Goal: Task Accomplishment & Management: Manage account settings

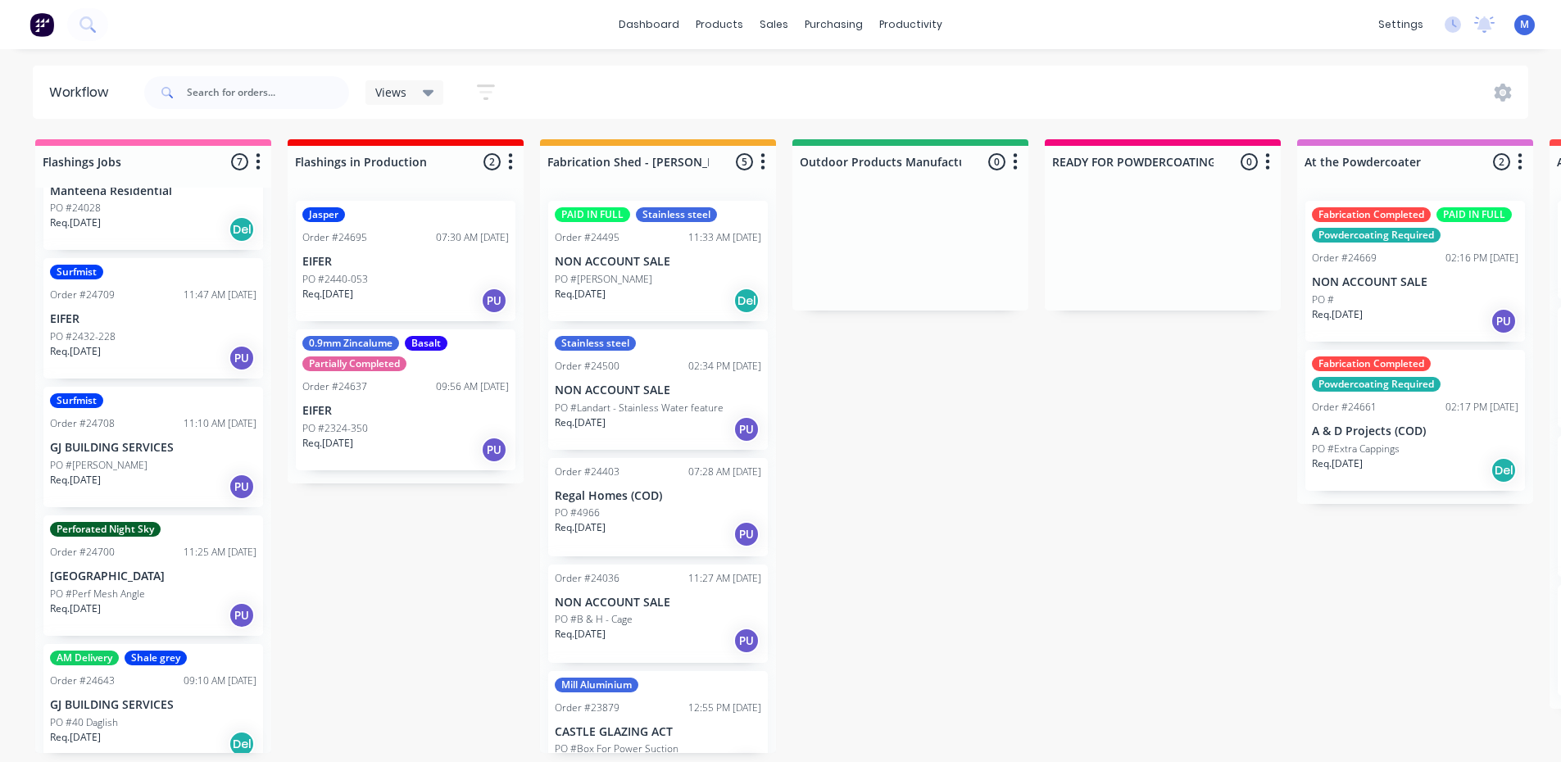
scroll to position [361, 0]
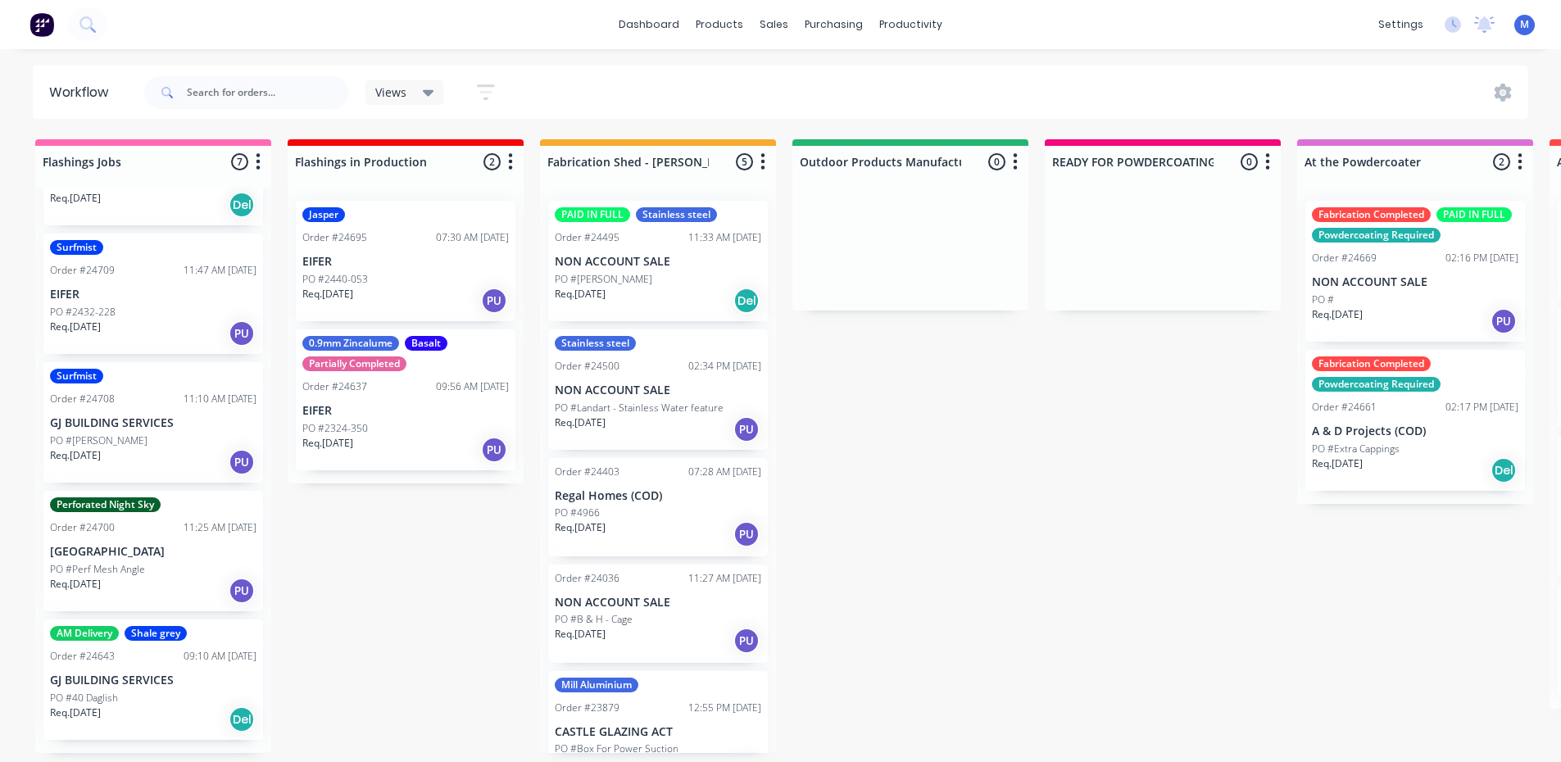
click at [148, 733] on div "Req. [DATE] Del" at bounding box center [153, 720] width 206 height 28
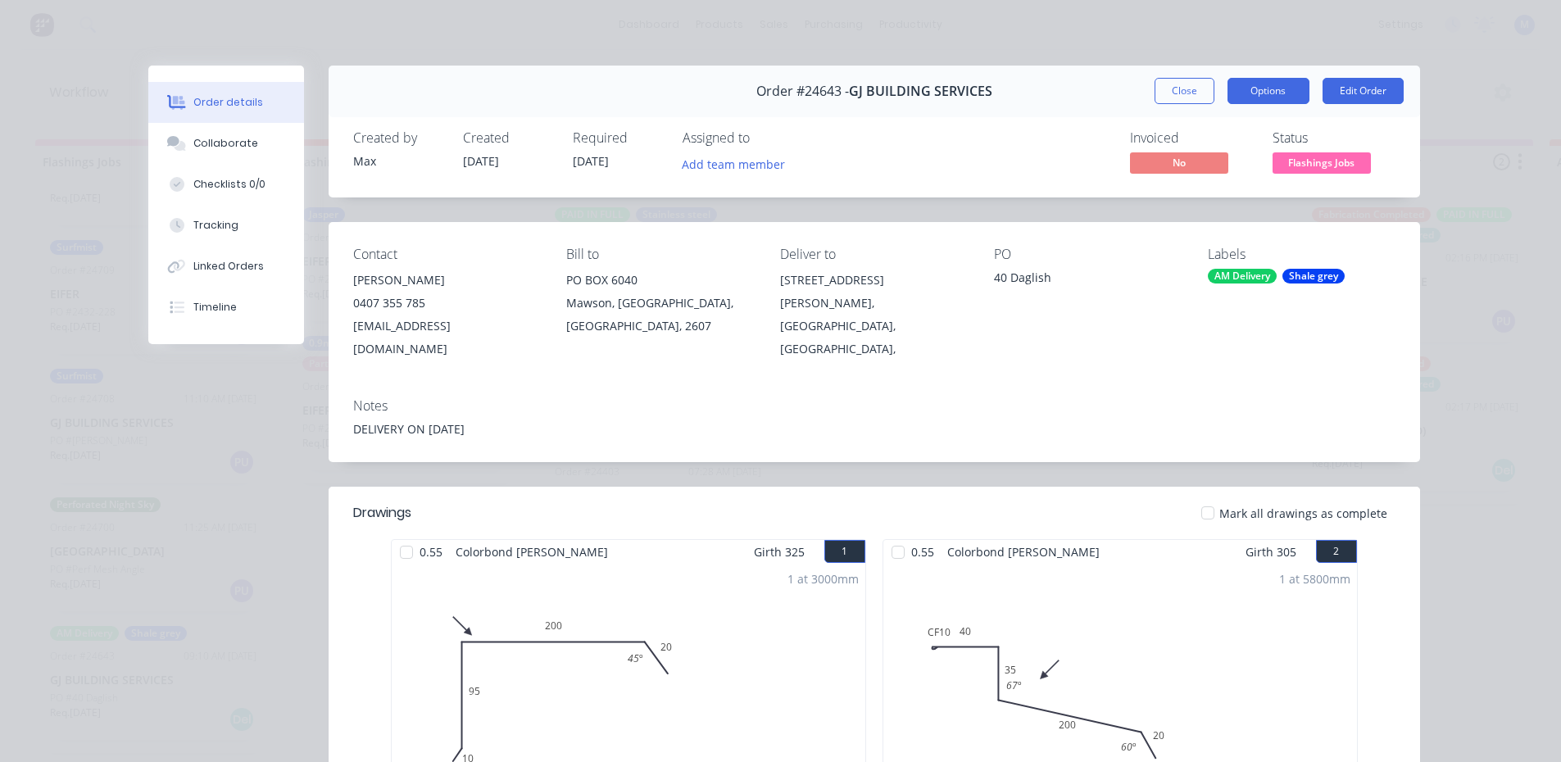
click at [1259, 90] on button "Options" at bounding box center [1269, 91] width 82 height 26
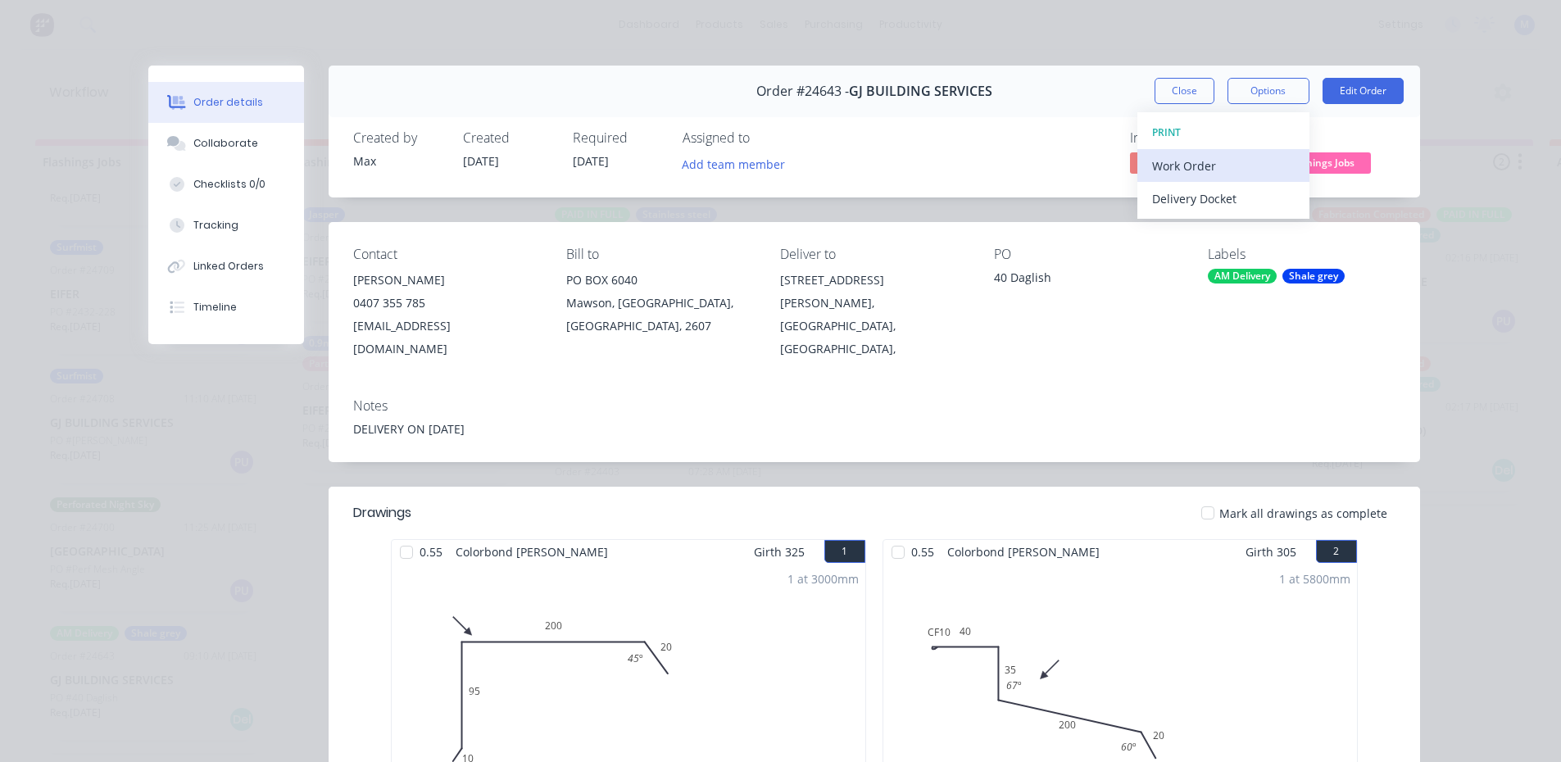
click at [1178, 162] on div "Work Order" at bounding box center [1223, 166] width 143 height 24
click at [1189, 193] on div "Standard" at bounding box center [1223, 199] width 143 height 24
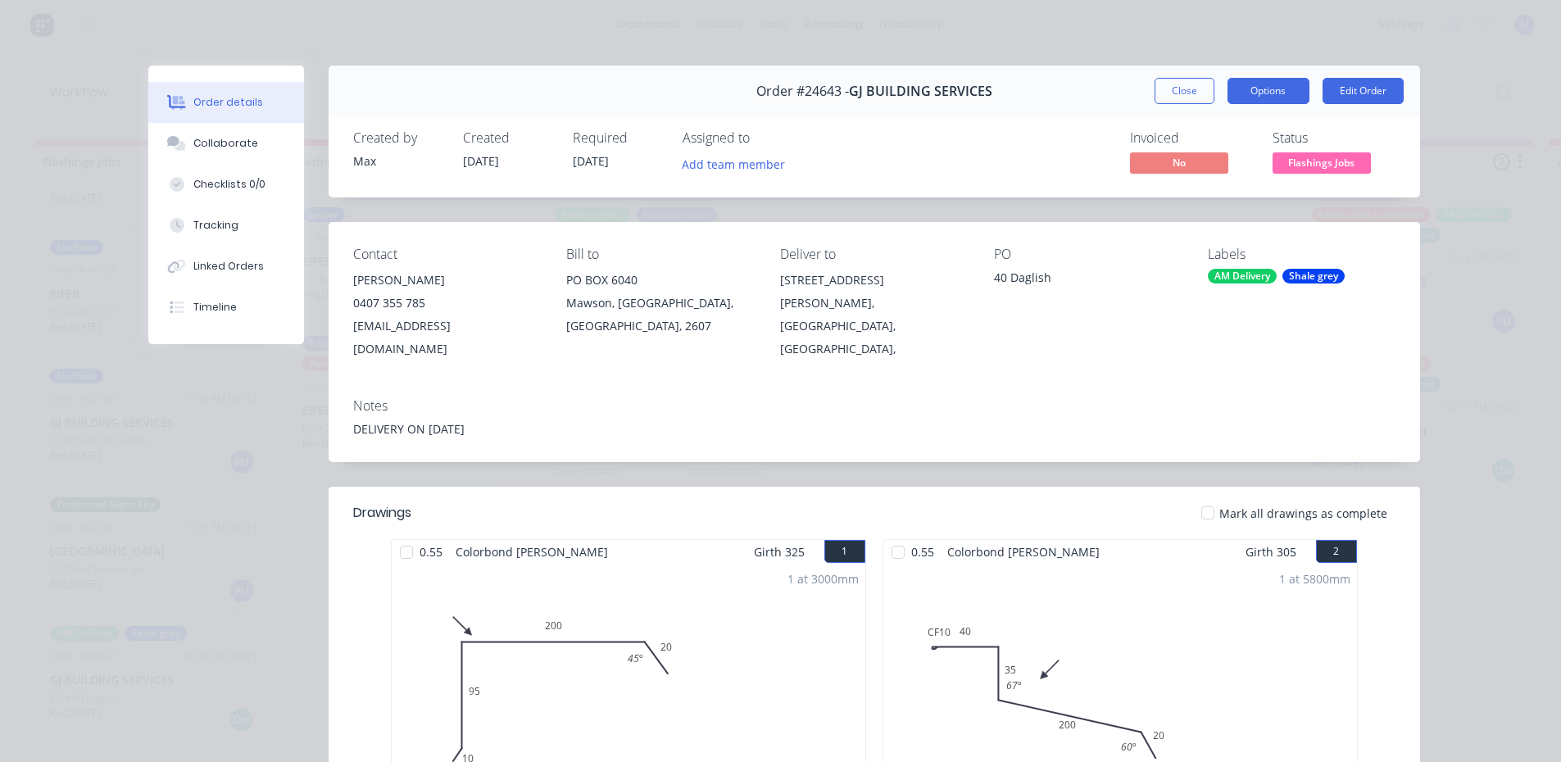
click at [1268, 93] on button "Options" at bounding box center [1269, 91] width 82 height 26
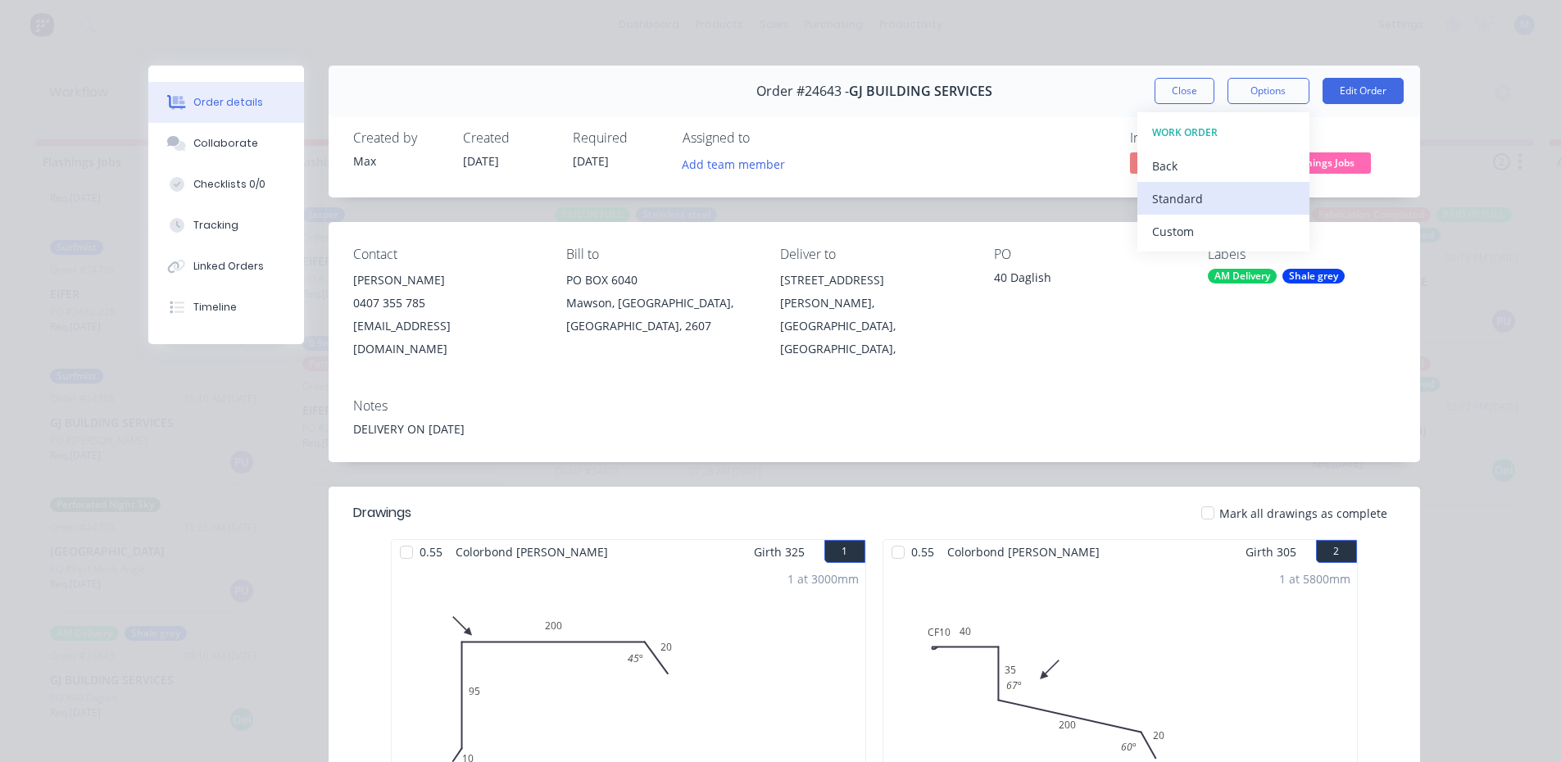
click at [1248, 203] on div "Standard" at bounding box center [1223, 199] width 143 height 24
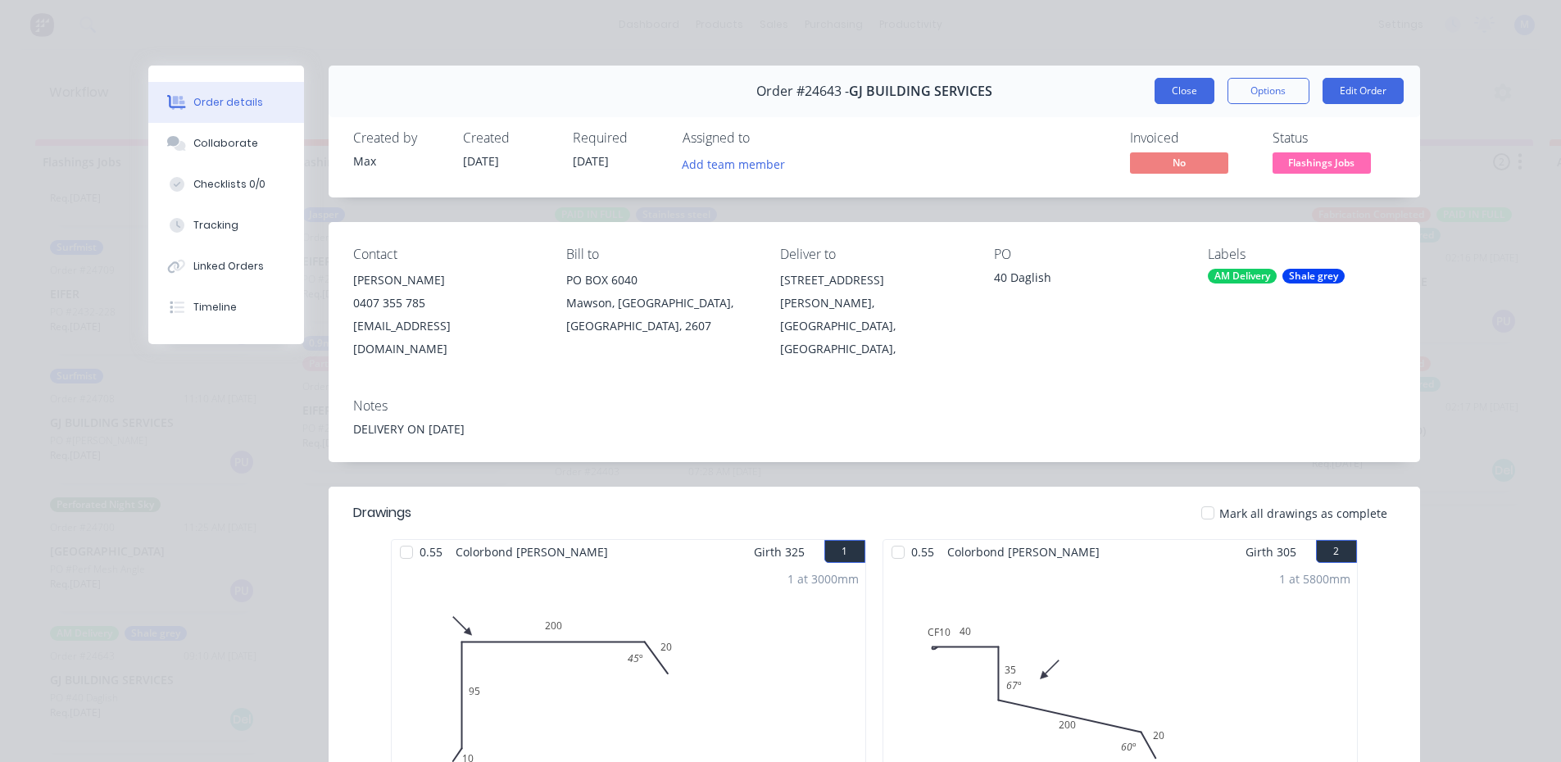
click at [1191, 101] on button "Close" at bounding box center [1185, 91] width 60 height 26
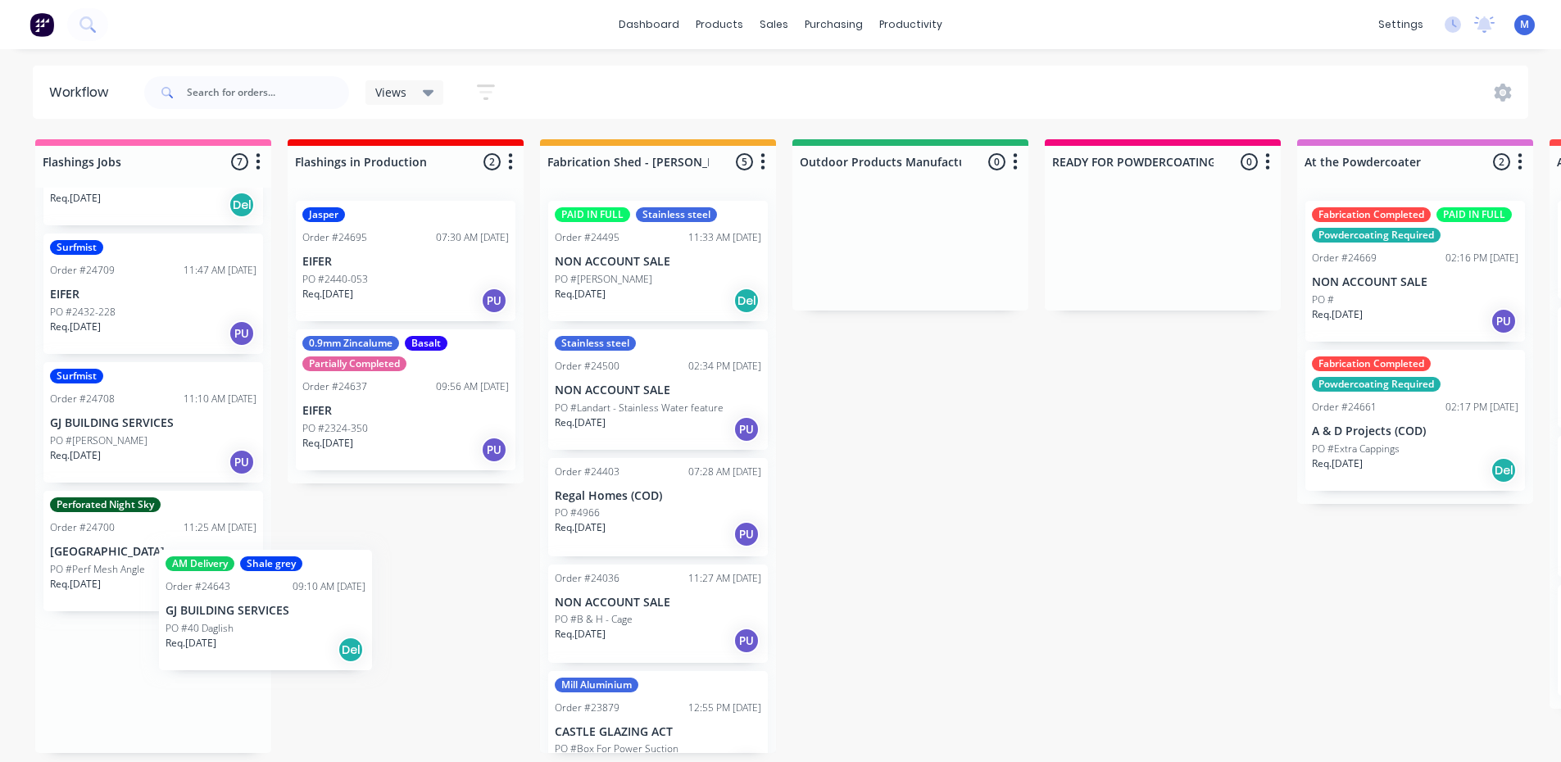
scroll to position [3, 0]
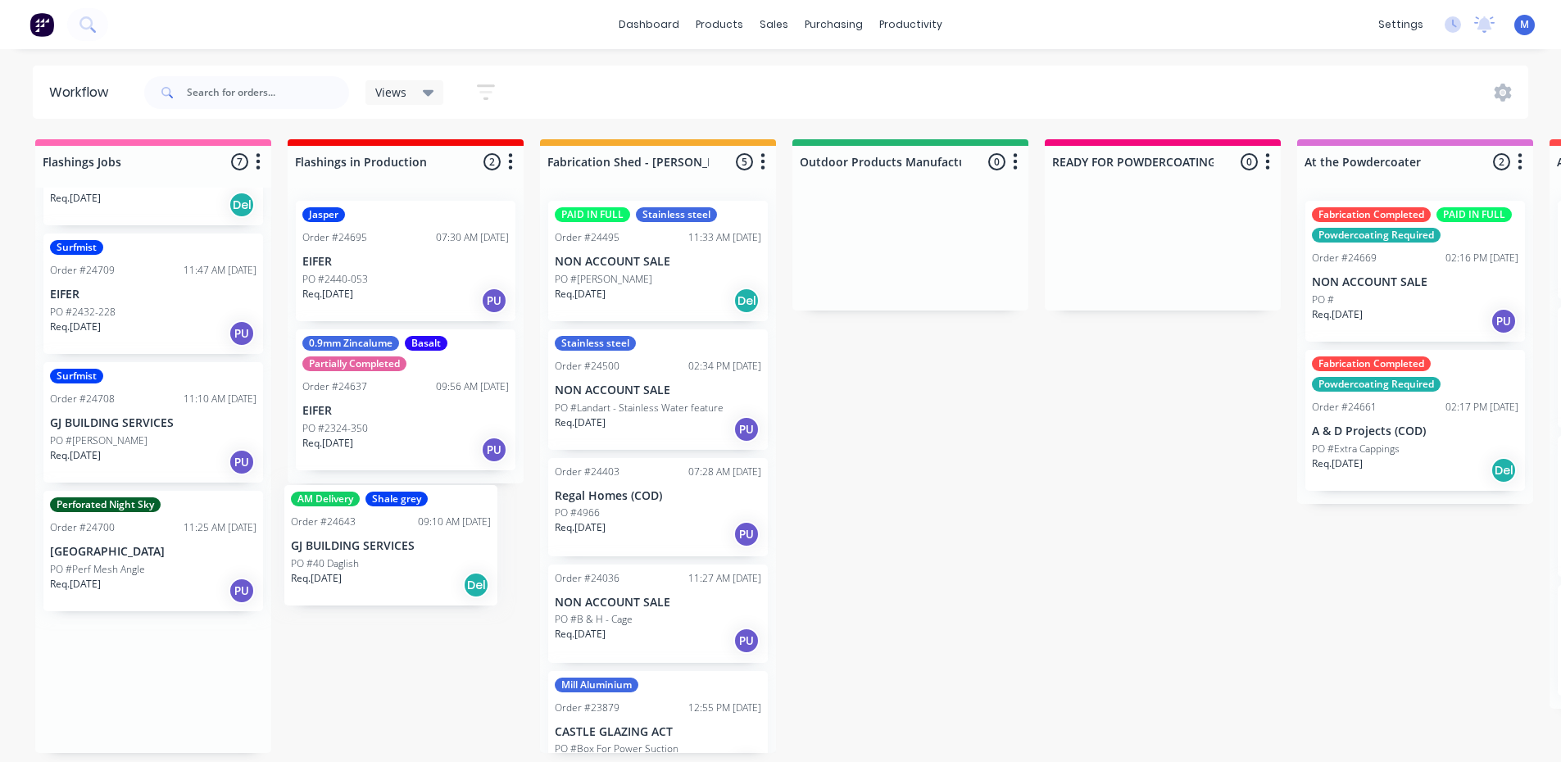
drag, startPoint x: 109, startPoint y: 718, endPoint x: 357, endPoint y: 561, distance: 293.5
drag, startPoint x: 168, startPoint y: 733, endPoint x: 434, endPoint y: 590, distance: 302.5
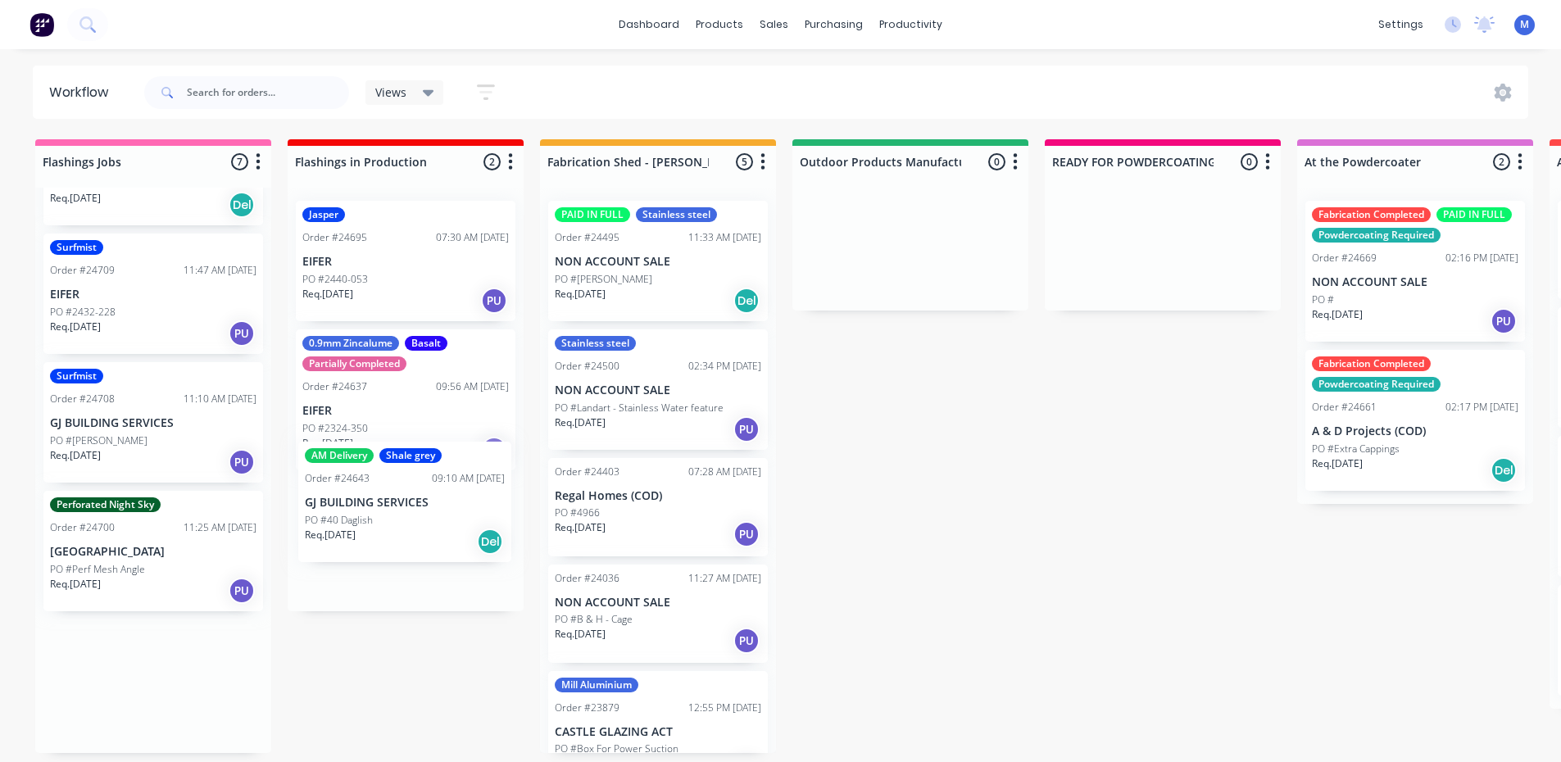
drag, startPoint x: 163, startPoint y: 697, endPoint x: 424, endPoint y: 514, distance: 319.4
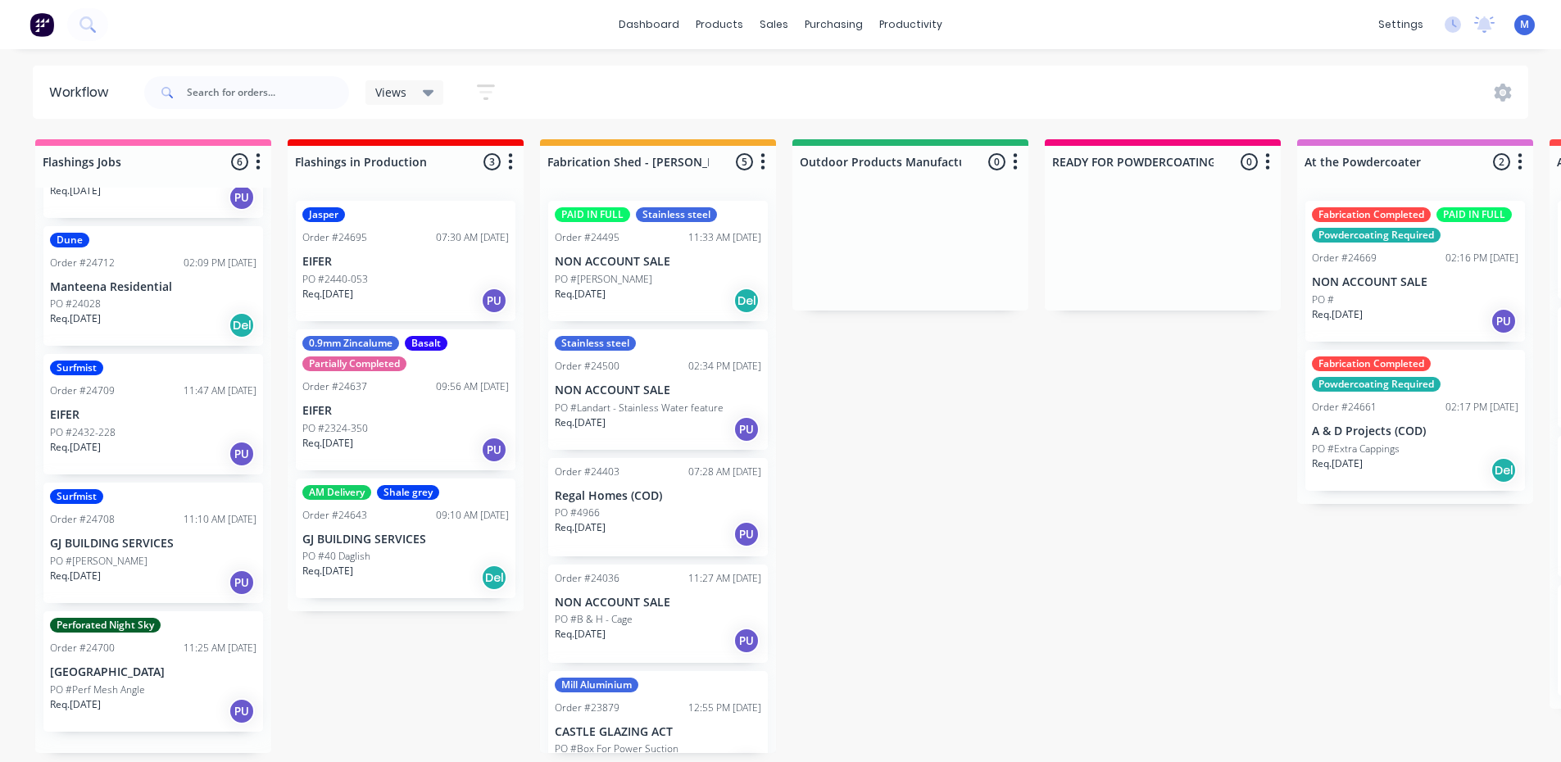
scroll to position [232, 0]
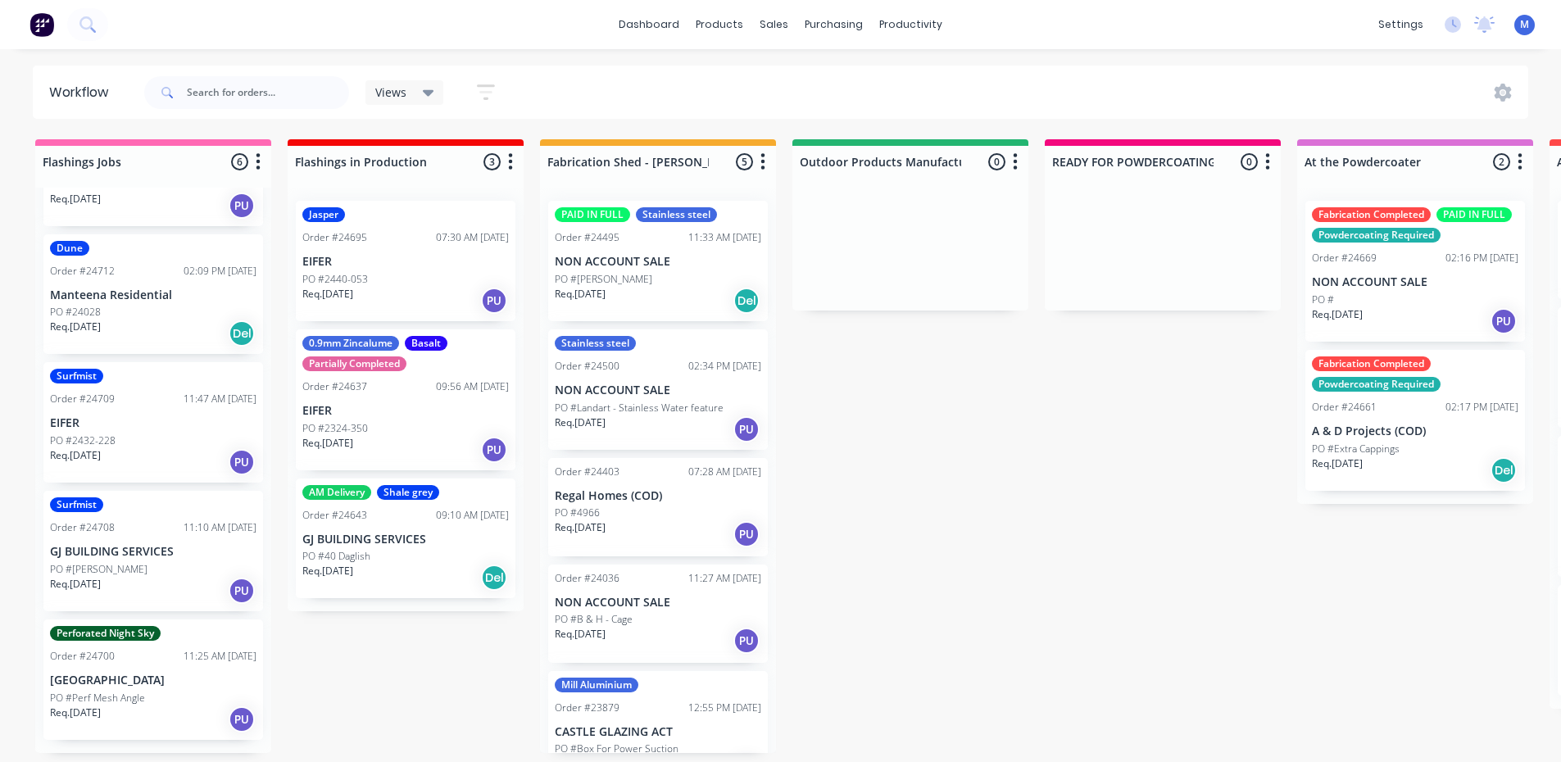
click at [112, 688] on p "[GEOGRAPHIC_DATA]" at bounding box center [153, 681] width 206 height 14
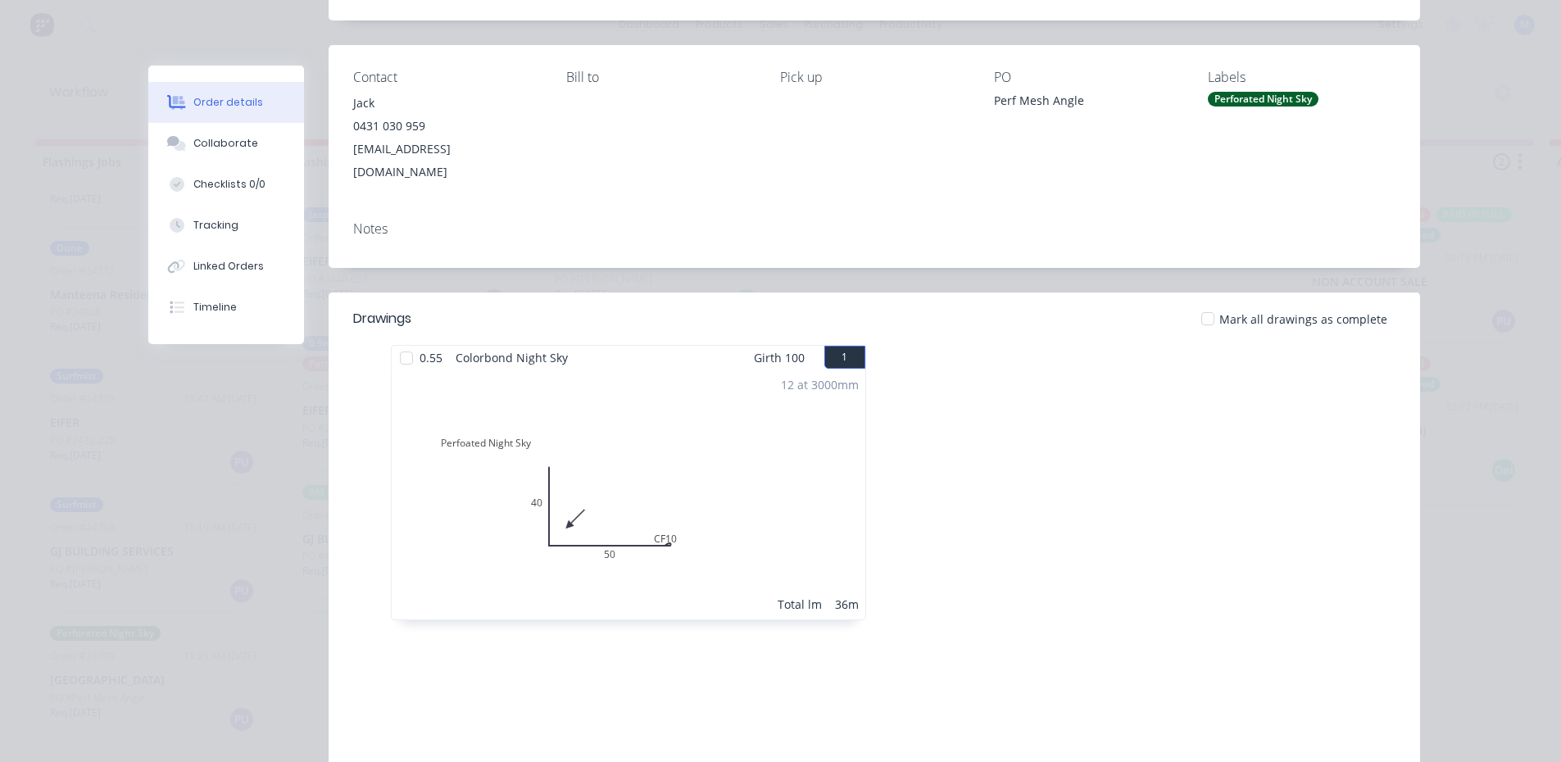
scroll to position [0, 0]
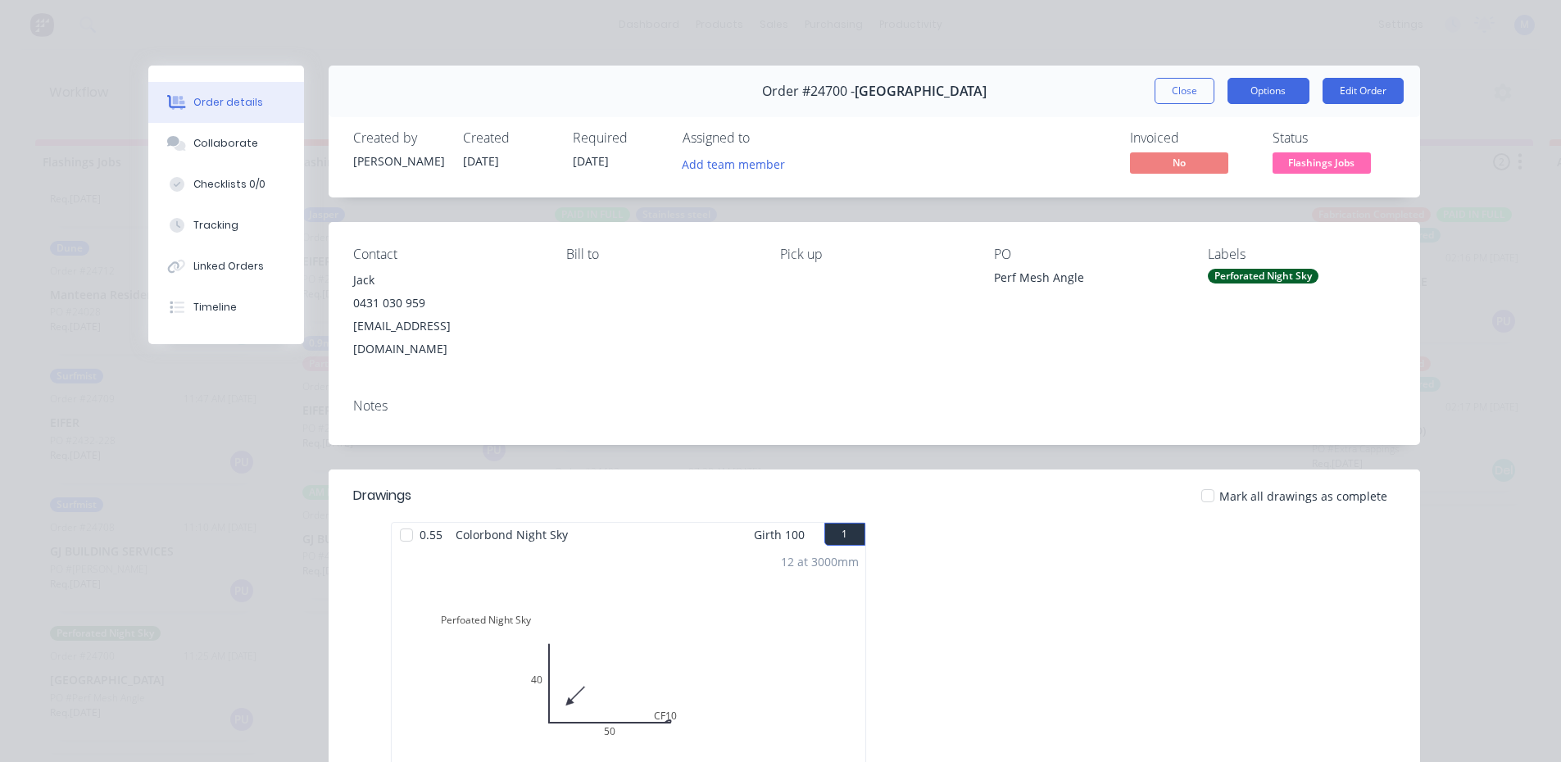
click at [1261, 90] on button "Options" at bounding box center [1269, 91] width 82 height 26
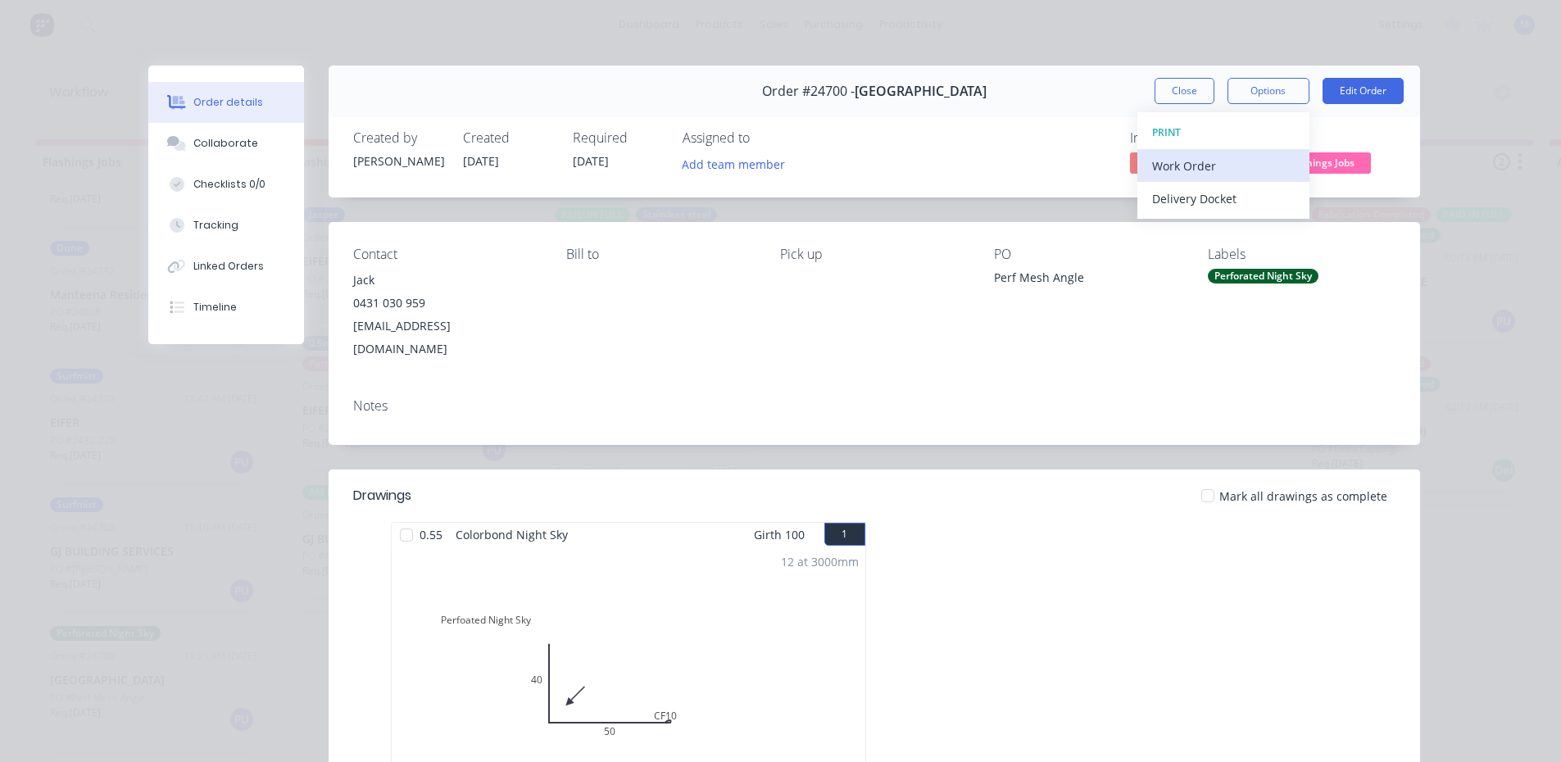
click at [1255, 157] on div "Work Order" at bounding box center [1223, 166] width 143 height 24
click at [1232, 188] on div "Standard" at bounding box center [1223, 199] width 143 height 24
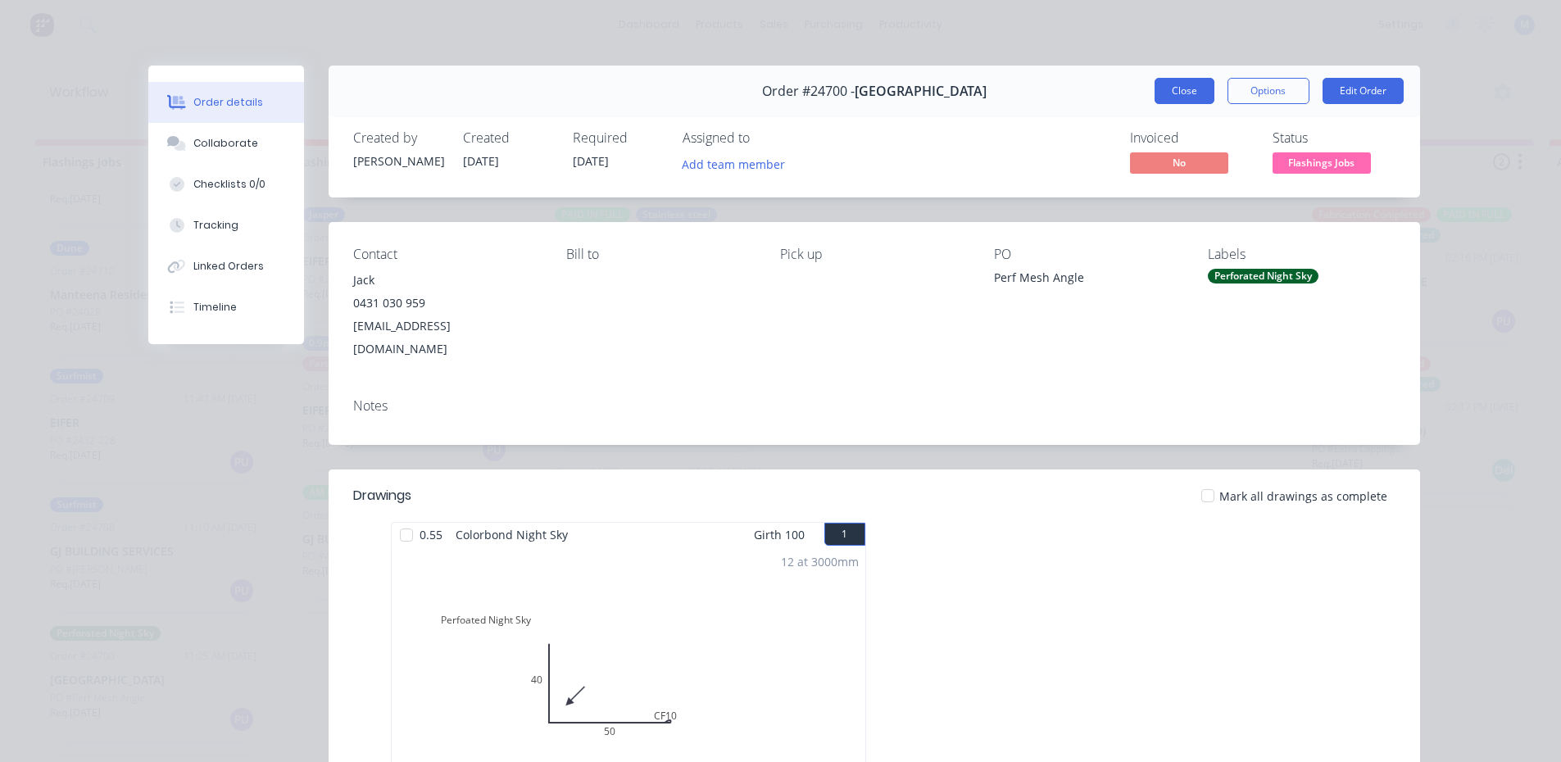
click at [1197, 96] on button "Close" at bounding box center [1185, 91] width 60 height 26
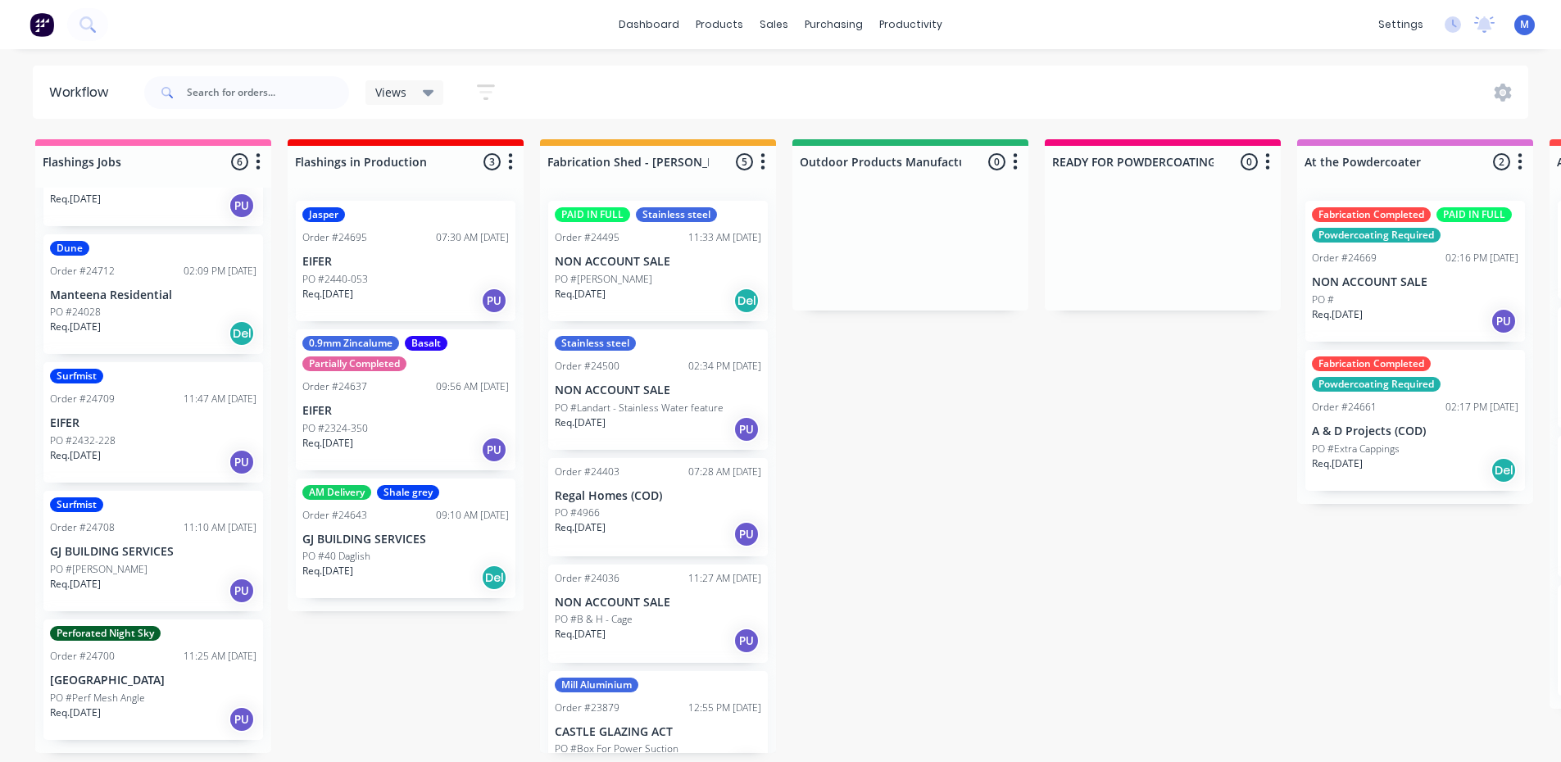
click at [135, 703] on p "PO #Perf Mesh Angle" at bounding box center [97, 698] width 95 height 15
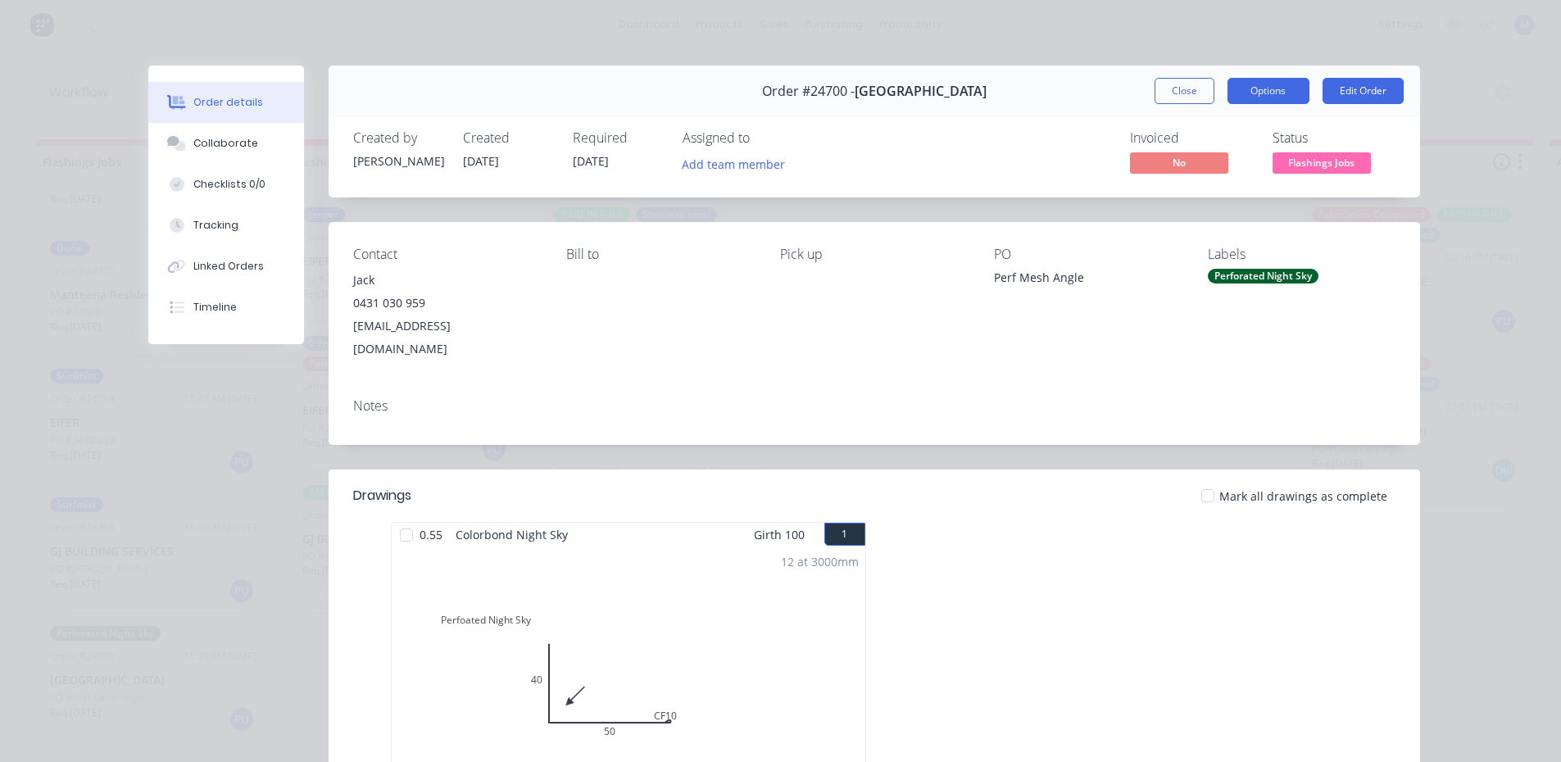
click at [1269, 93] on button "Options" at bounding box center [1269, 91] width 82 height 26
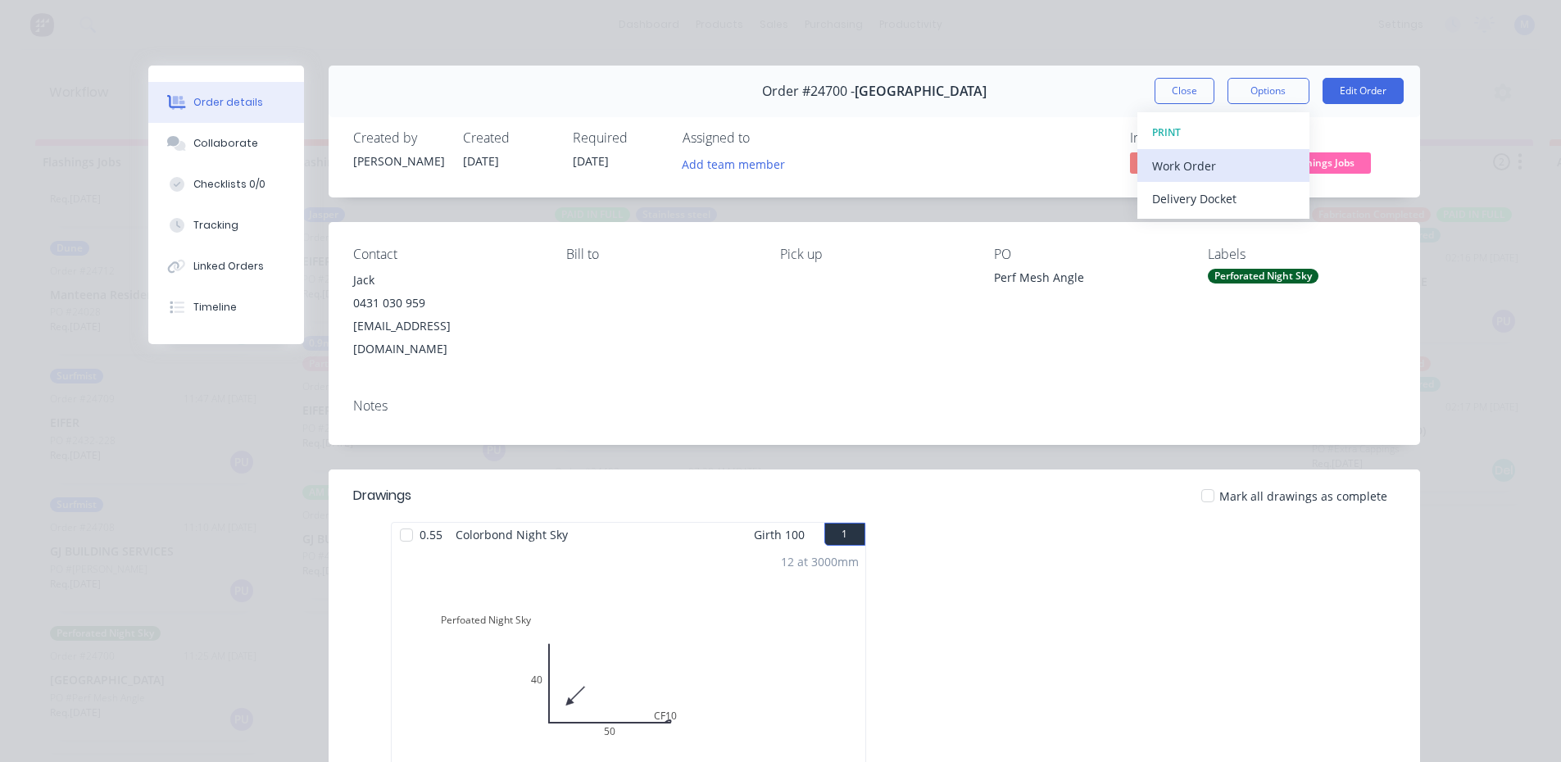
click at [1246, 164] on div "Work Order" at bounding box center [1223, 166] width 143 height 24
click at [1232, 202] on div "Standard" at bounding box center [1223, 199] width 143 height 24
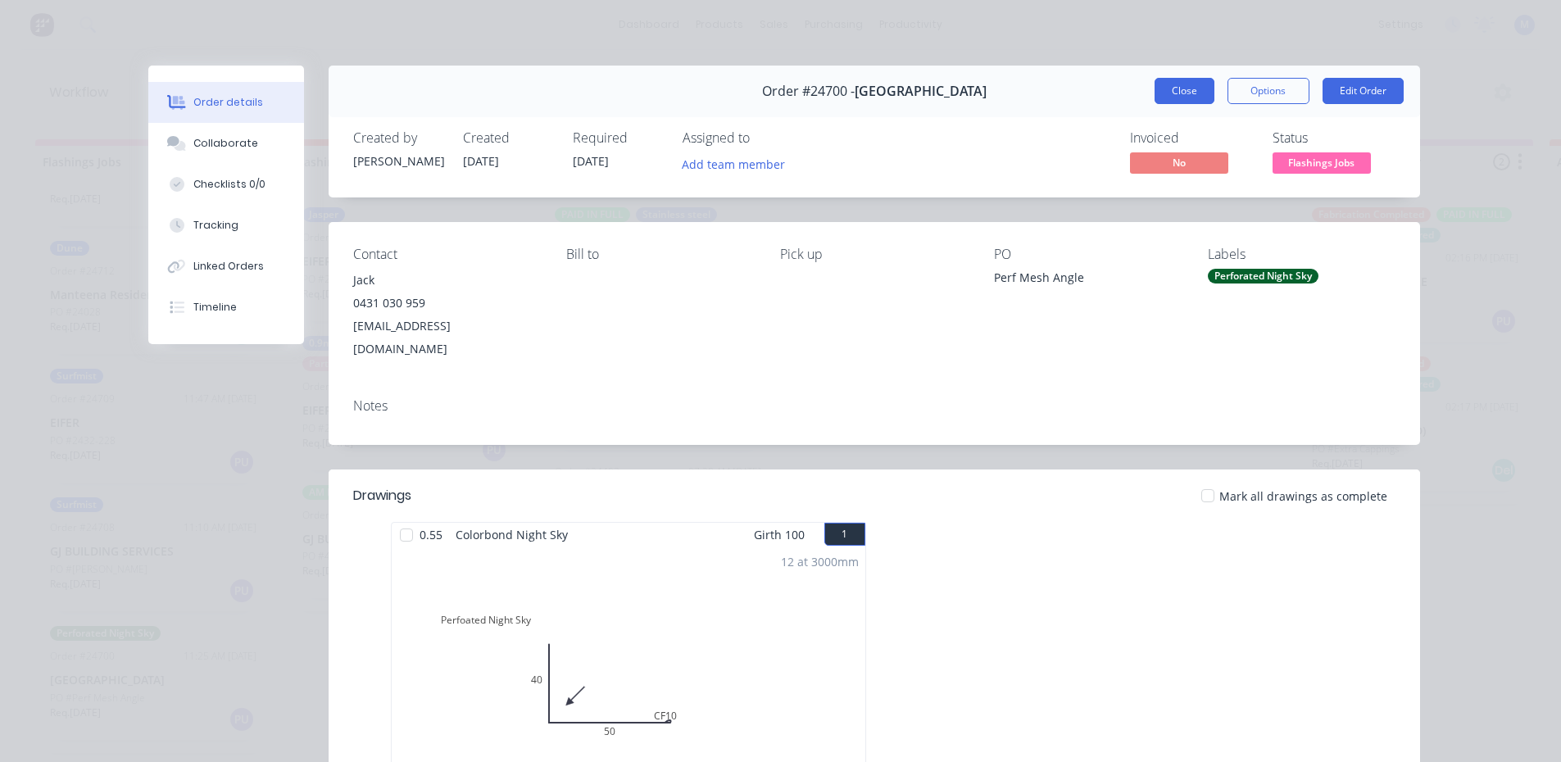
click at [1201, 85] on button "Close" at bounding box center [1185, 91] width 60 height 26
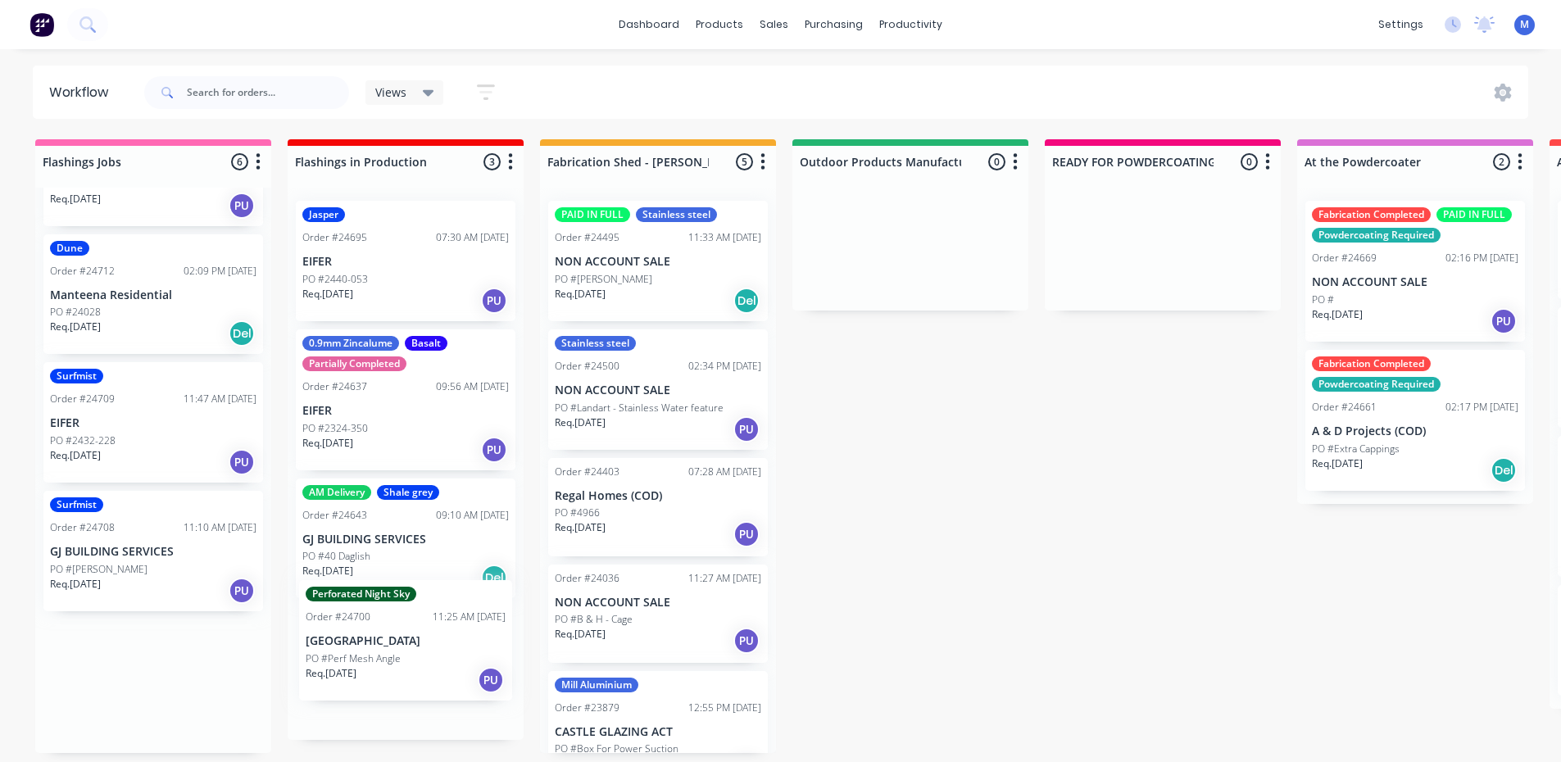
drag, startPoint x: 112, startPoint y: 680, endPoint x: 372, endPoint y: 632, distance: 264.2
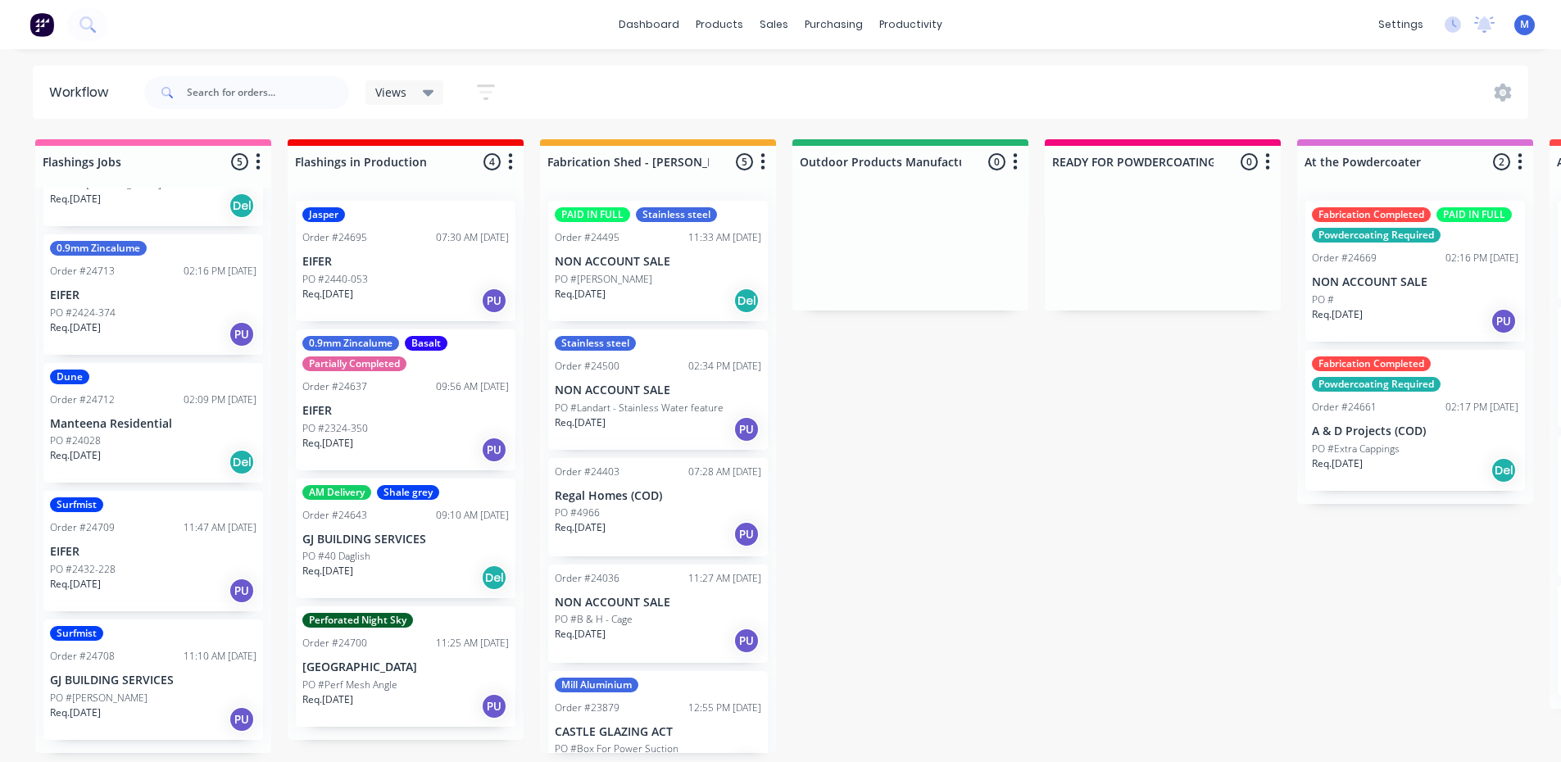
click at [381, 410] on p "EIFER" at bounding box center [405, 411] width 206 height 14
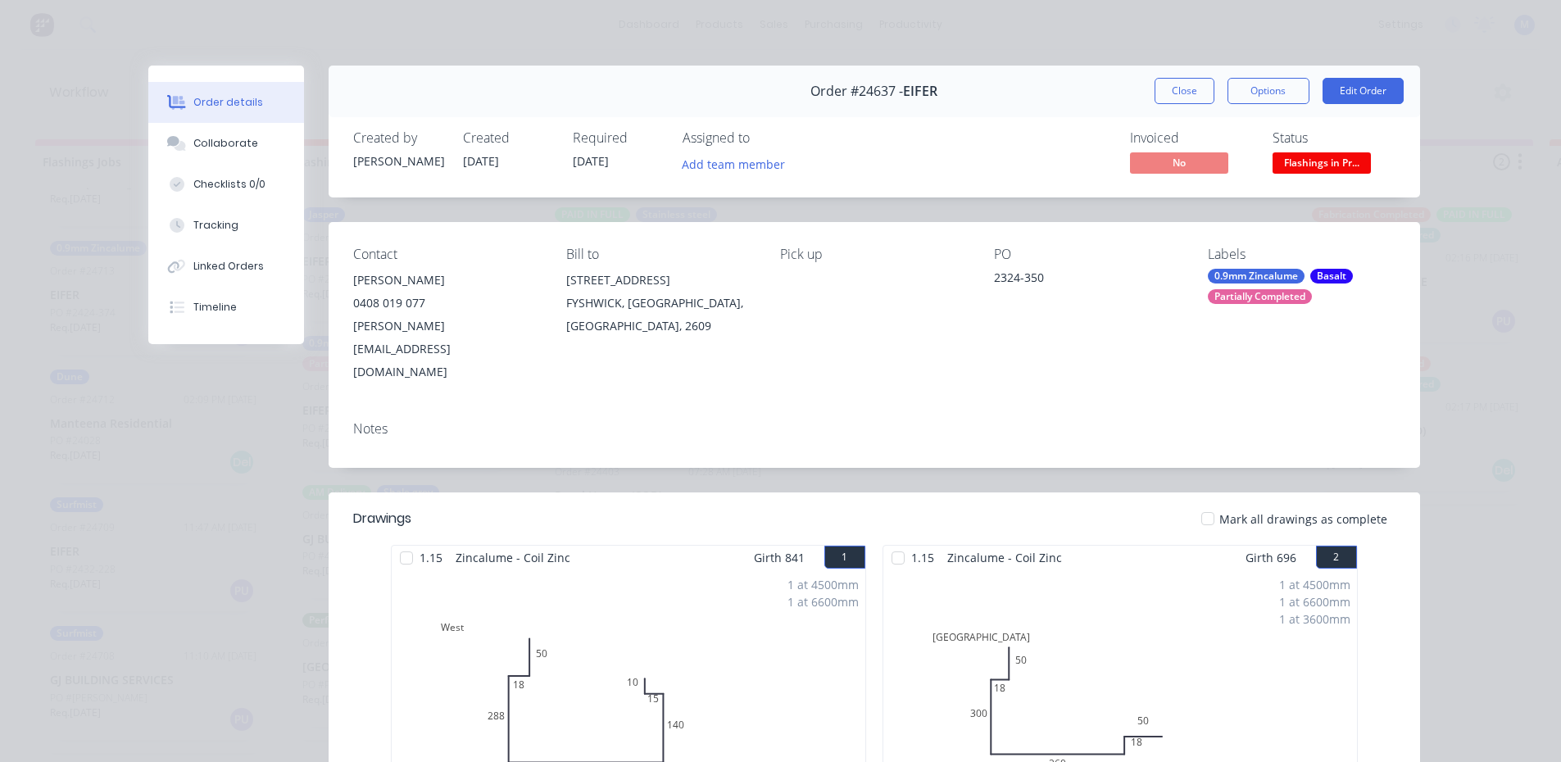
click at [1336, 164] on span "Flashings in Pr..." at bounding box center [1322, 162] width 98 height 20
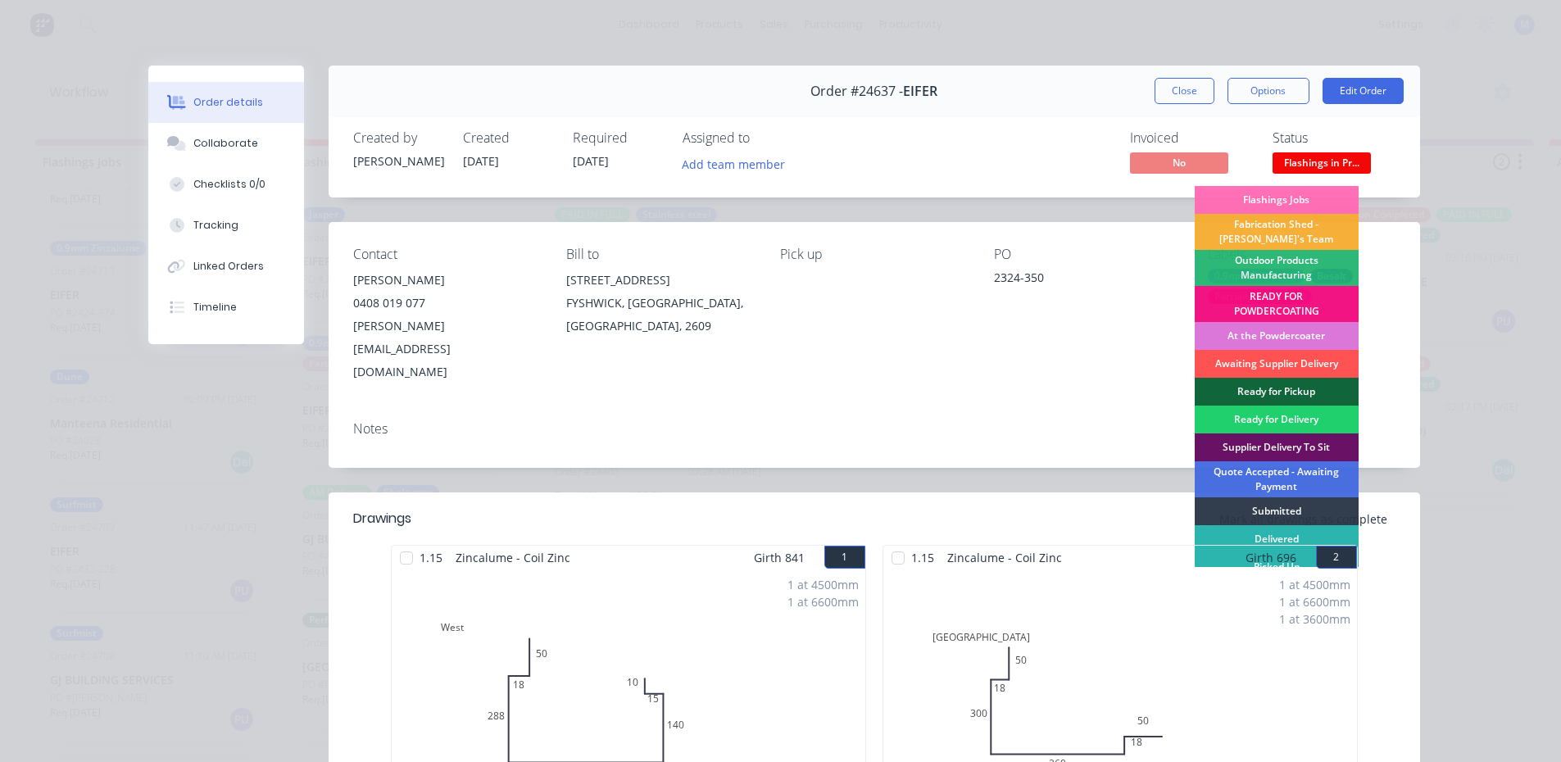
click at [1229, 570] on div "1 at 4500mm 1 at 6600mm 1 at 3600mm Total lm 14.7m" at bounding box center [1120, 695] width 474 height 250
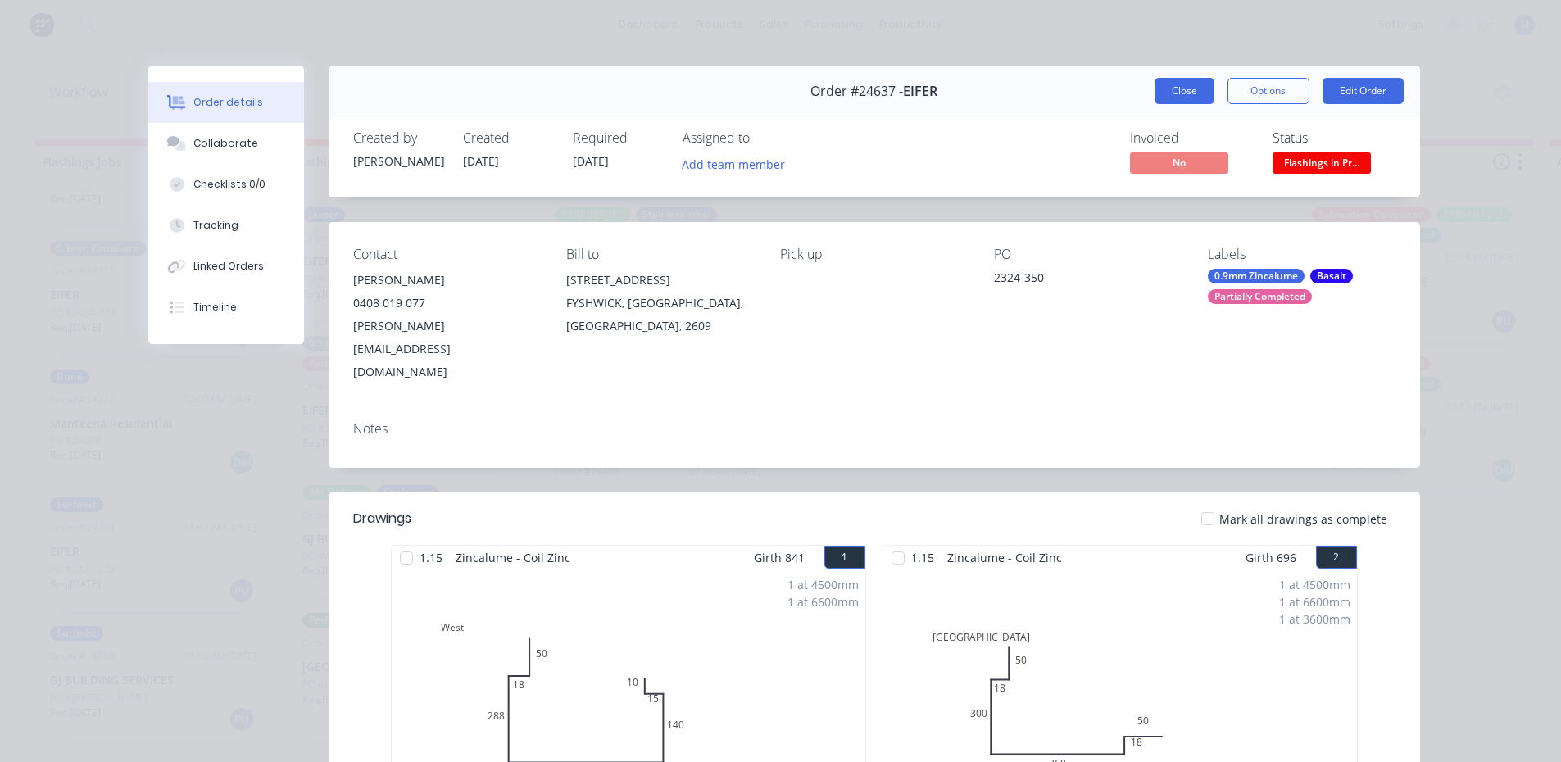
click at [1167, 99] on button "Close" at bounding box center [1185, 91] width 60 height 26
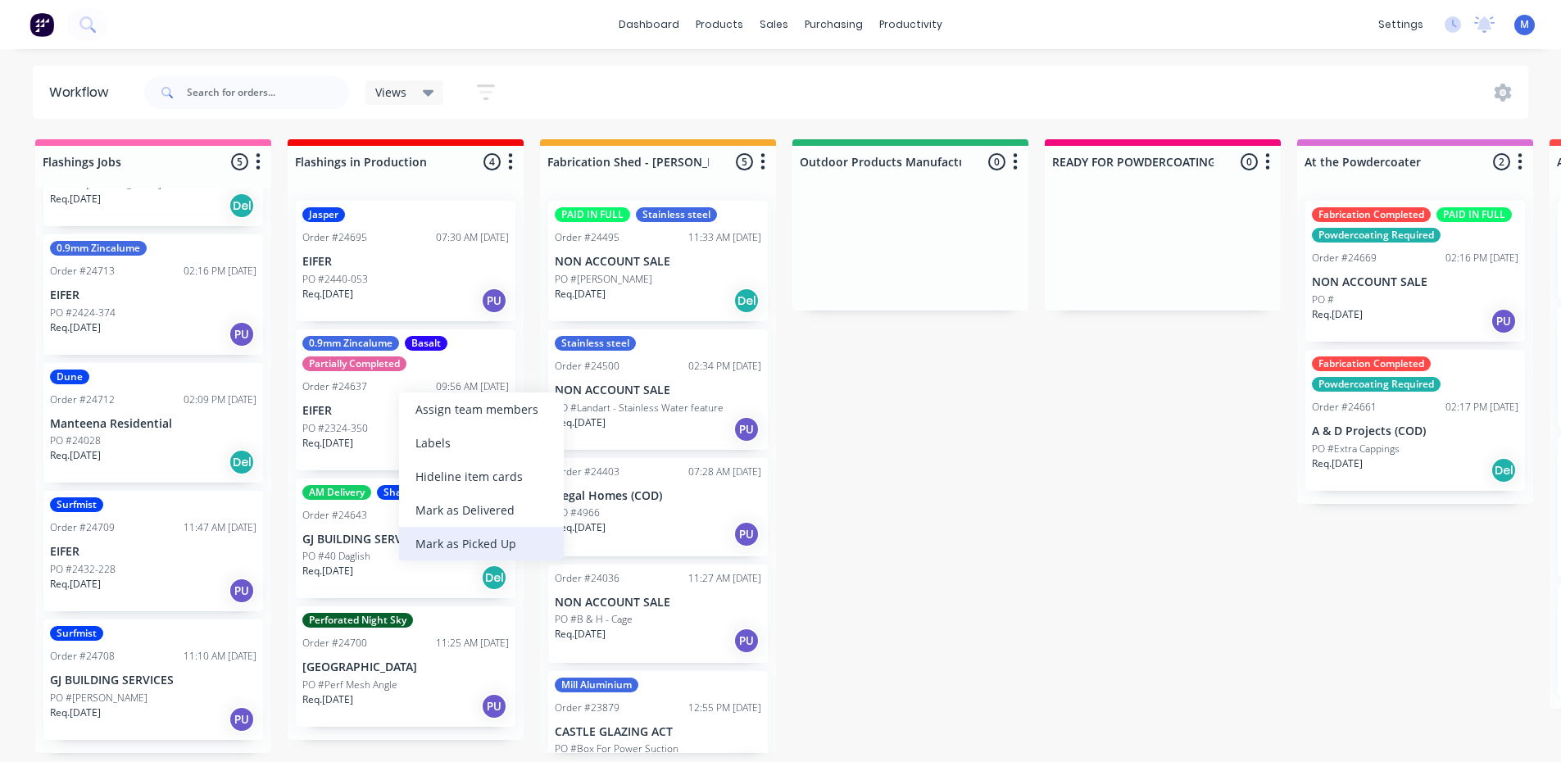
click at [514, 542] on div "Mark as Picked Up" at bounding box center [481, 544] width 165 height 34
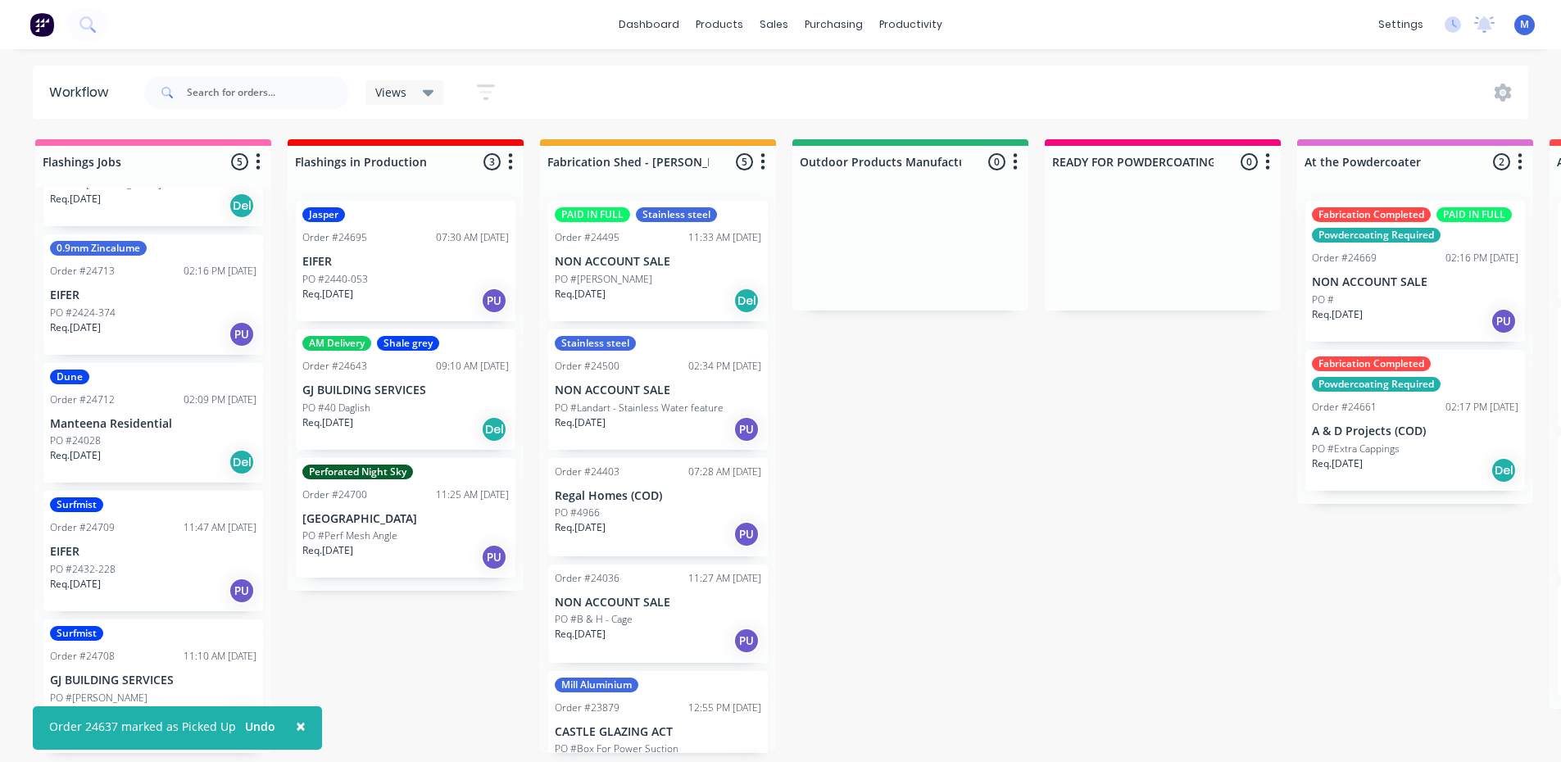
click at [127, 675] on div "Surfmist Order #24708 11:10 AM [DATE] GJ BUILDING SERVICES PO #[PERSON_NAME] Re…" at bounding box center [153, 679] width 220 height 120
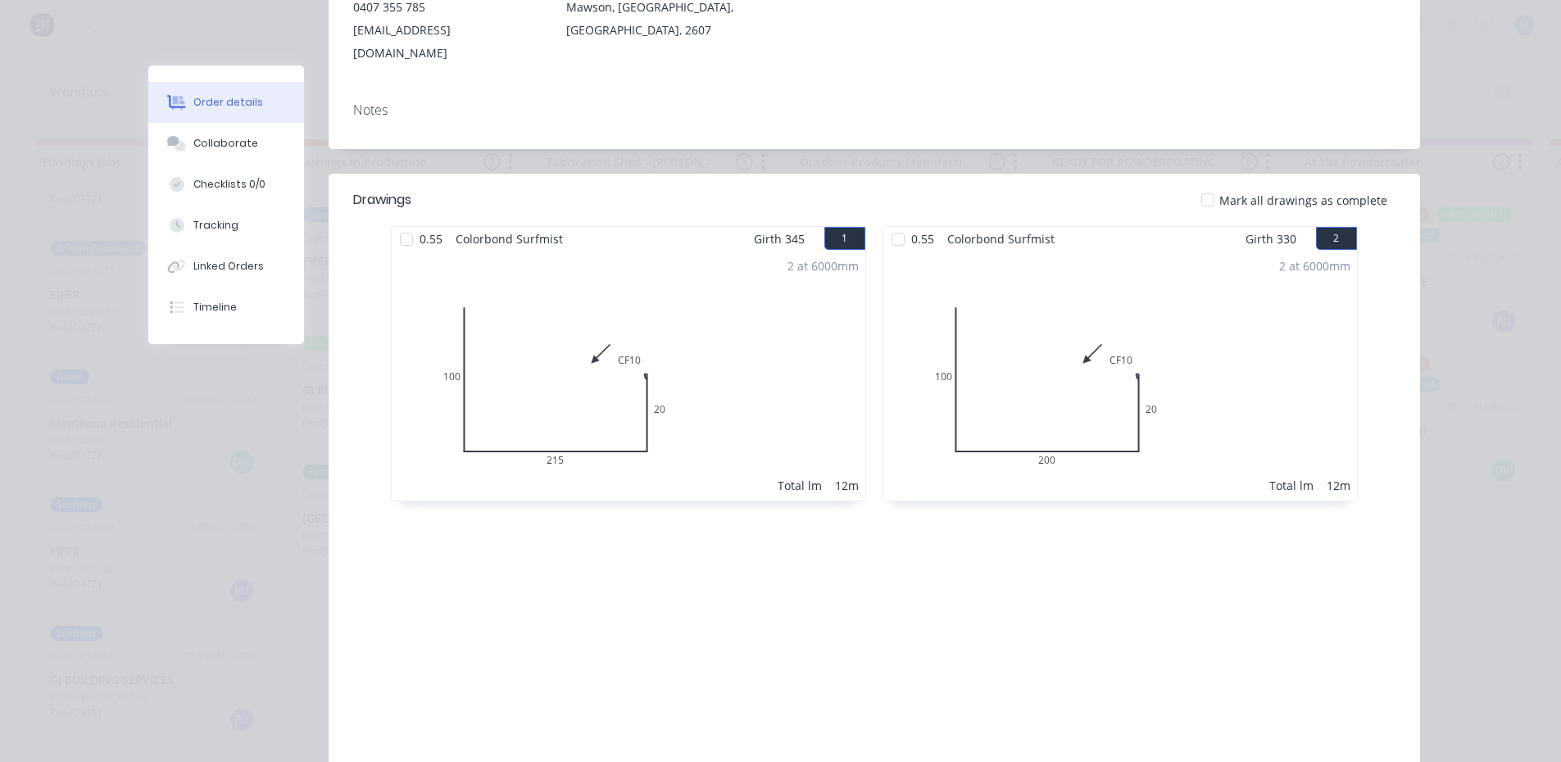
scroll to position [0, 0]
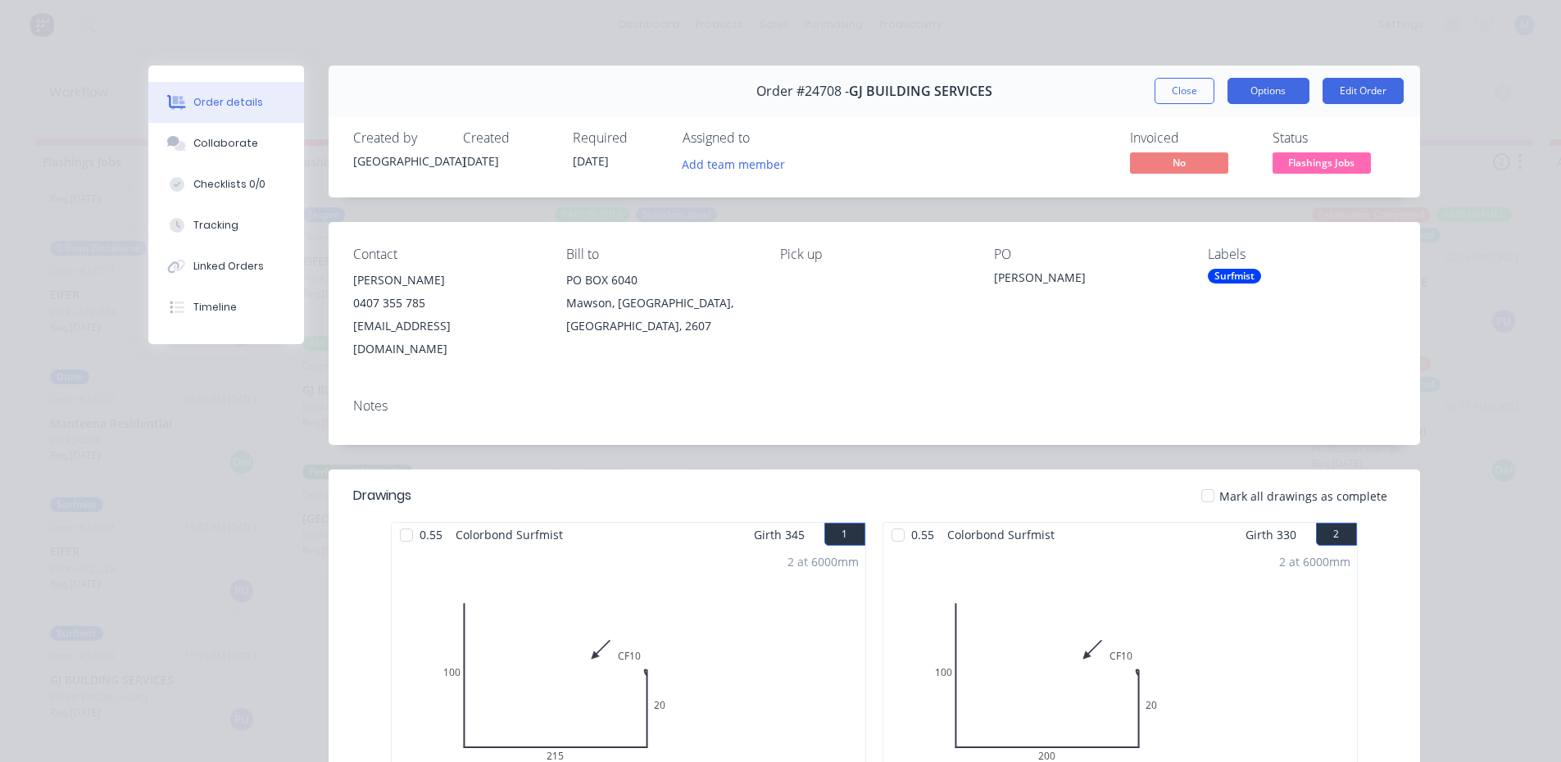
click at [1275, 92] on button "Options" at bounding box center [1269, 91] width 82 height 26
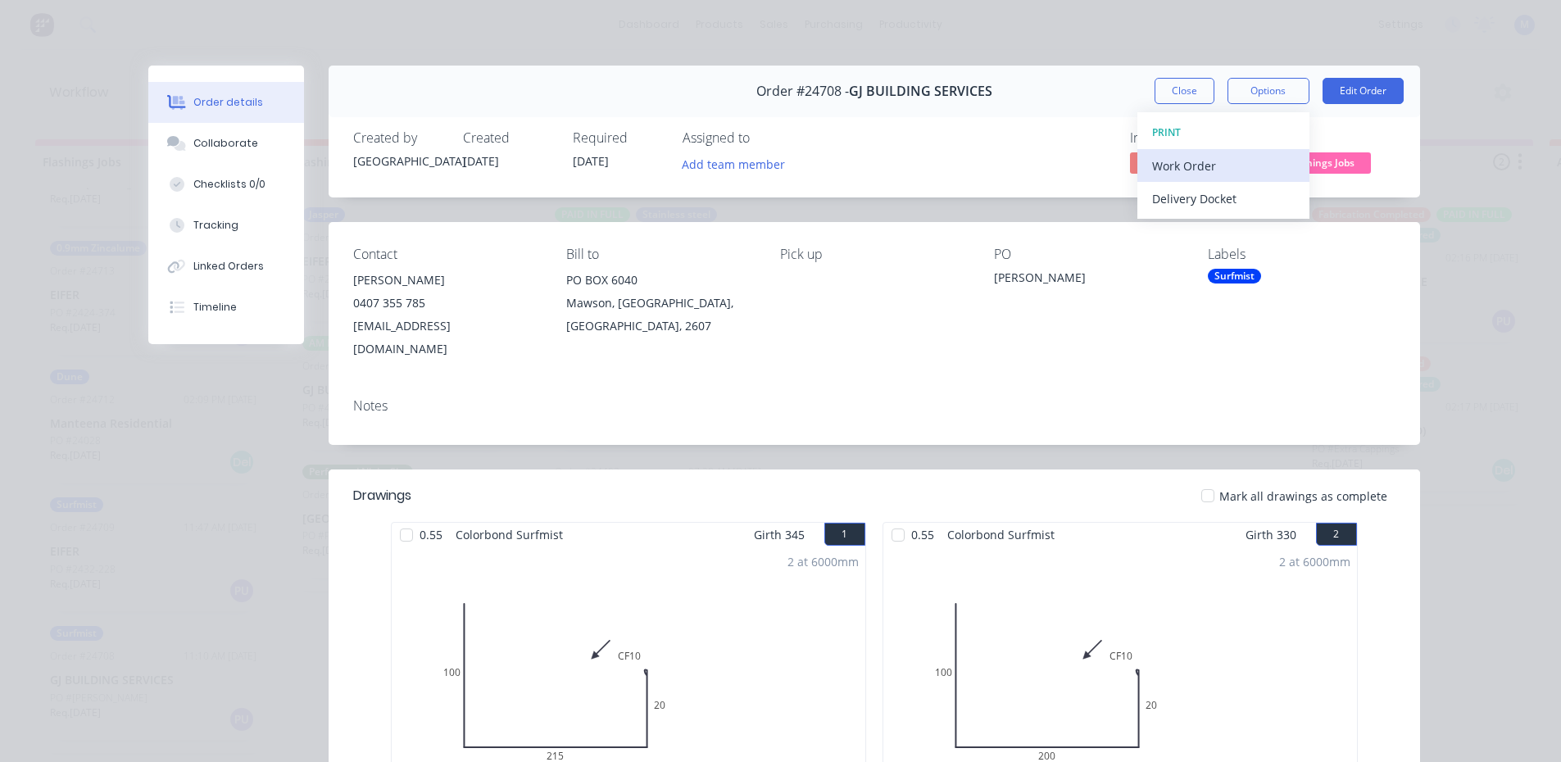
click at [1235, 159] on div "Work Order" at bounding box center [1223, 166] width 143 height 24
click at [1219, 197] on div "Standard" at bounding box center [1223, 199] width 143 height 24
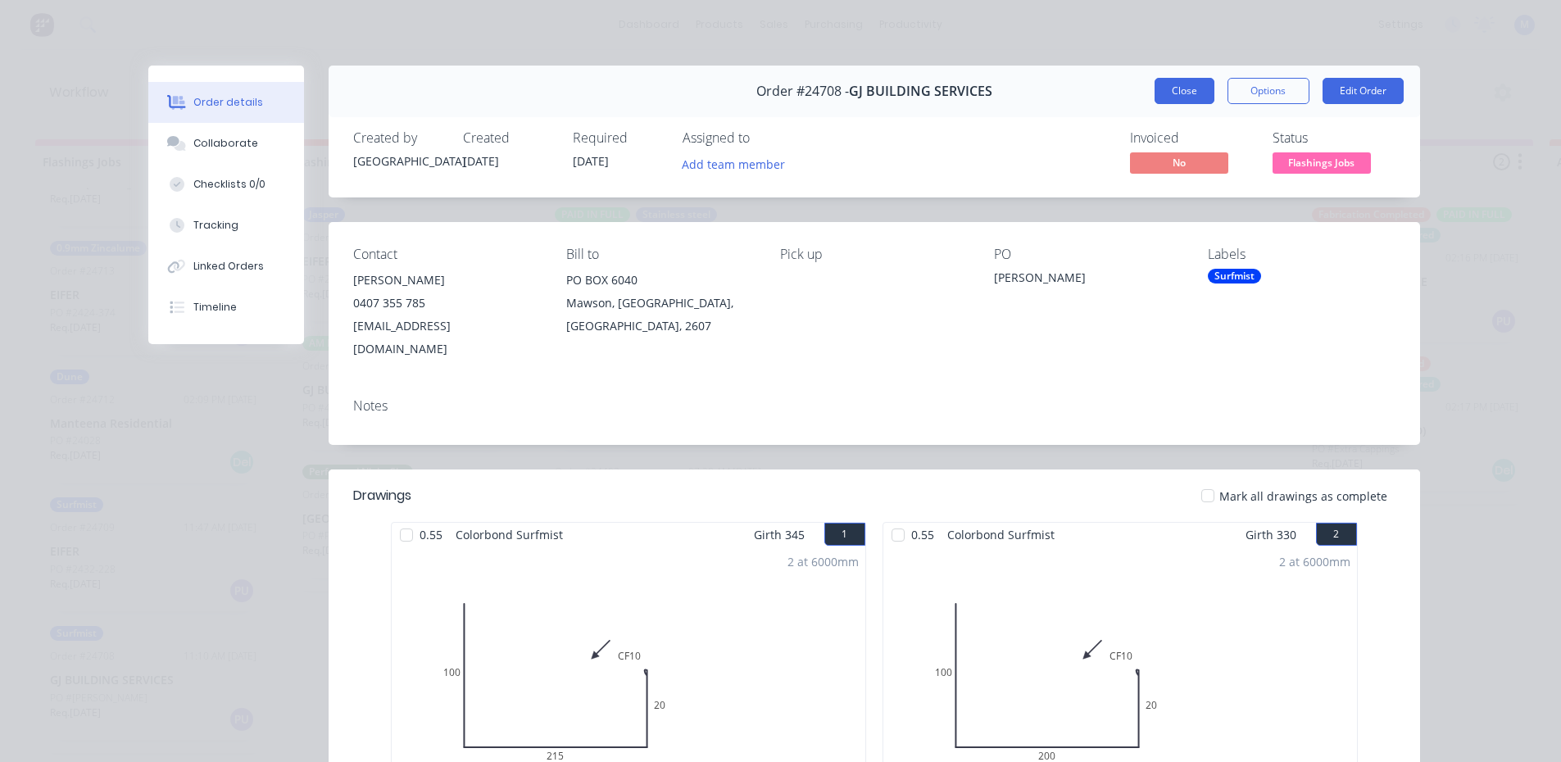
click at [1191, 84] on button "Close" at bounding box center [1185, 91] width 60 height 26
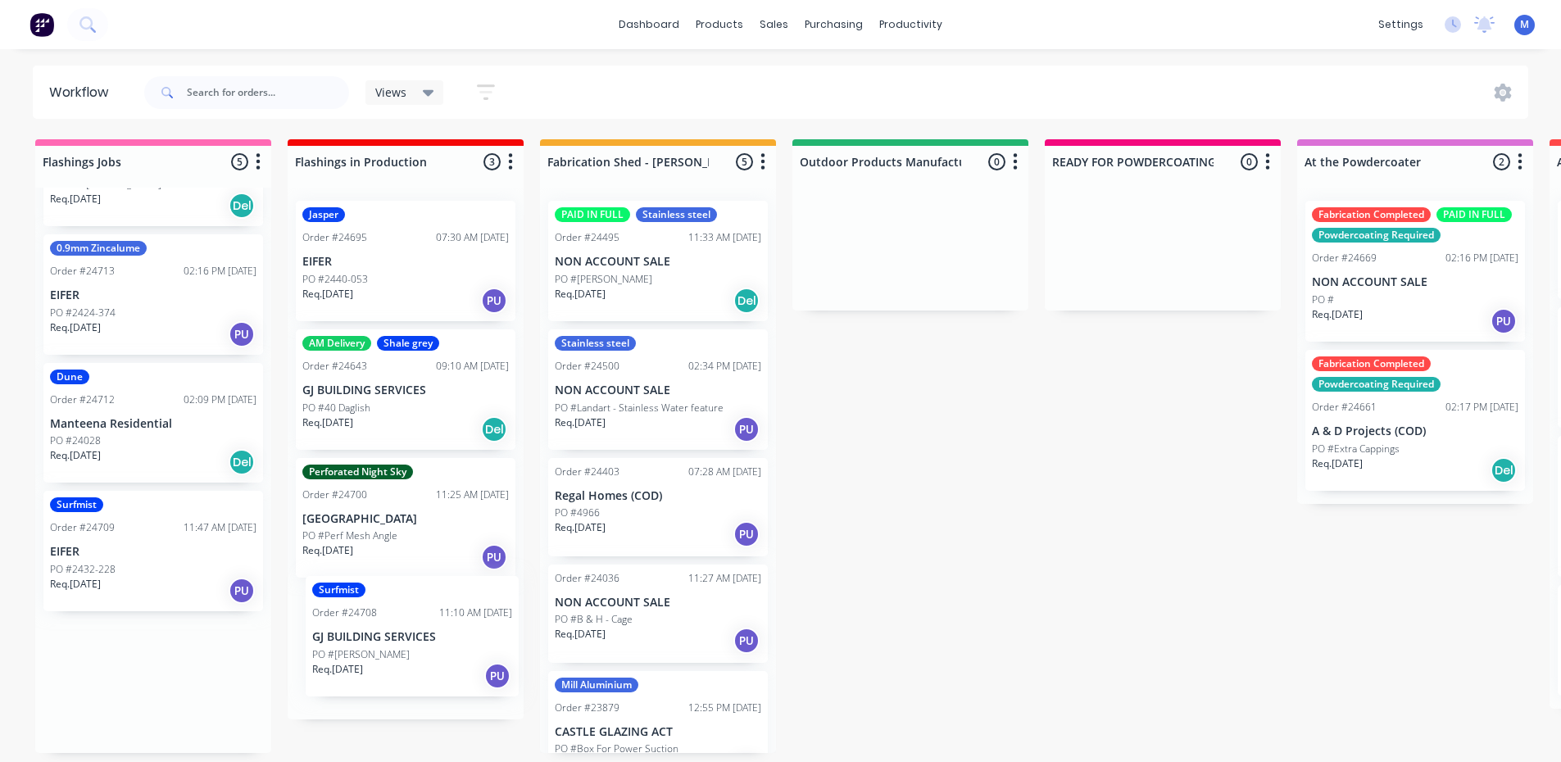
drag, startPoint x: 178, startPoint y: 669, endPoint x: 447, endPoint y: 616, distance: 274.6
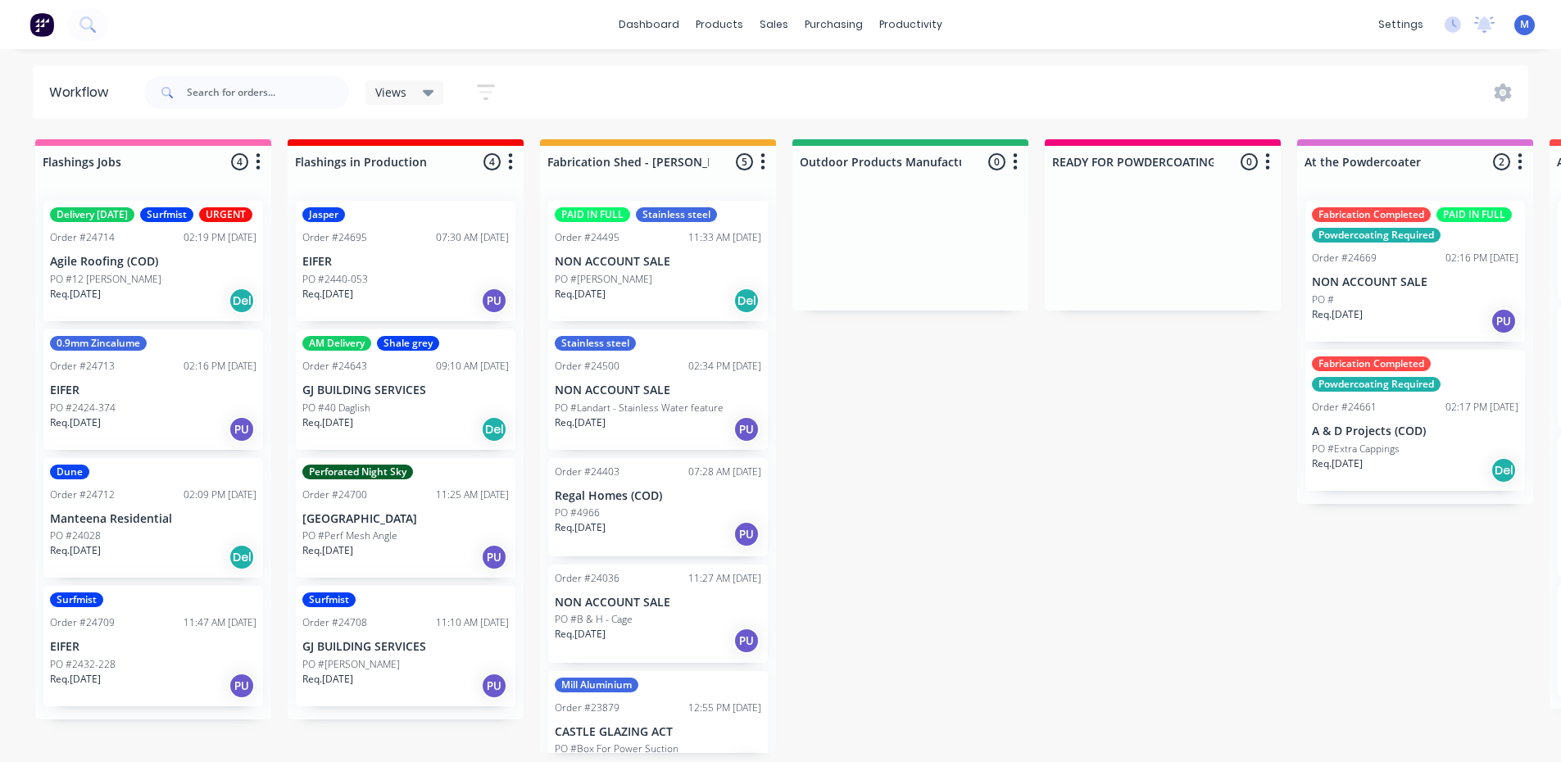
click at [151, 654] on p "EIFER" at bounding box center [153, 647] width 206 height 14
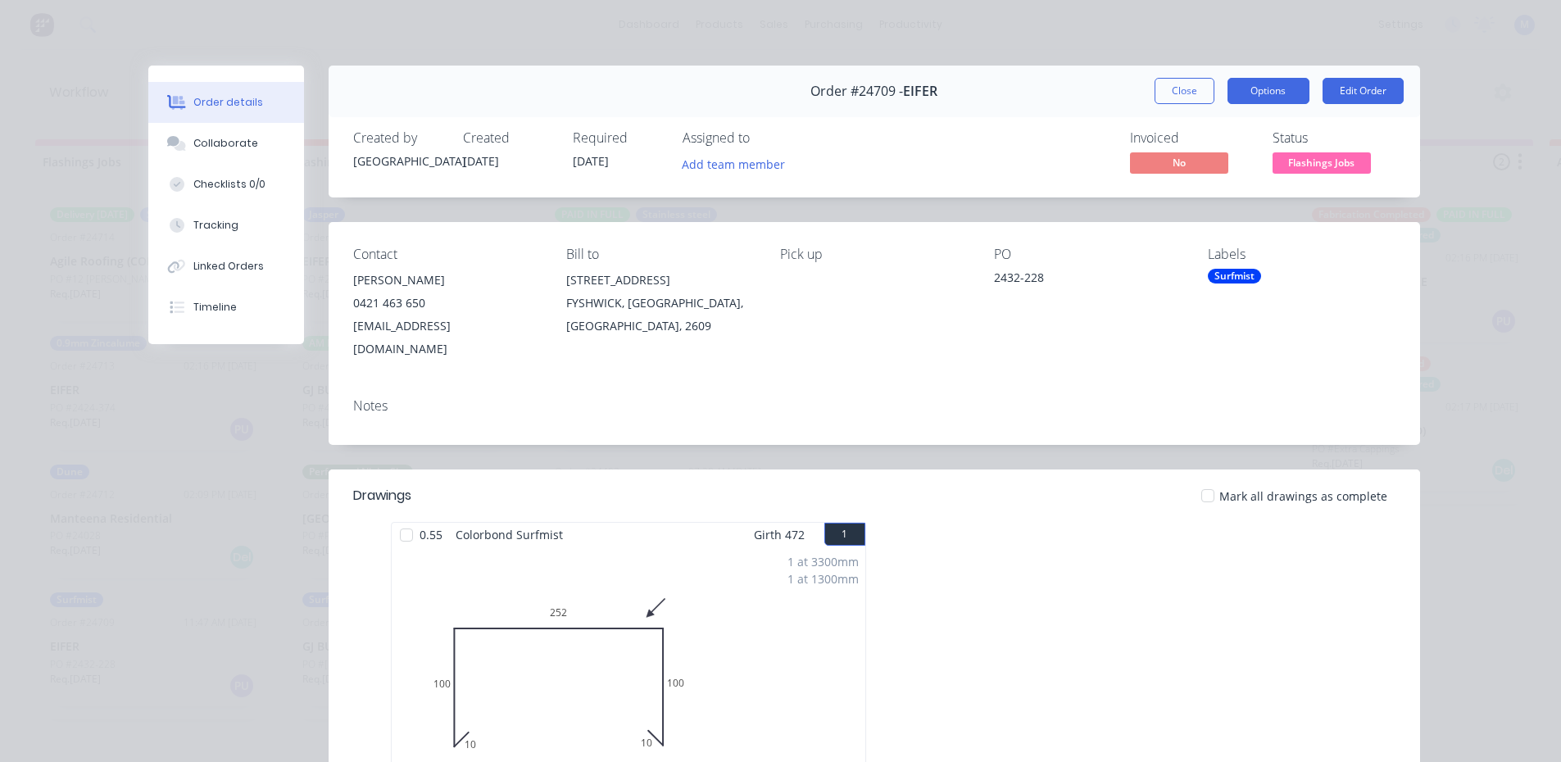
click at [1256, 88] on button "Options" at bounding box center [1269, 91] width 82 height 26
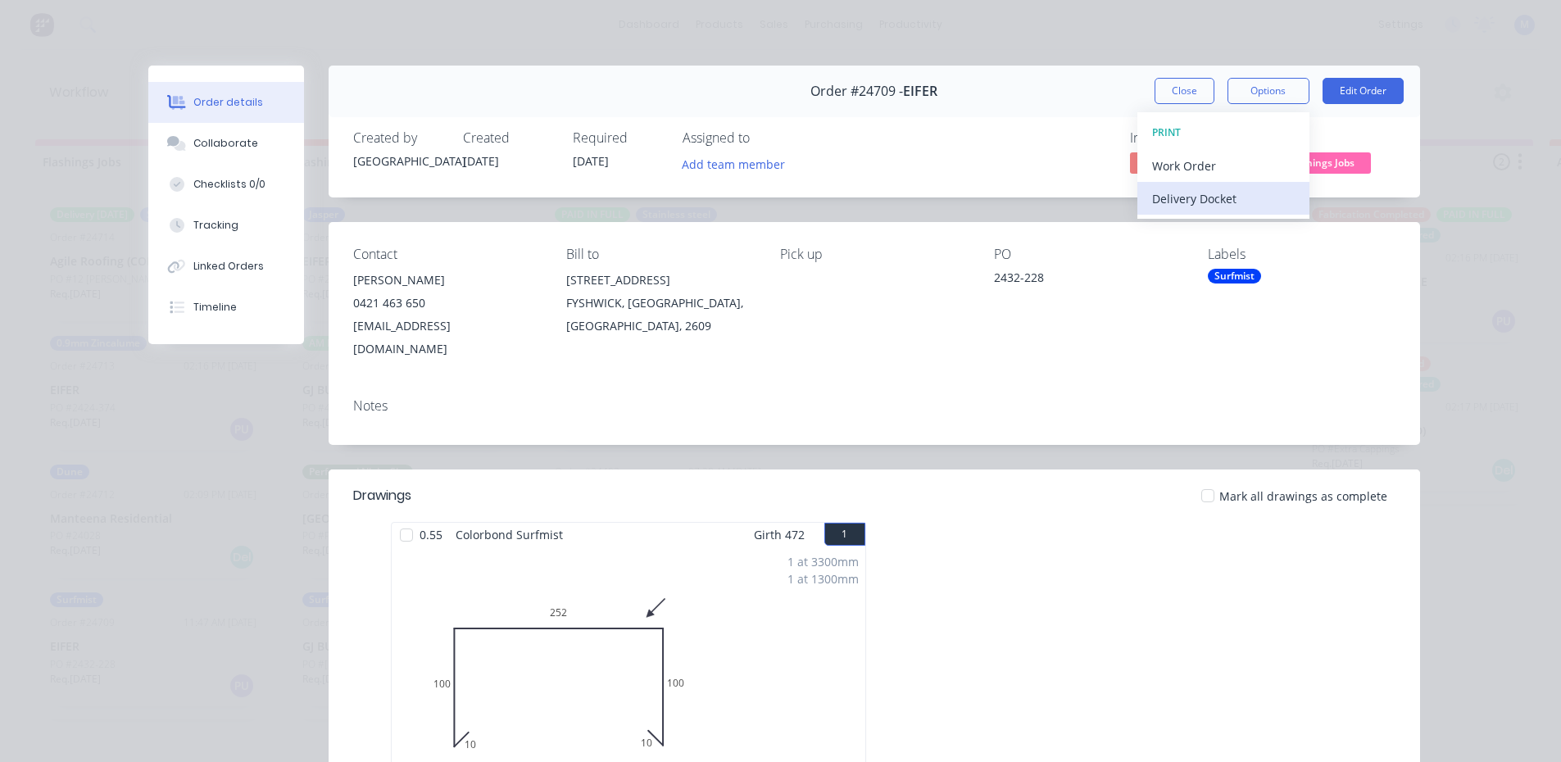
click at [1228, 197] on div "Delivery Docket" at bounding box center [1223, 199] width 143 height 24
click at [1228, 197] on div "Standard" at bounding box center [1223, 199] width 143 height 24
click at [1161, 93] on button "Close" at bounding box center [1185, 91] width 60 height 26
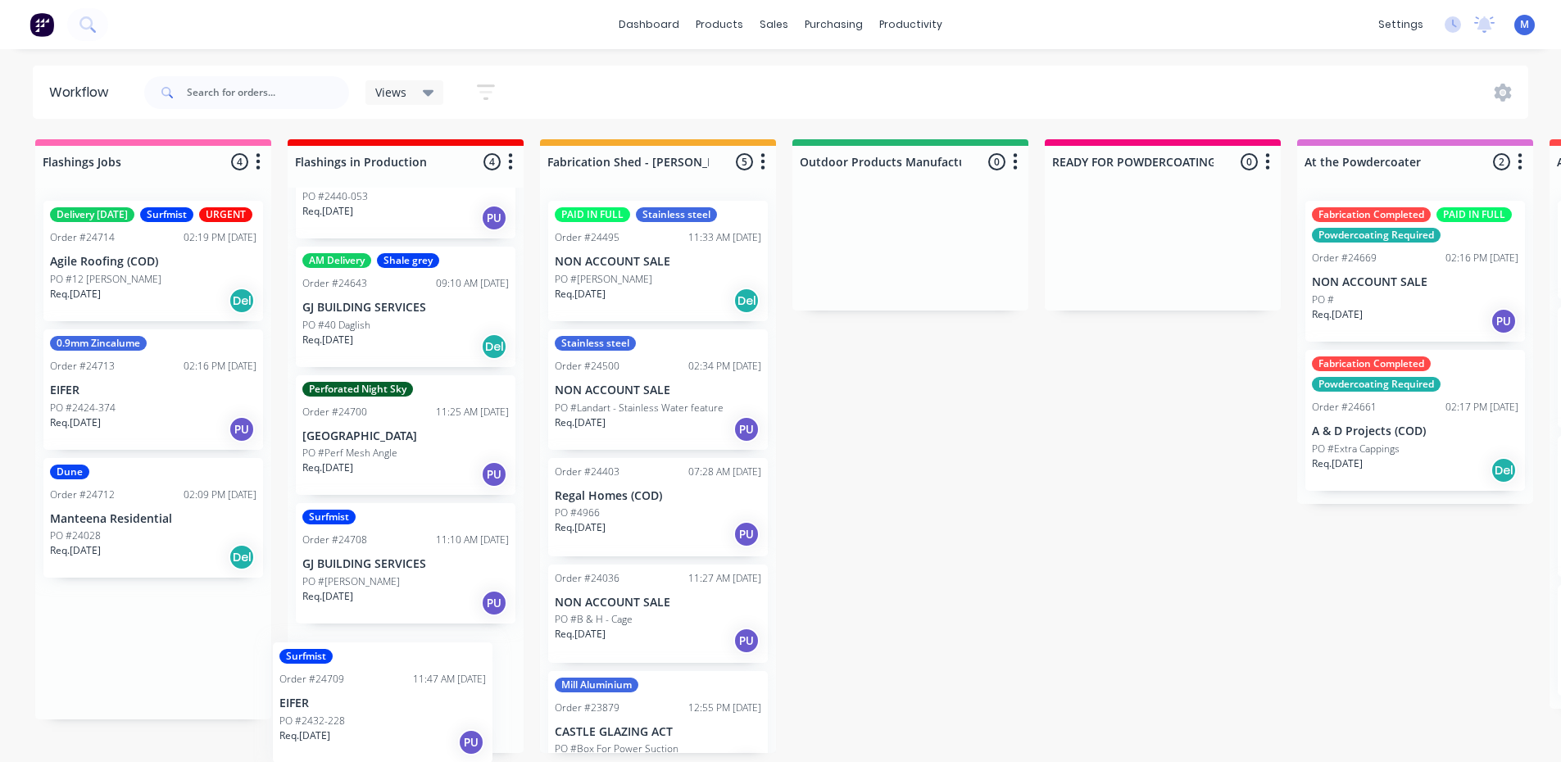
scroll to position [83, 0]
drag, startPoint x: 157, startPoint y: 682, endPoint x: 411, endPoint y: 699, distance: 255.4
click at [135, 543] on div "Dune Order #24712 02:09 PM [DATE] Manteena Residential PO #24028 Req. [DATE] Del" at bounding box center [153, 518] width 220 height 120
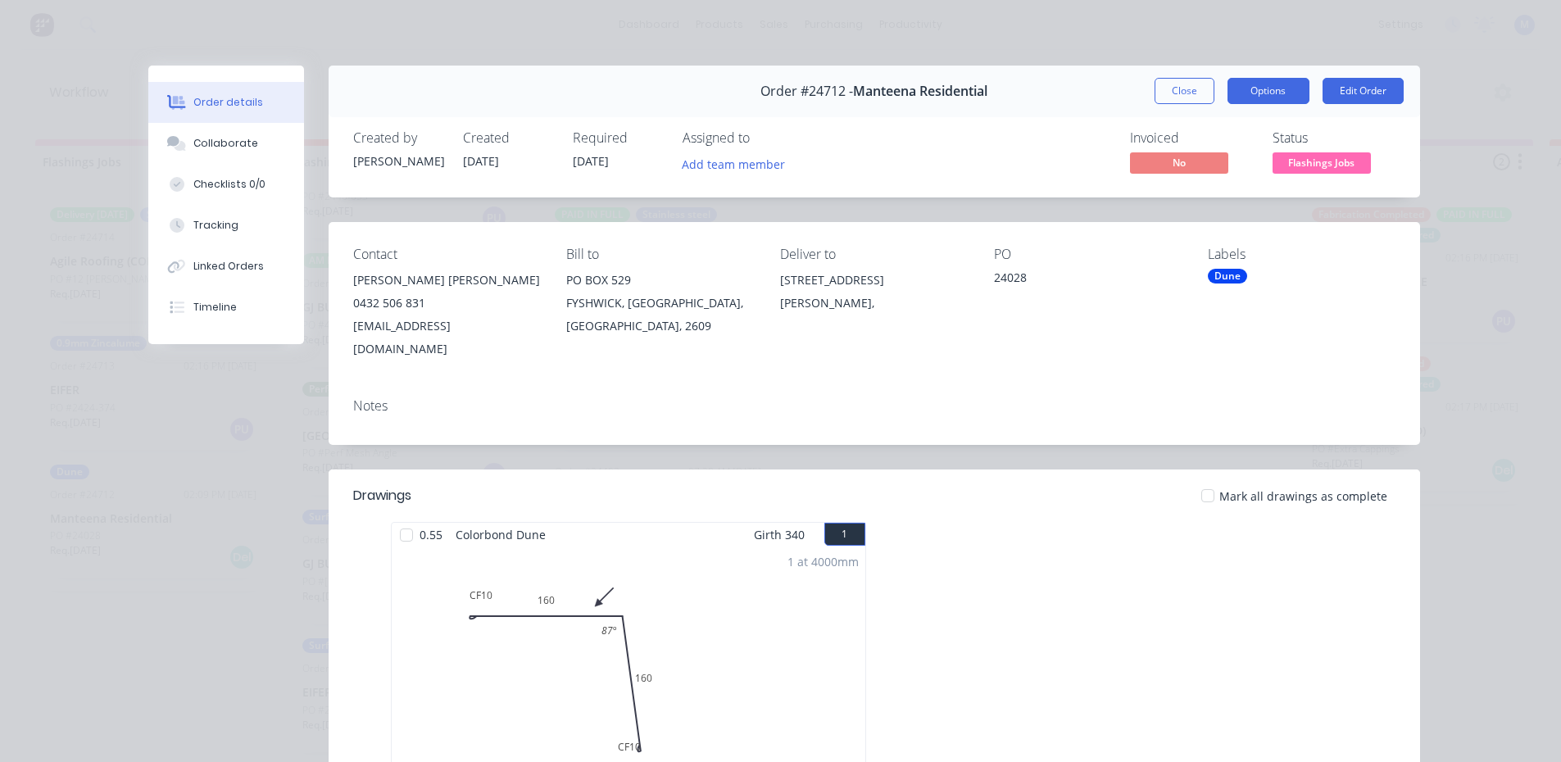
click at [1270, 88] on button "Options" at bounding box center [1269, 91] width 82 height 26
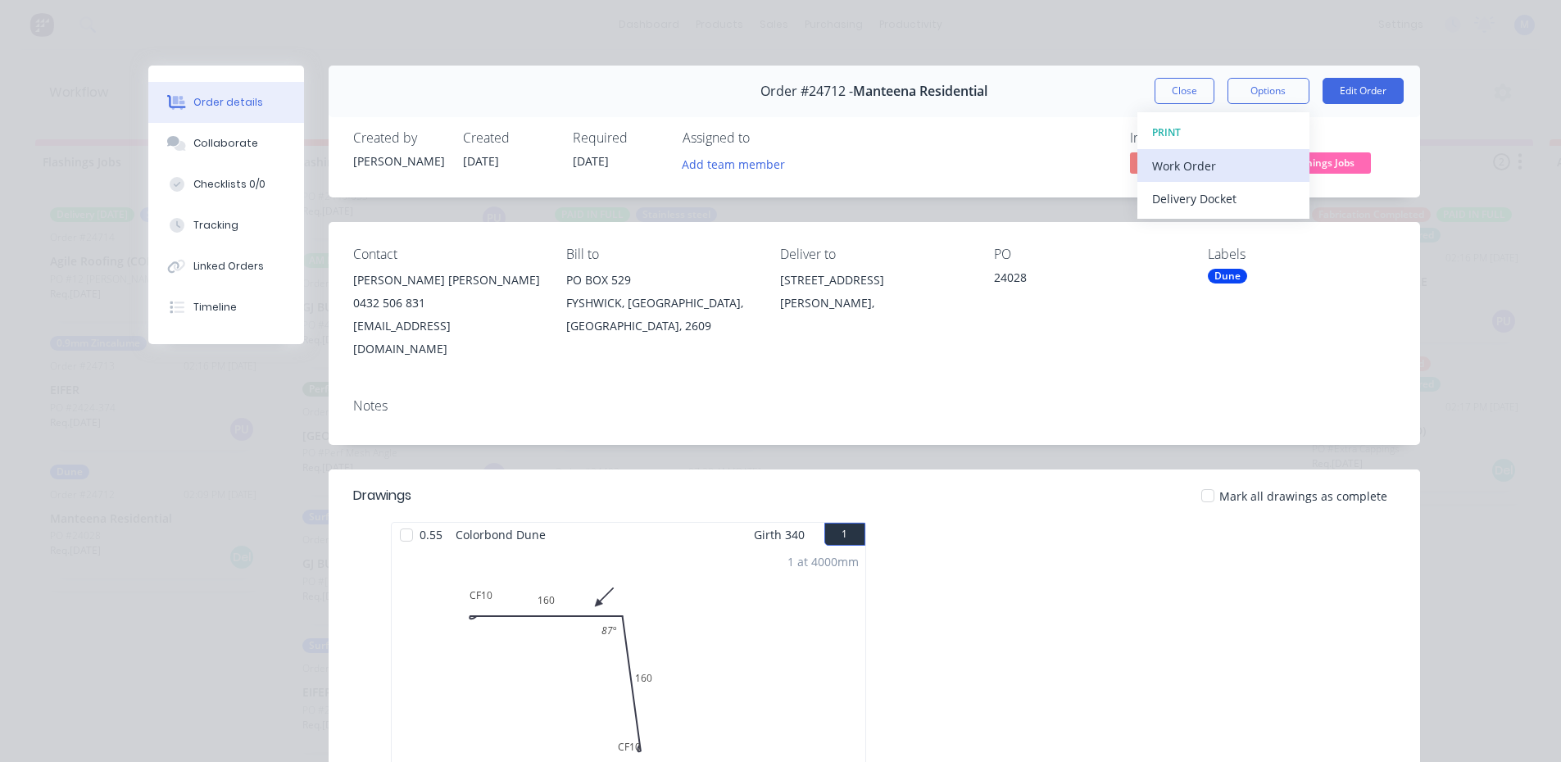
click at [1230, 164] on div "Work Order" at bounding box center [1223, 166] width 143 height 24
click at [1226, 195] on div "Standard" at bounding box center [1223, 199] width 143 height 24
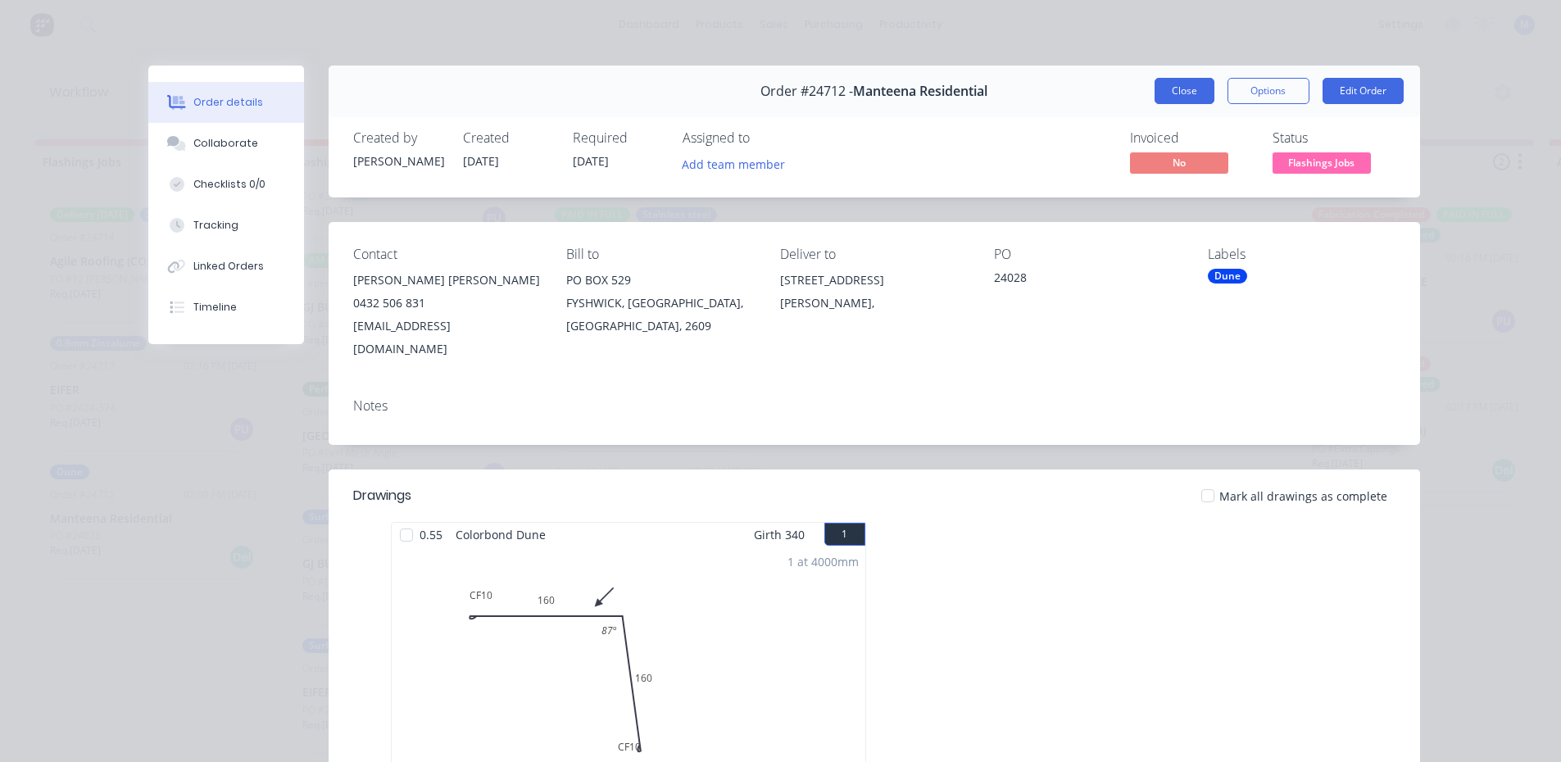
click at [1156, 88] on button "Close" at bounding box center [1185, 91] width 60 height 26
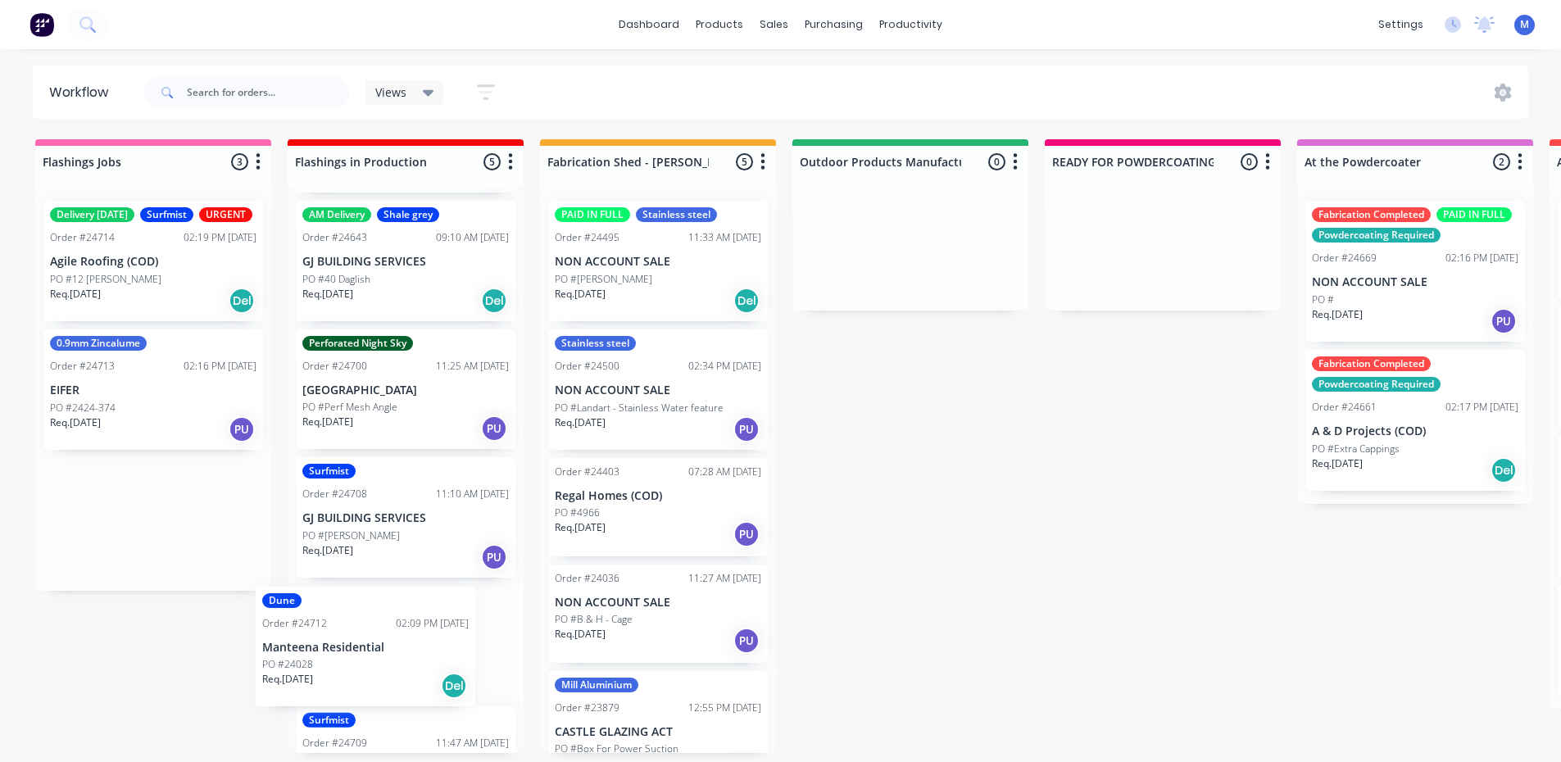
drag, startPoint x: 175, startPoint y: 569, endPoint x: 393, endPoint y: 680, distance: 244.8
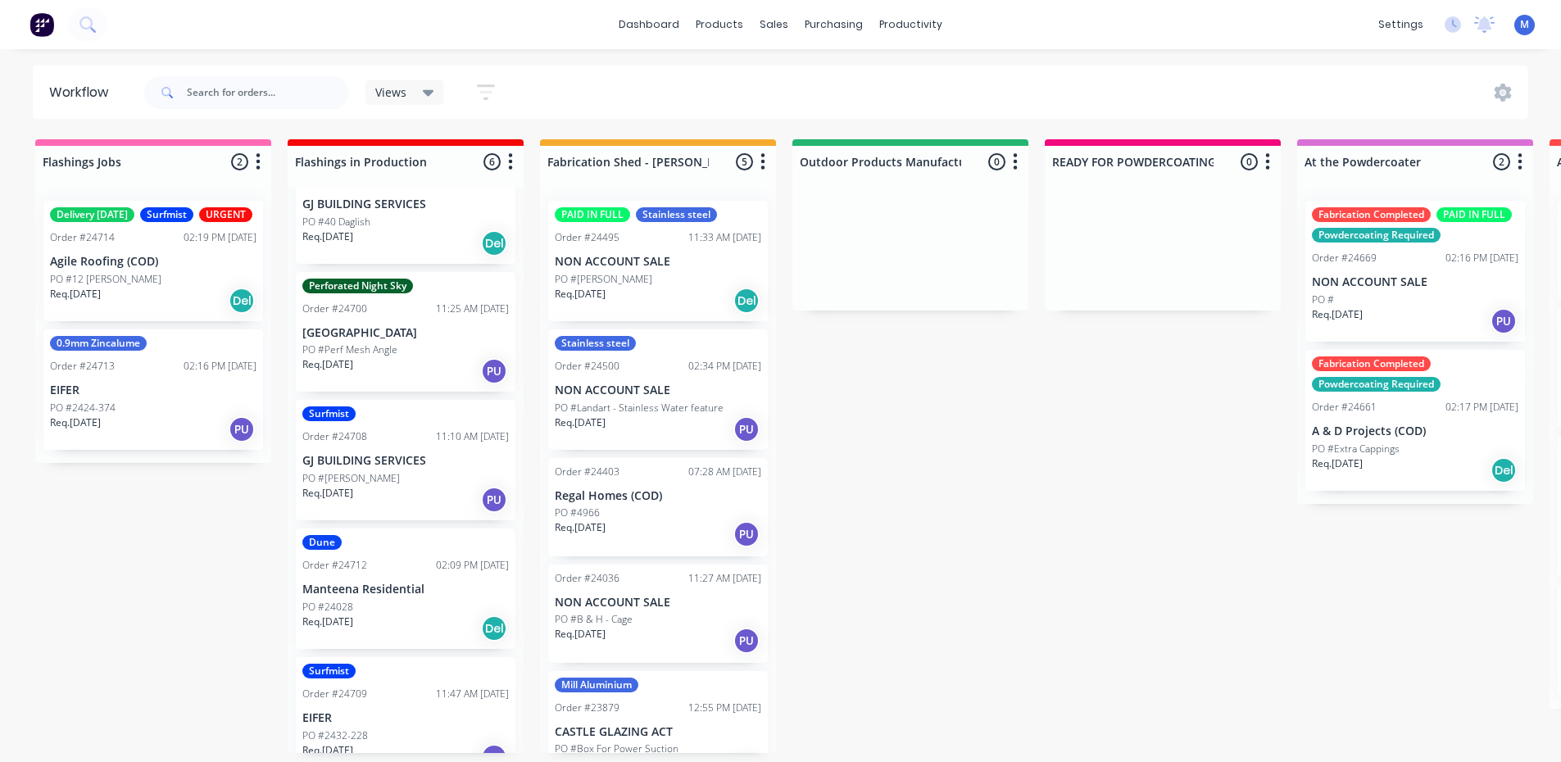
scroll to position [211, 0]
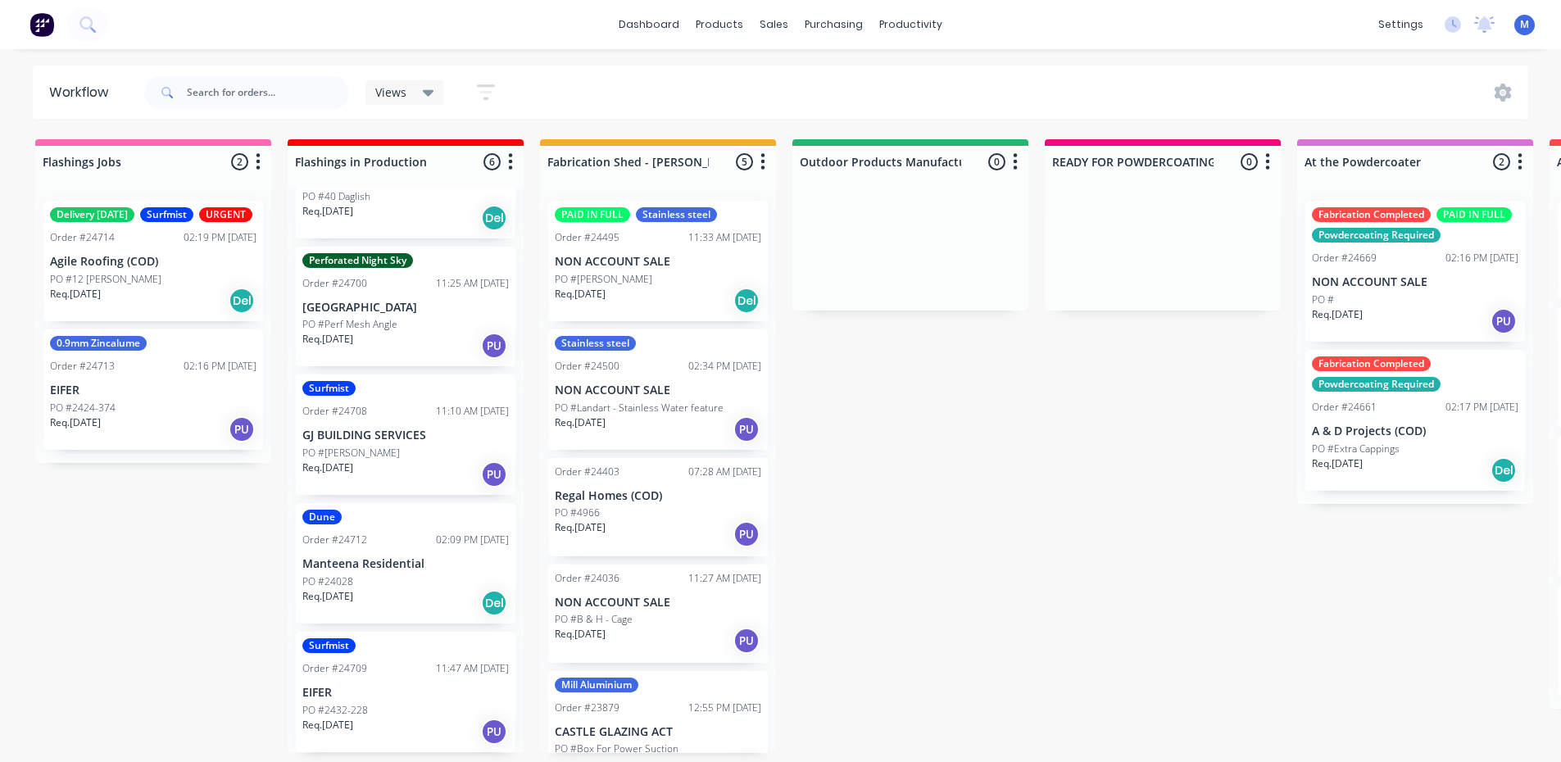
click at [141, 415] on div "PO #2424-374" at bounding box center [153, 408] width 206 height 15
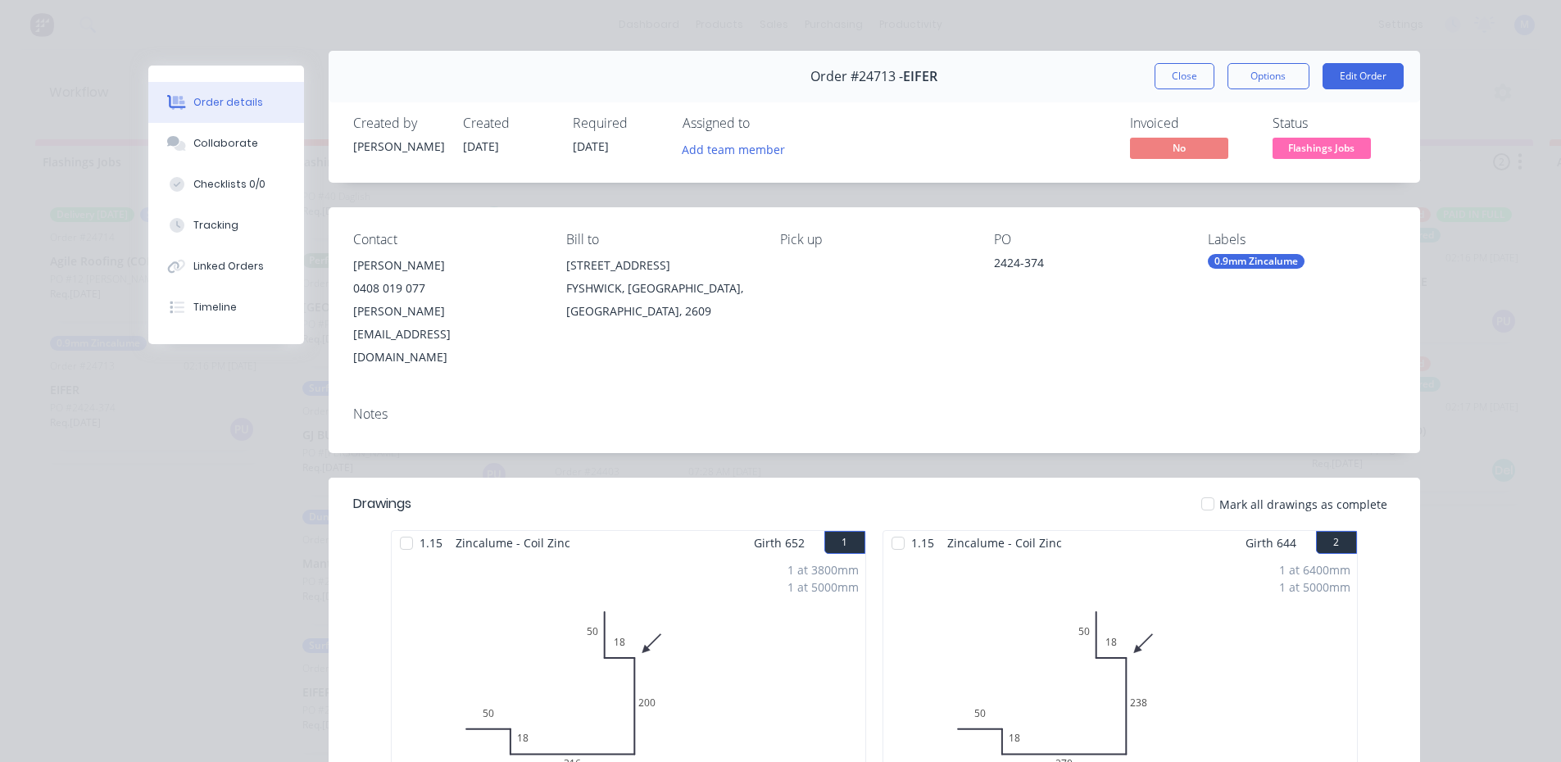
scroll to position [0, 0]
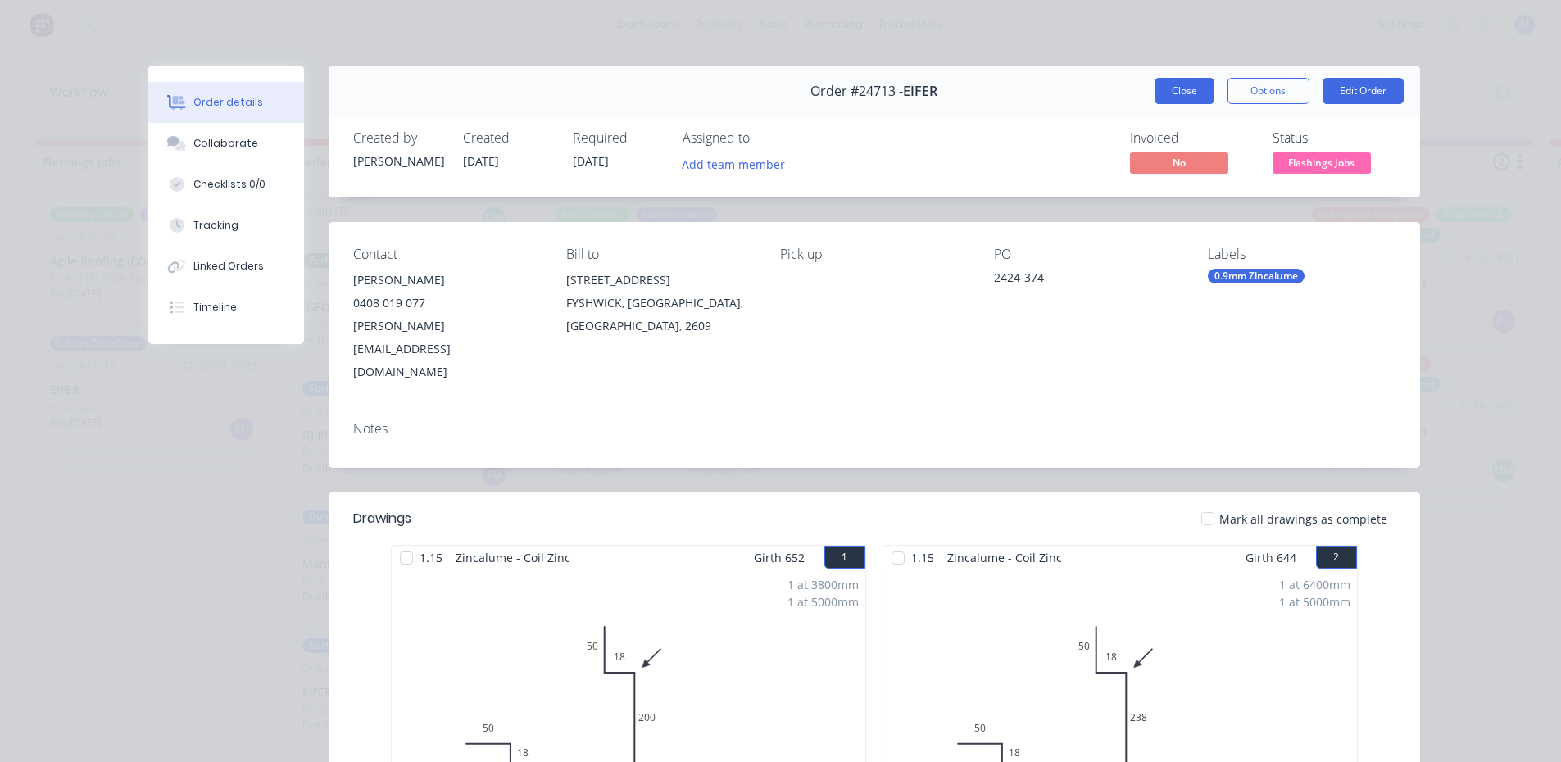
click at [1188, 93] on button "Close" at bounding box center [1185, 91] width 60 height 26
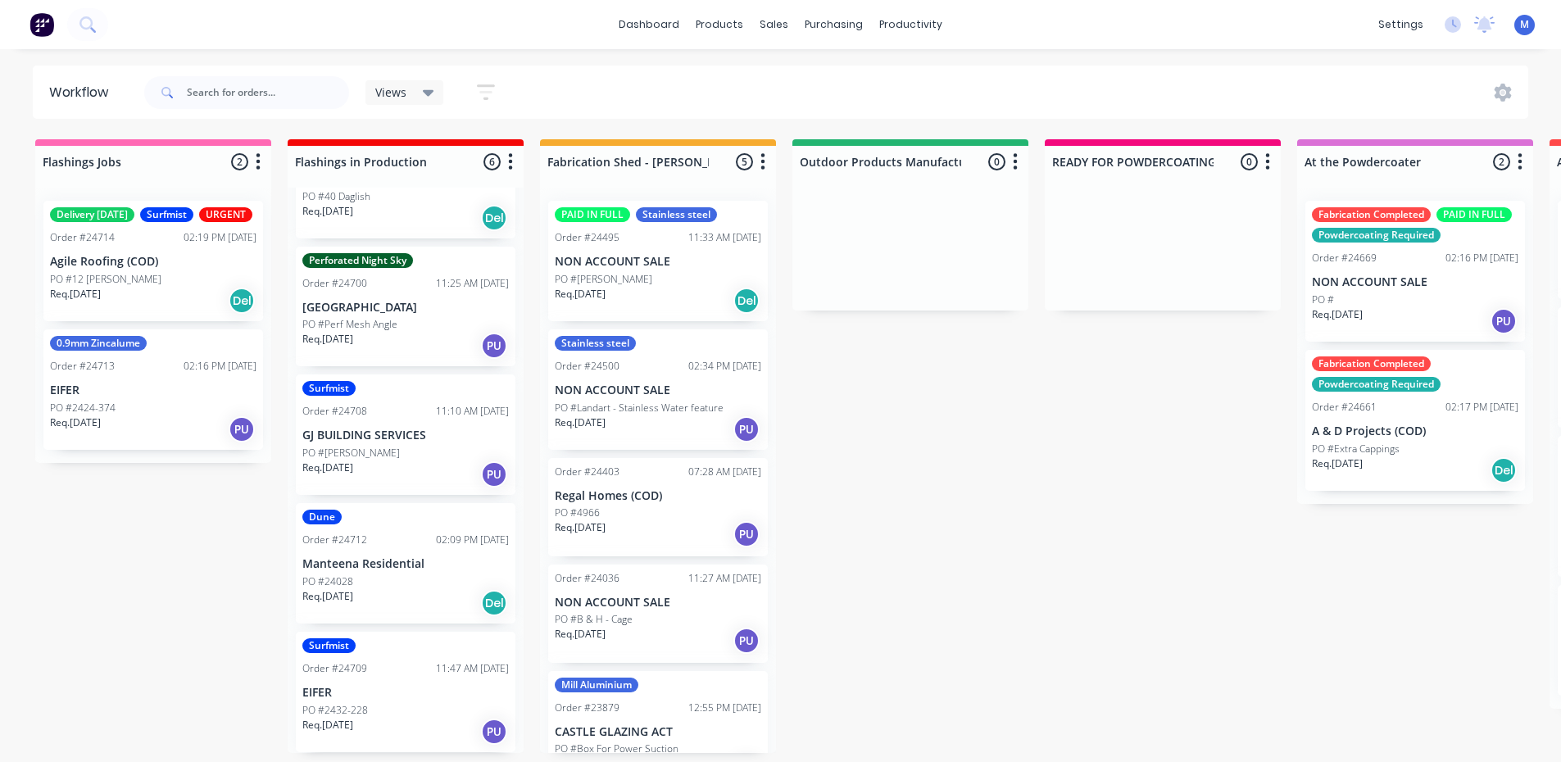
click at [152, 245] on div "Order #24714 02:19 PM [DATE]" at bounding box center [153, 237] width 206 height 15
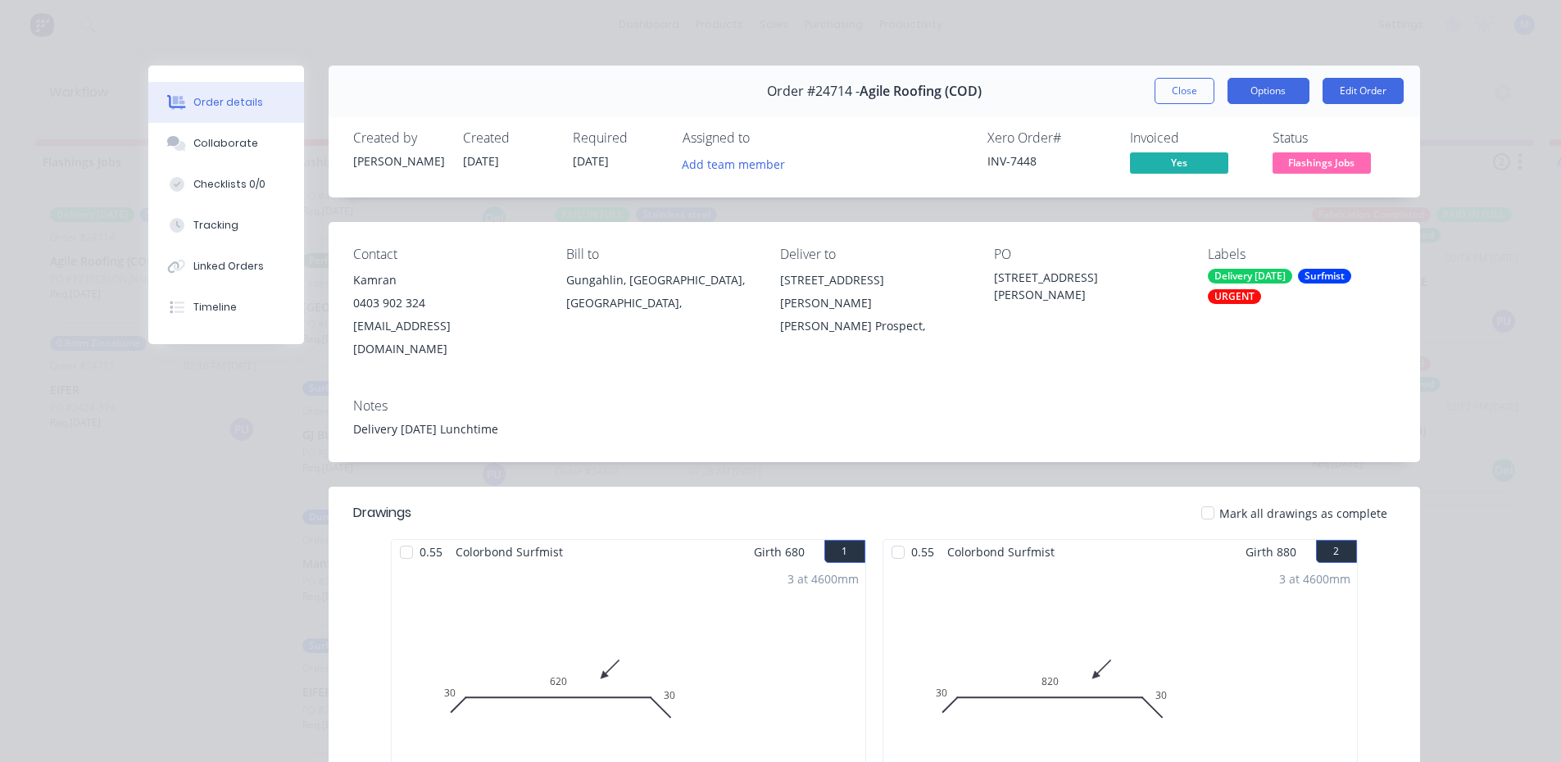
click at [1284, 93] on button "Options" at bounding box center [1269, 91] width 82 height 26
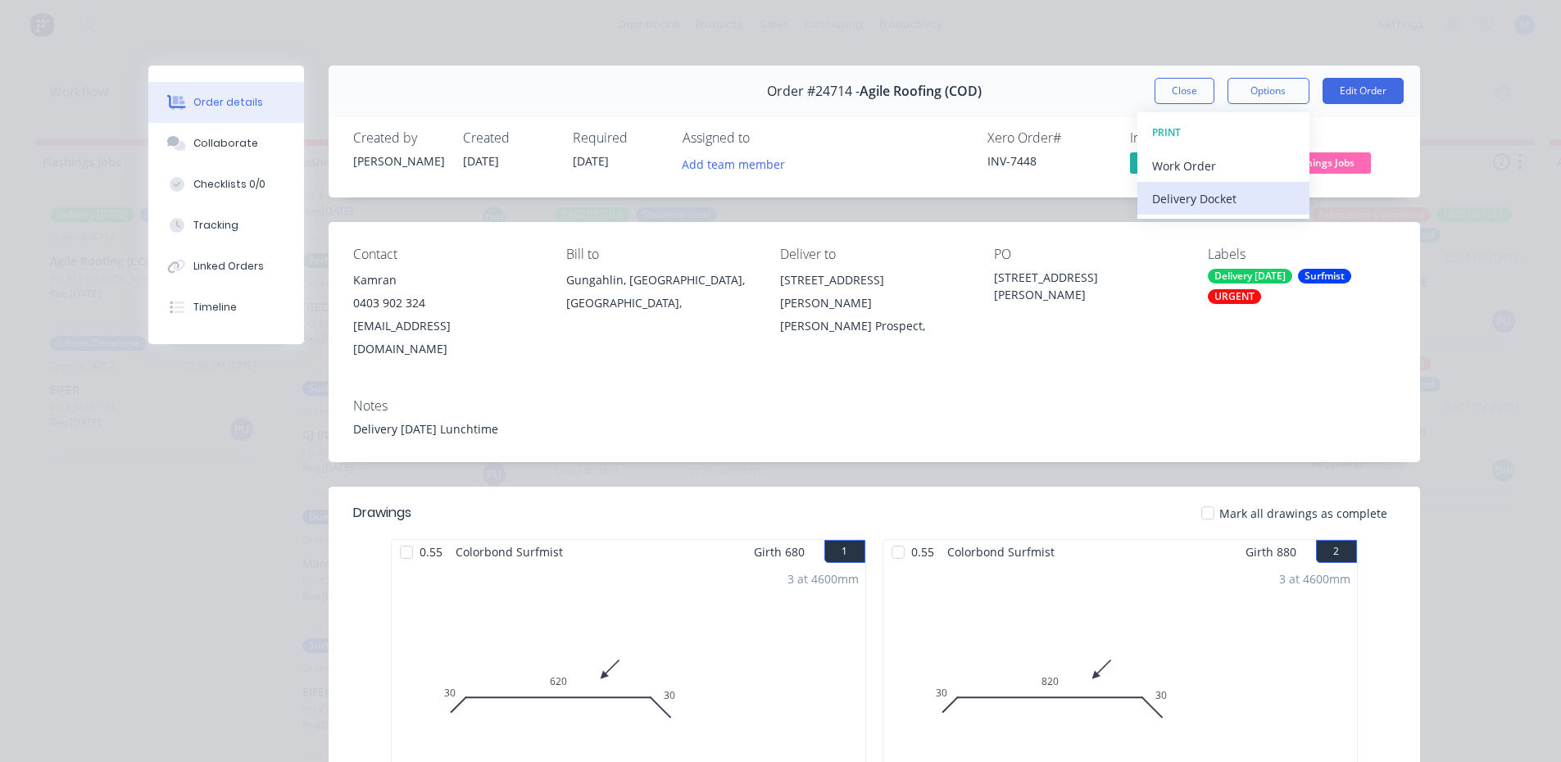
click at [1228, 201] on div "Delivery Docket" at bounding box center [1223, 199] width 143 height 24
click at [1269, 93] on button "Options" at bounding box center [1269, 91] width 82 height 26
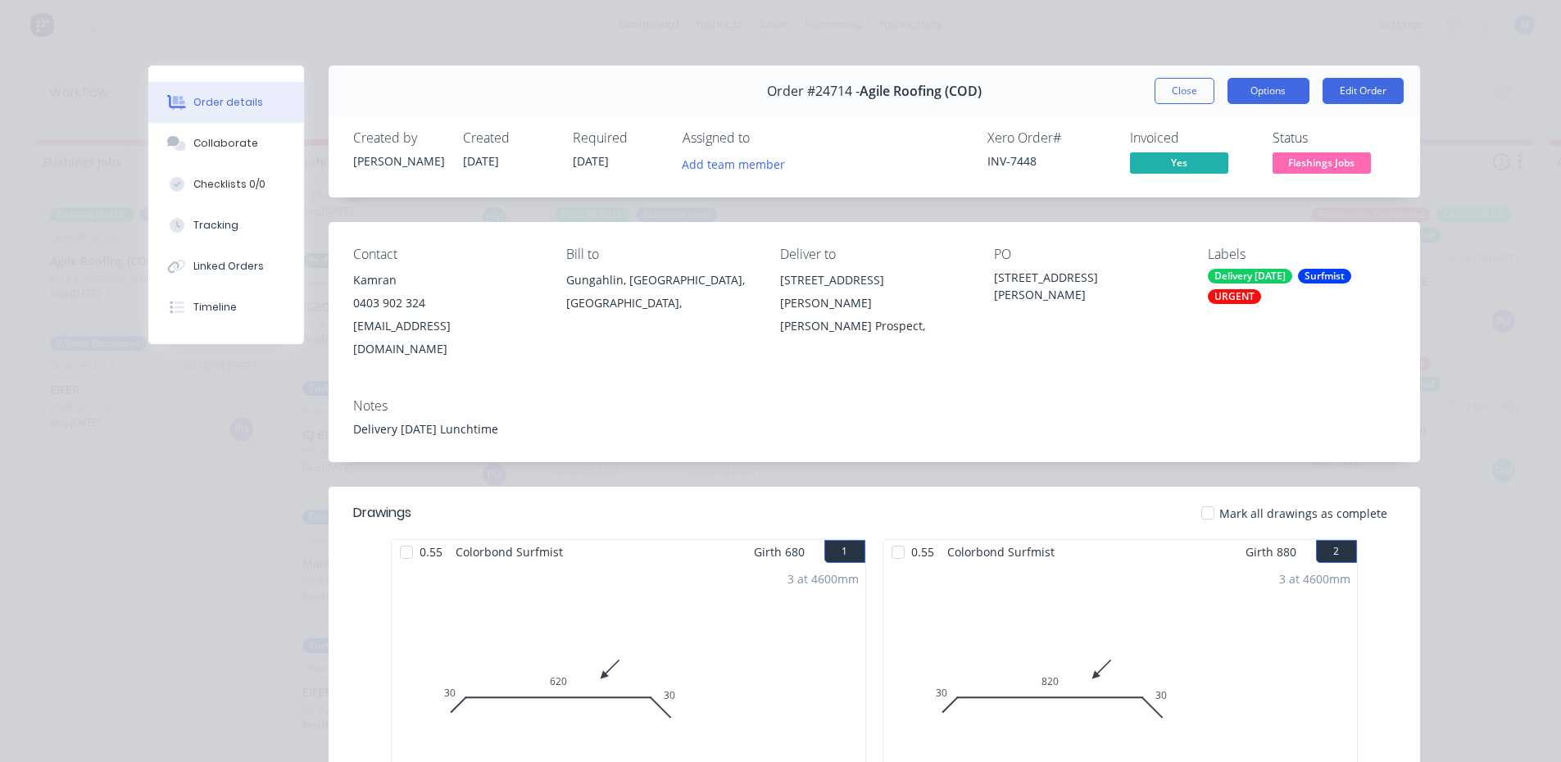
click at [1263, 97] on button "Options" at bounding box center [1269, 91] width 82 height 26
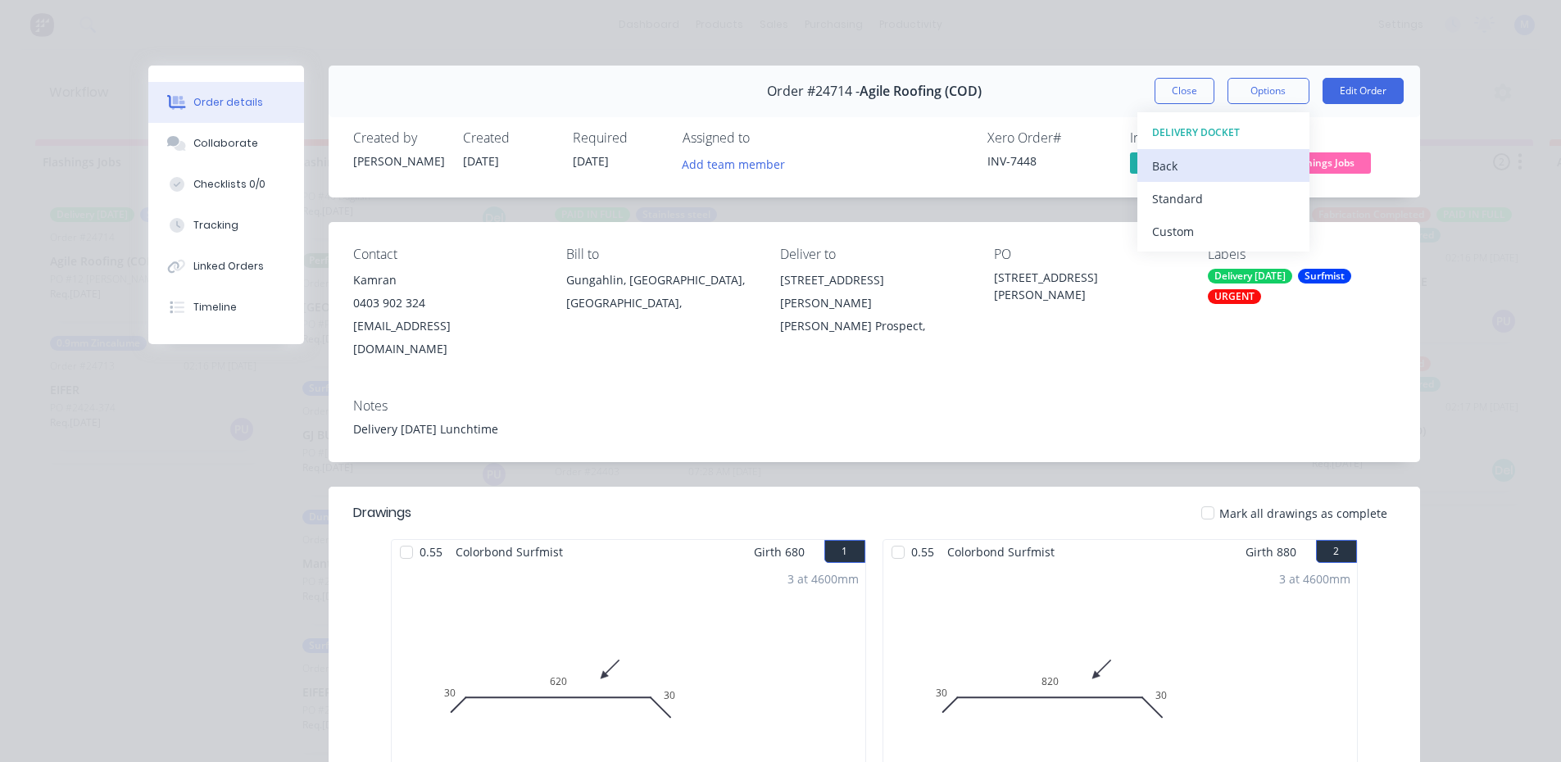
click at [1223, 161] on div "Back" at bounding box center [1223, 166] width 143 height 24
click at [1223, 162] on div "Work Order" at bounding box center [1223, 166] width 143 height 24
click at [1218, 202] on div "Standard" at bounding box center [1223, 199] width 143 height 24
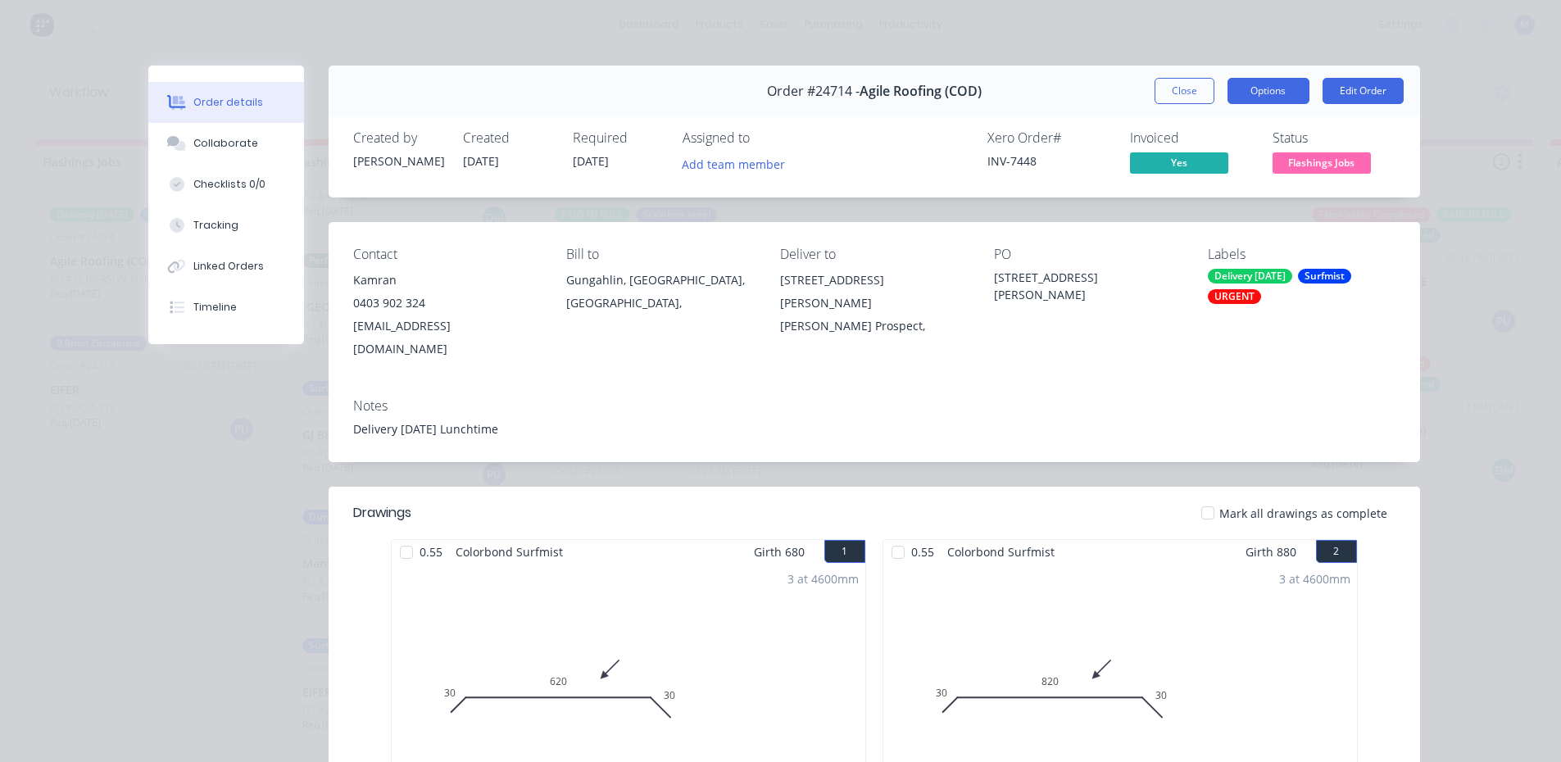
click at [1249, 89] on button "Options" at bounding box center [1269, 91] width 82 height 26
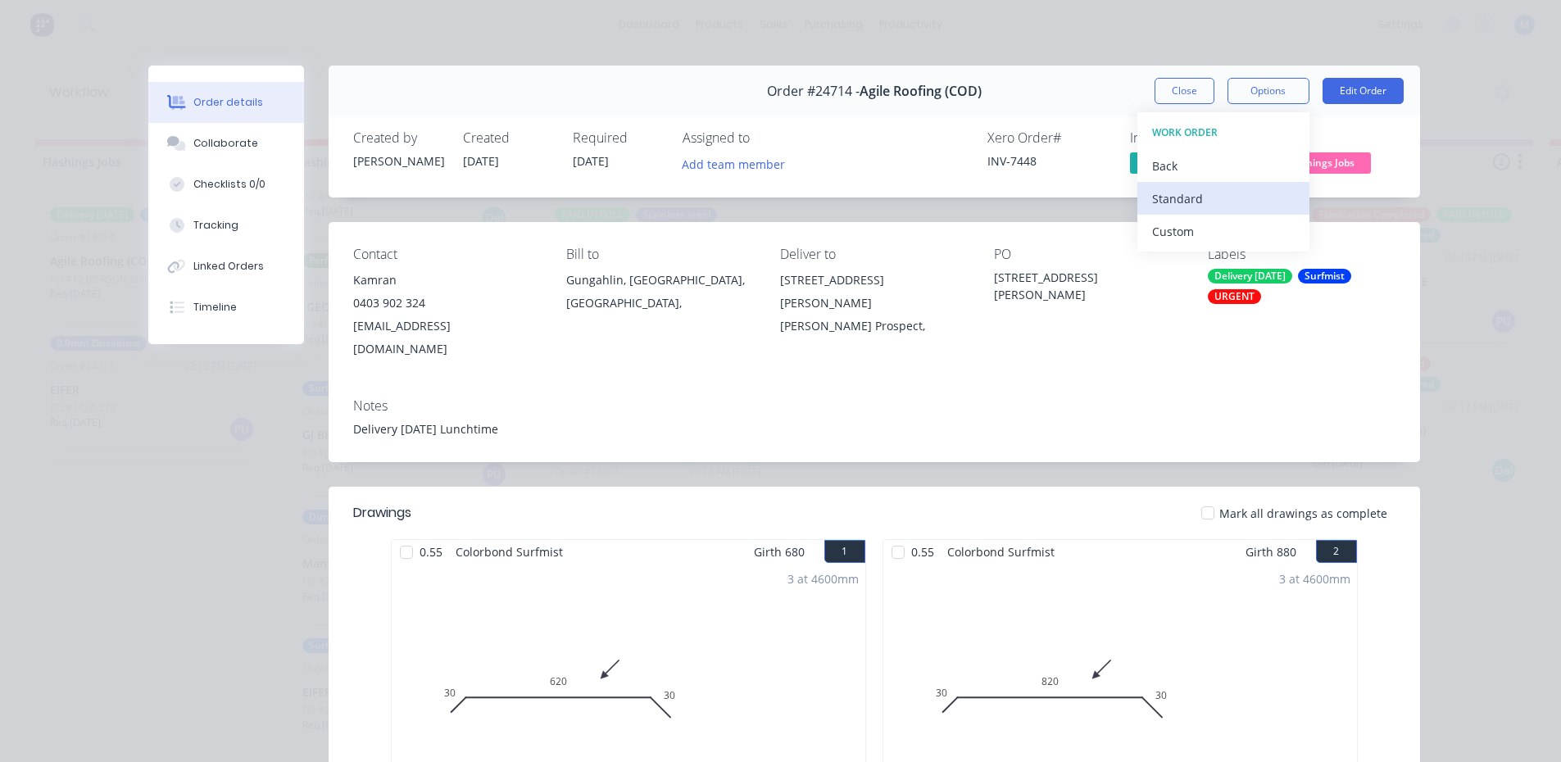
click at [1228, 198] on div "Standard" at bounding box center [1223, 199] width 143 height 24
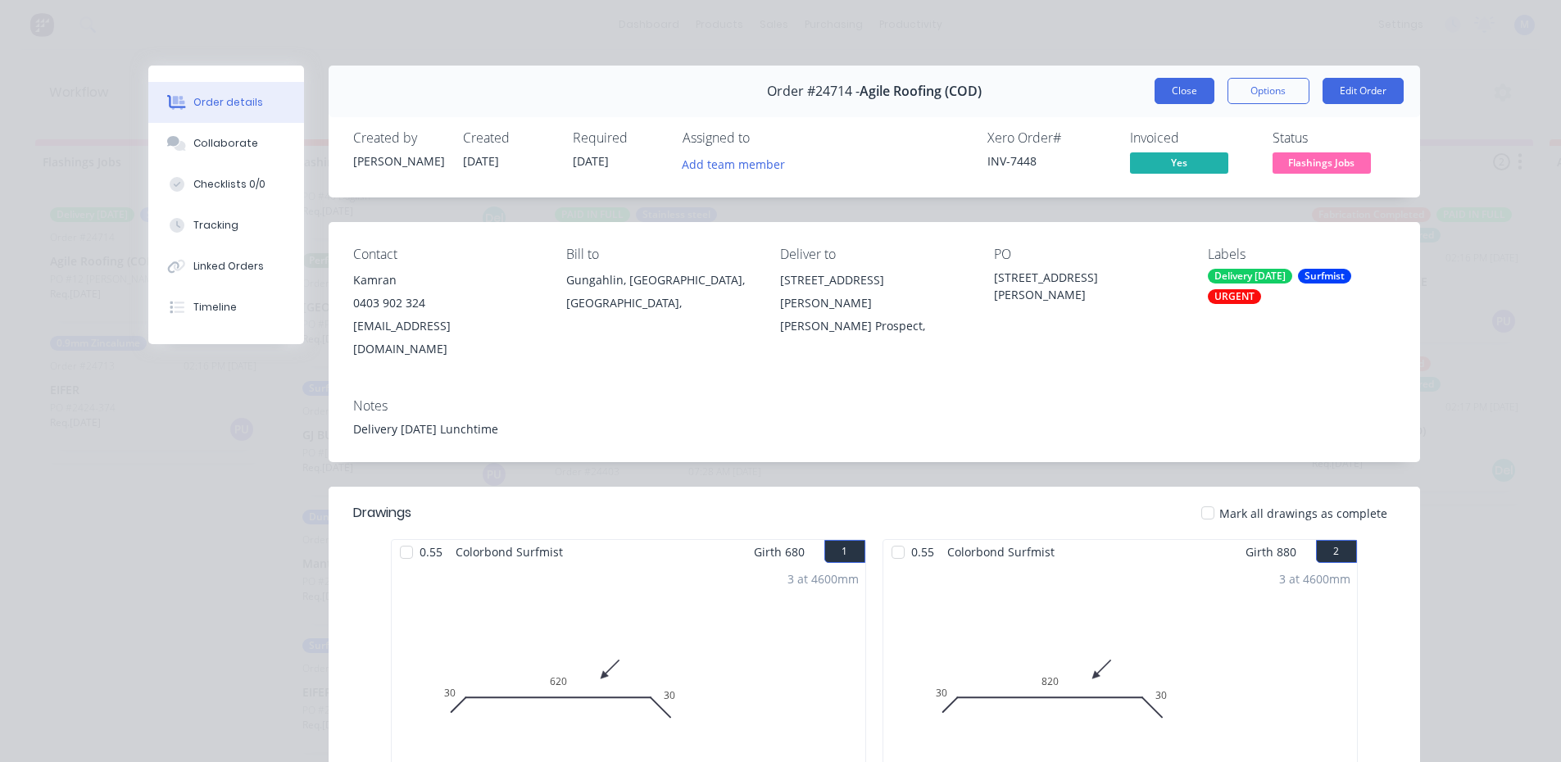
click at [1175, 92] on button "Close" at bounding box center [1185, 91] width 60 height 26
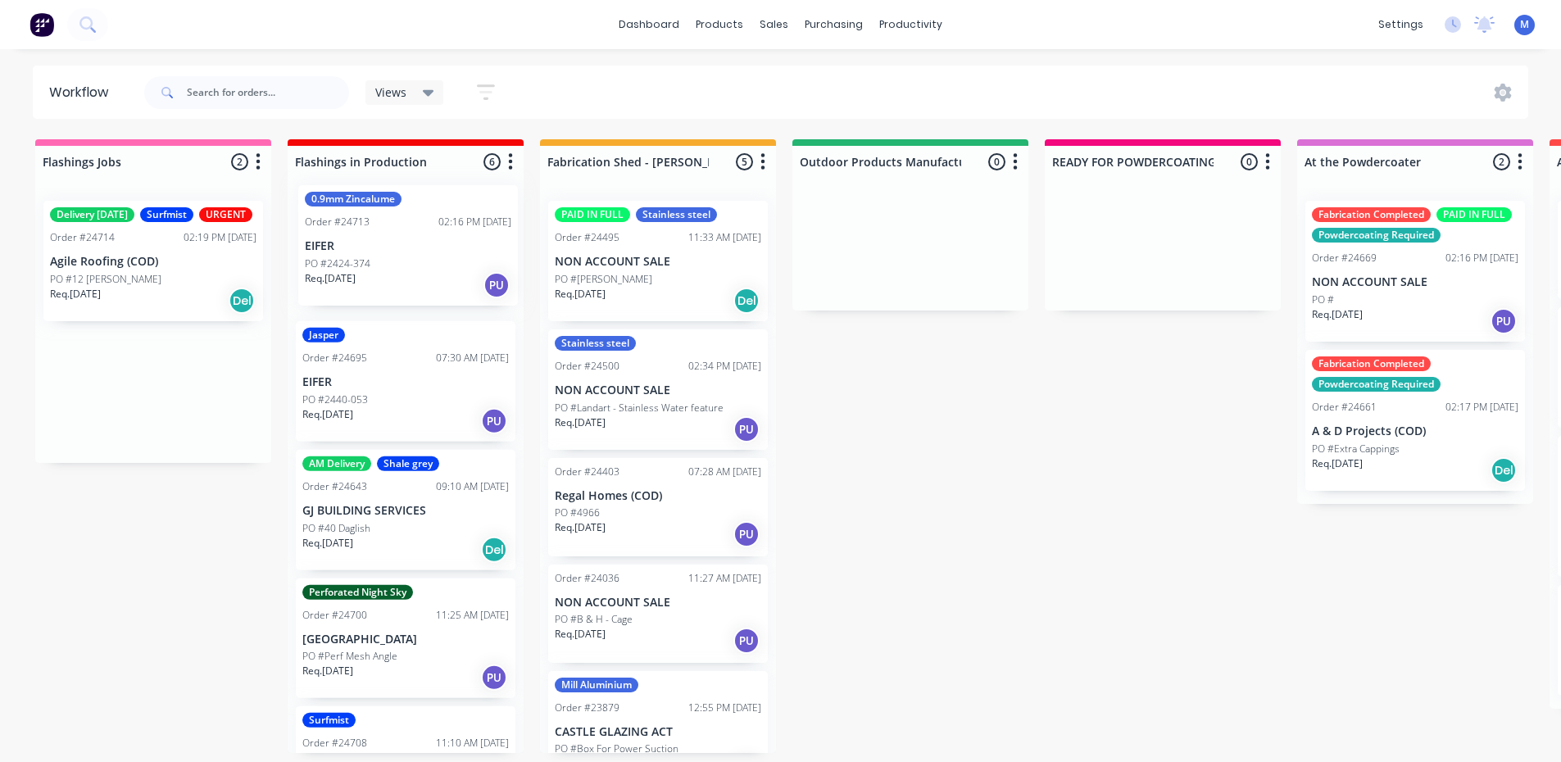
drag, startPoint x: 152, startPoint y: 406, endPoint x: 415, endPoint y: 244, distance: 309.8
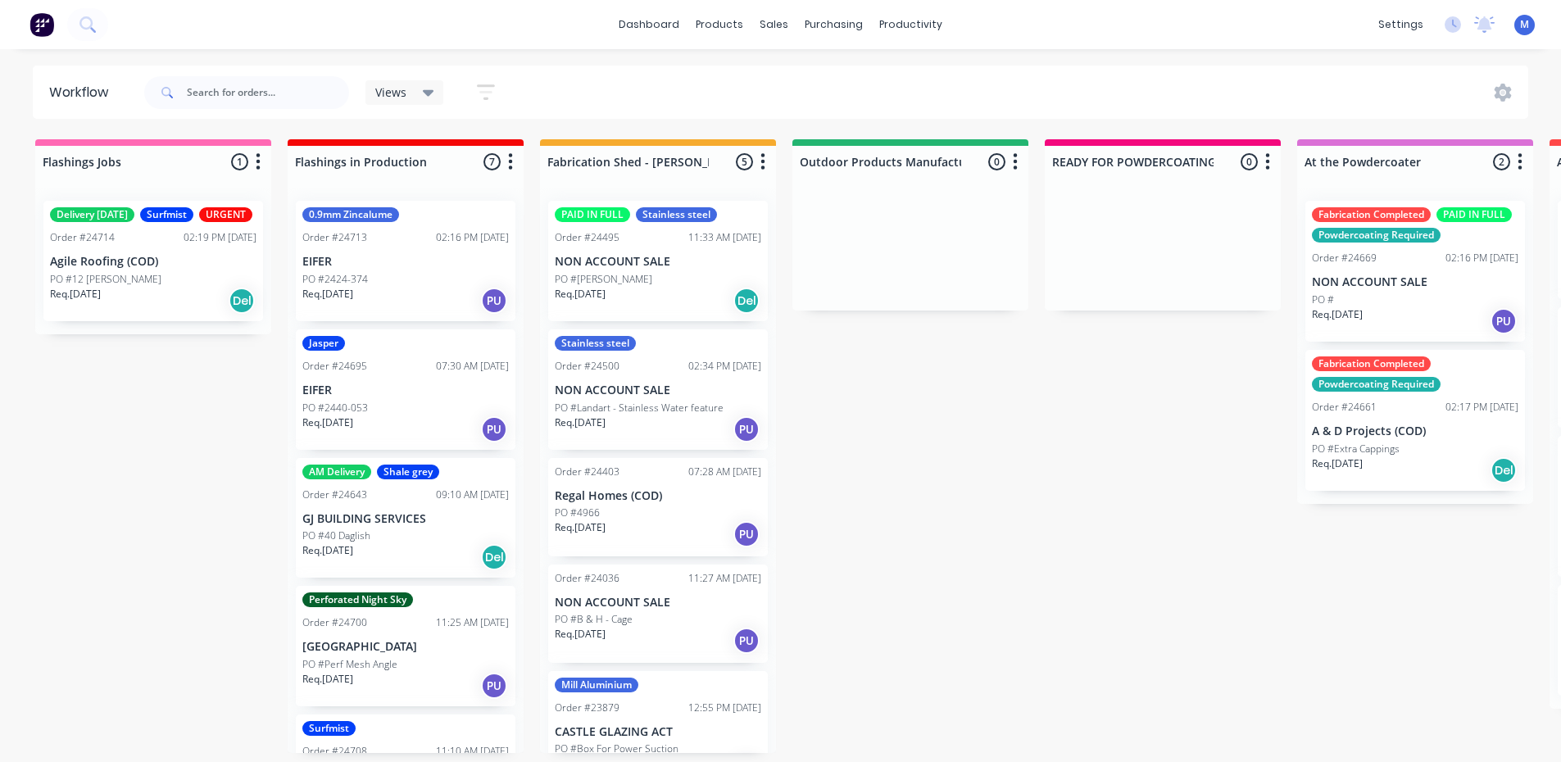
click at [120, 315] on div "Req. [DATE] Del" at bounding box center [153, 301] width 206 height 28
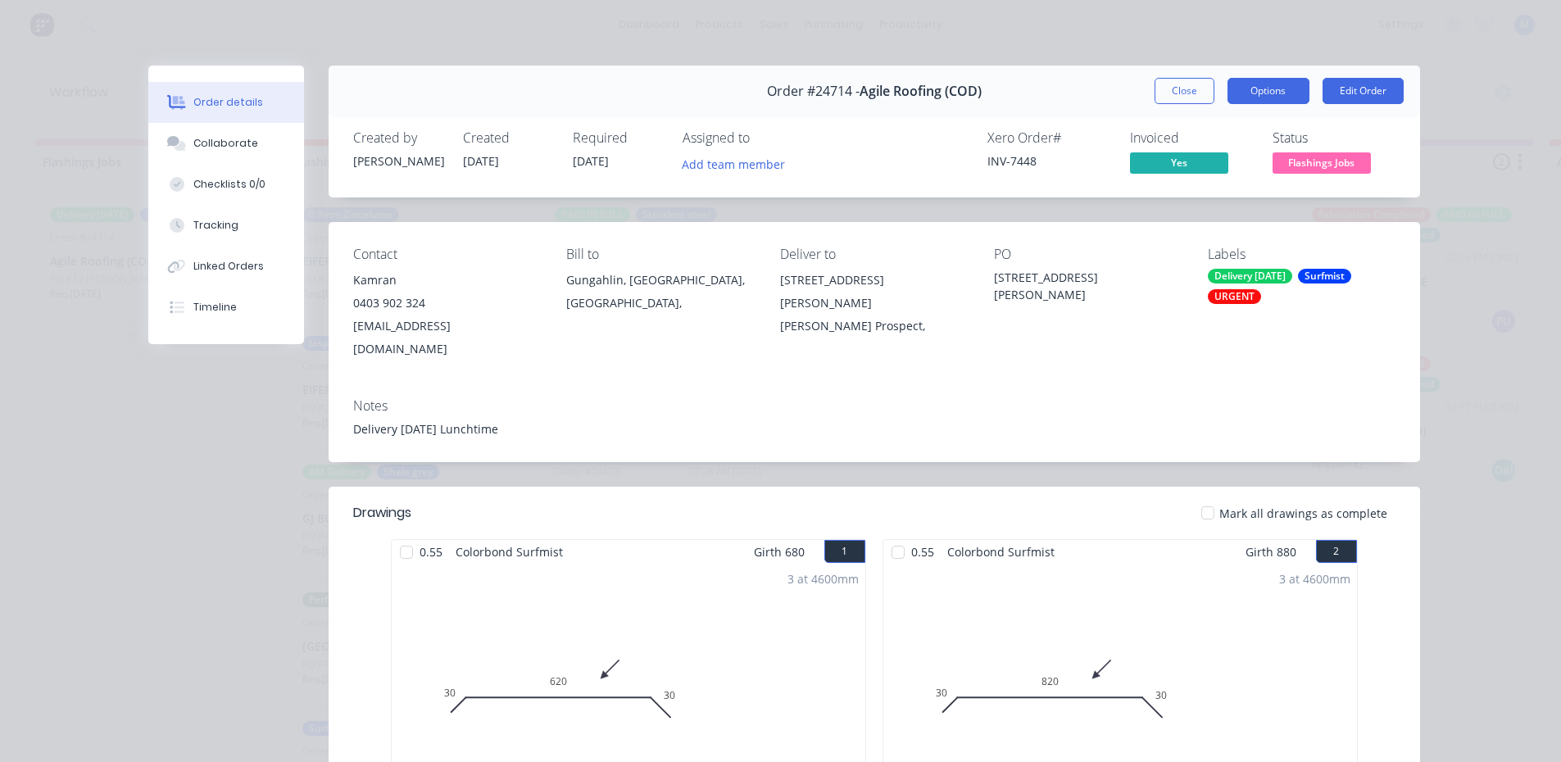
click at [1233, 95] on button "Options" at bounding box center [1269, 91] width 82 height 26
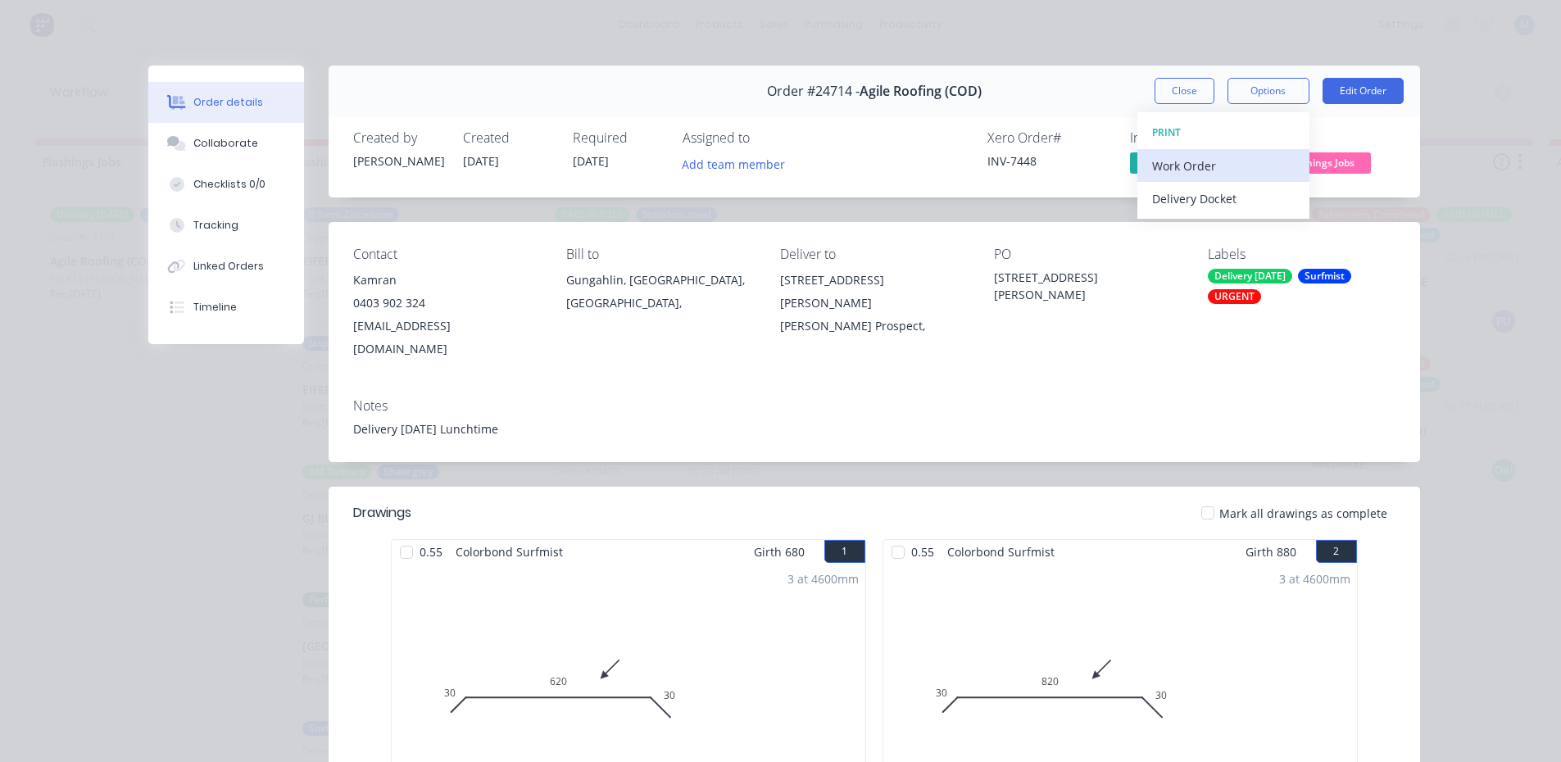
click at [1234, 167] on div "Work Order" at bounding box center [1223, 166] width 143 height 24
click at [1212, 197] on div "Standard" at bounding box center [1223, 199] width 143 height 24
click at [1186, 90] on button "Close" at bounding box center [1185, 91] width 60 height 26
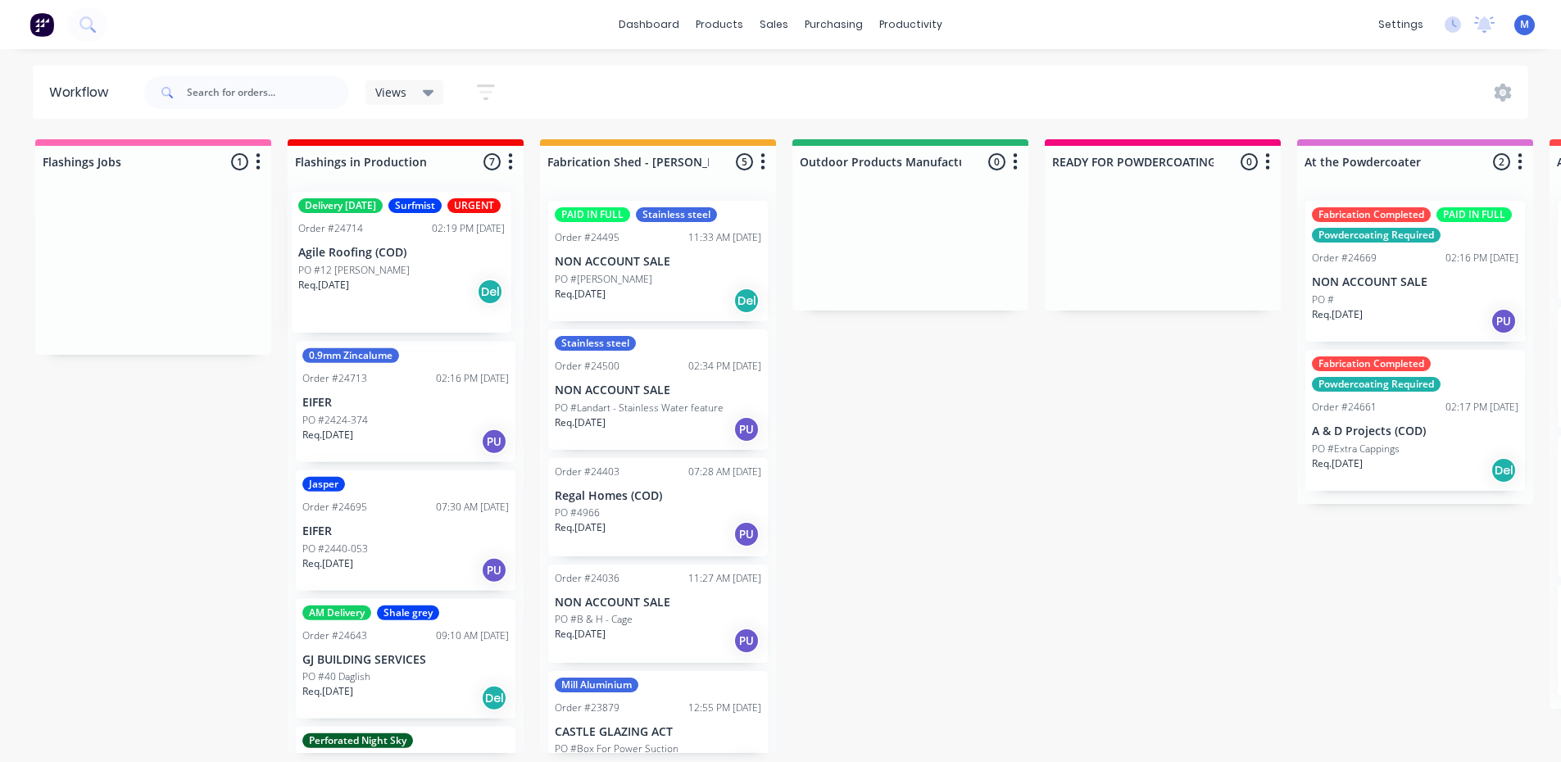
drag, startPoint x: 159, startPoint y: 320, endPoint x: 413, endPoint y: 315, distance: 254.1
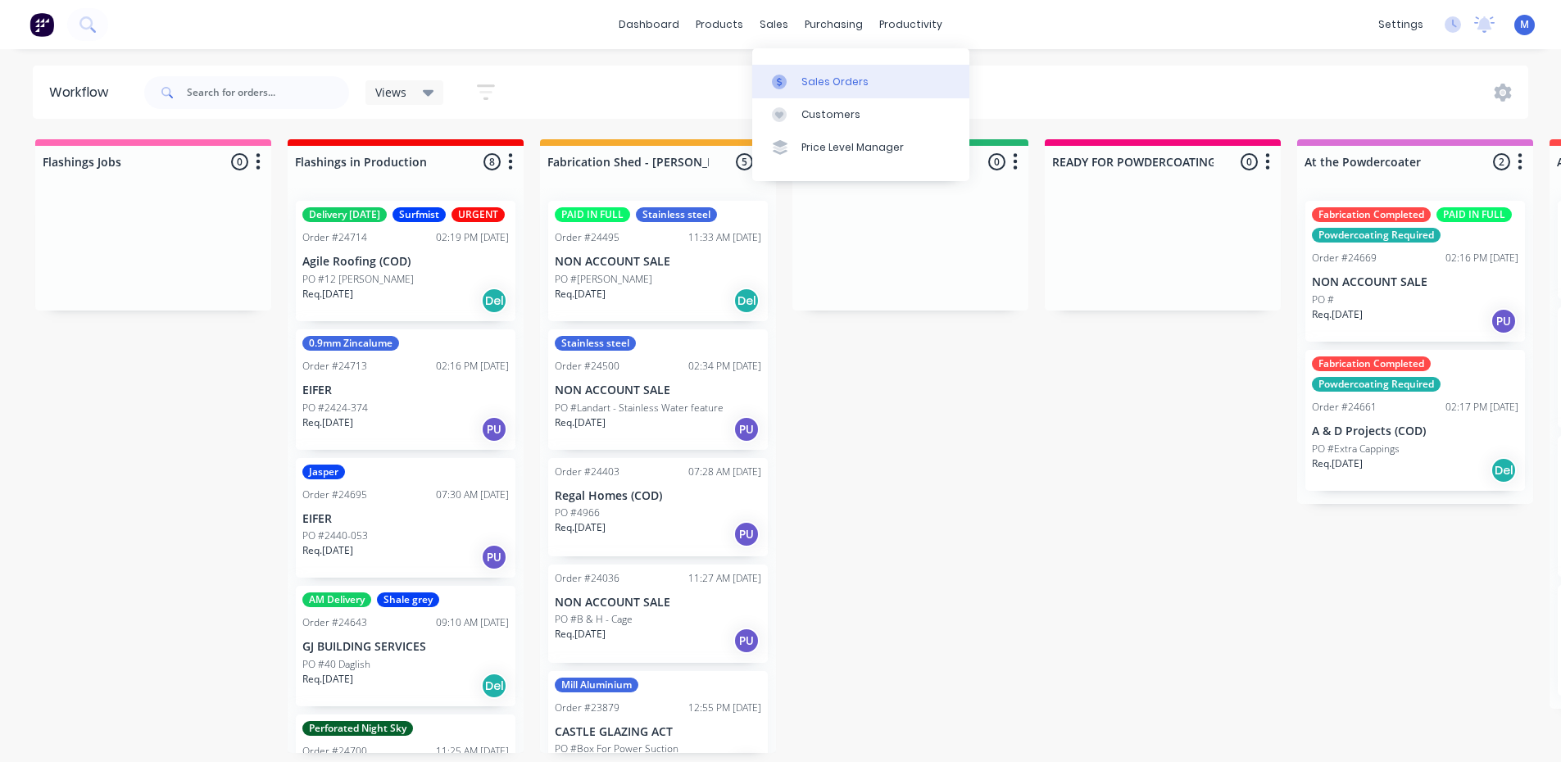
click at [822, 80] on div "Sales Orders" at bounding box center [834, 82] width 67 height 15
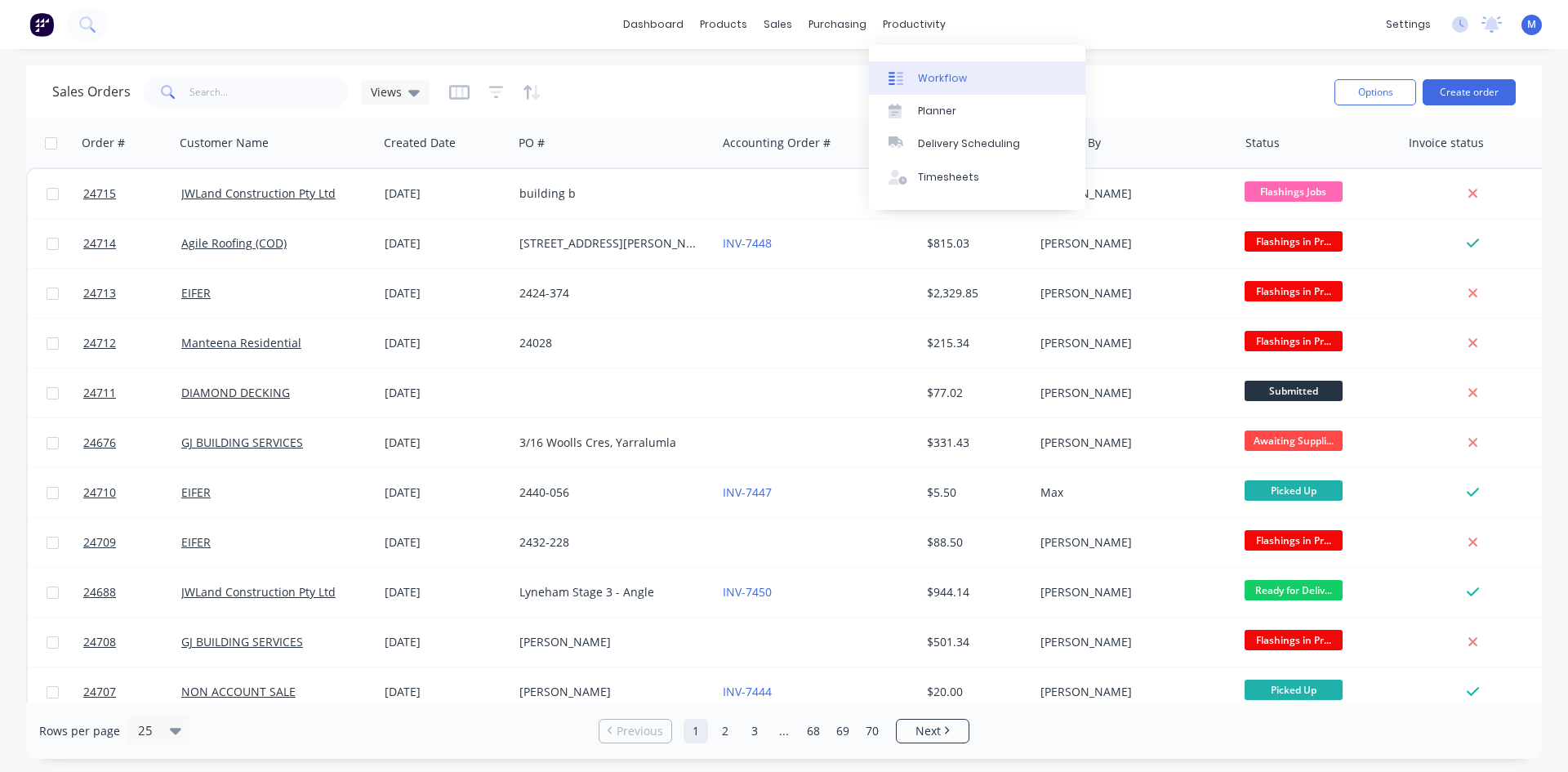
click at [936, 81] on div "Workflow" at bounding box center [942, 78] width 49 height 15
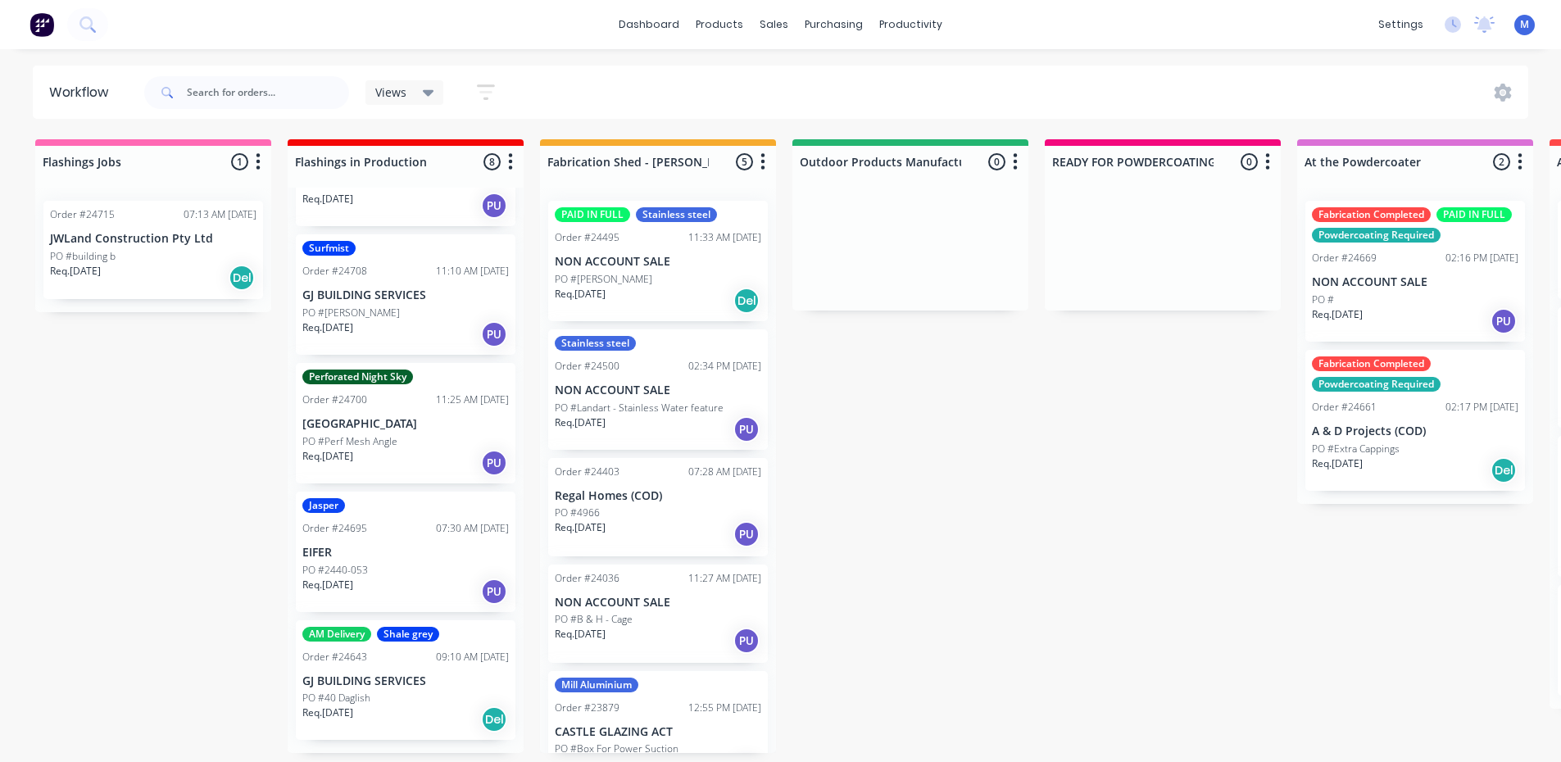
scroll to position [488, 0]
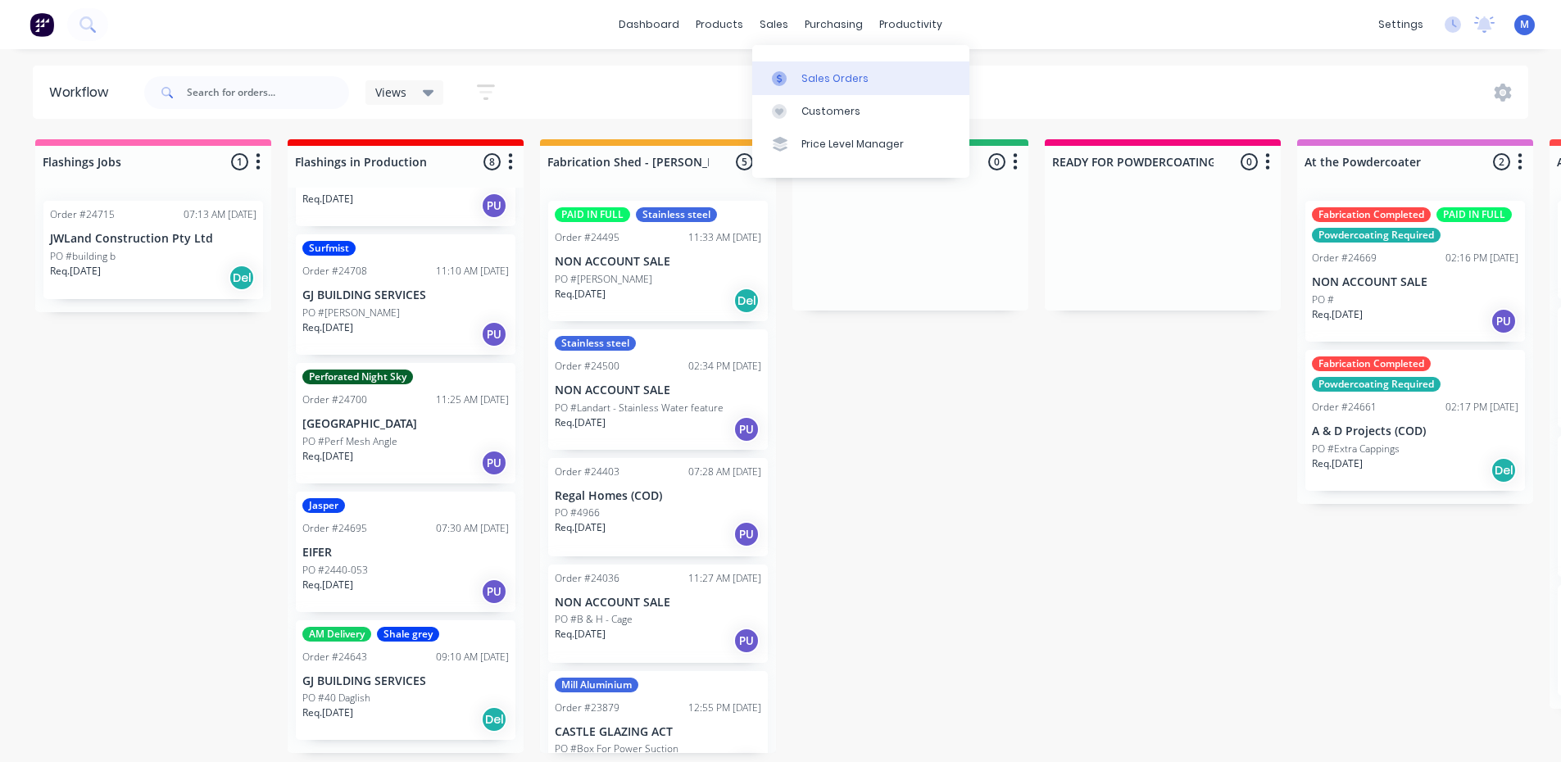
click at [868, 79] on link "Sales Orders" at bounding box center [860, 77] width 217 height 33
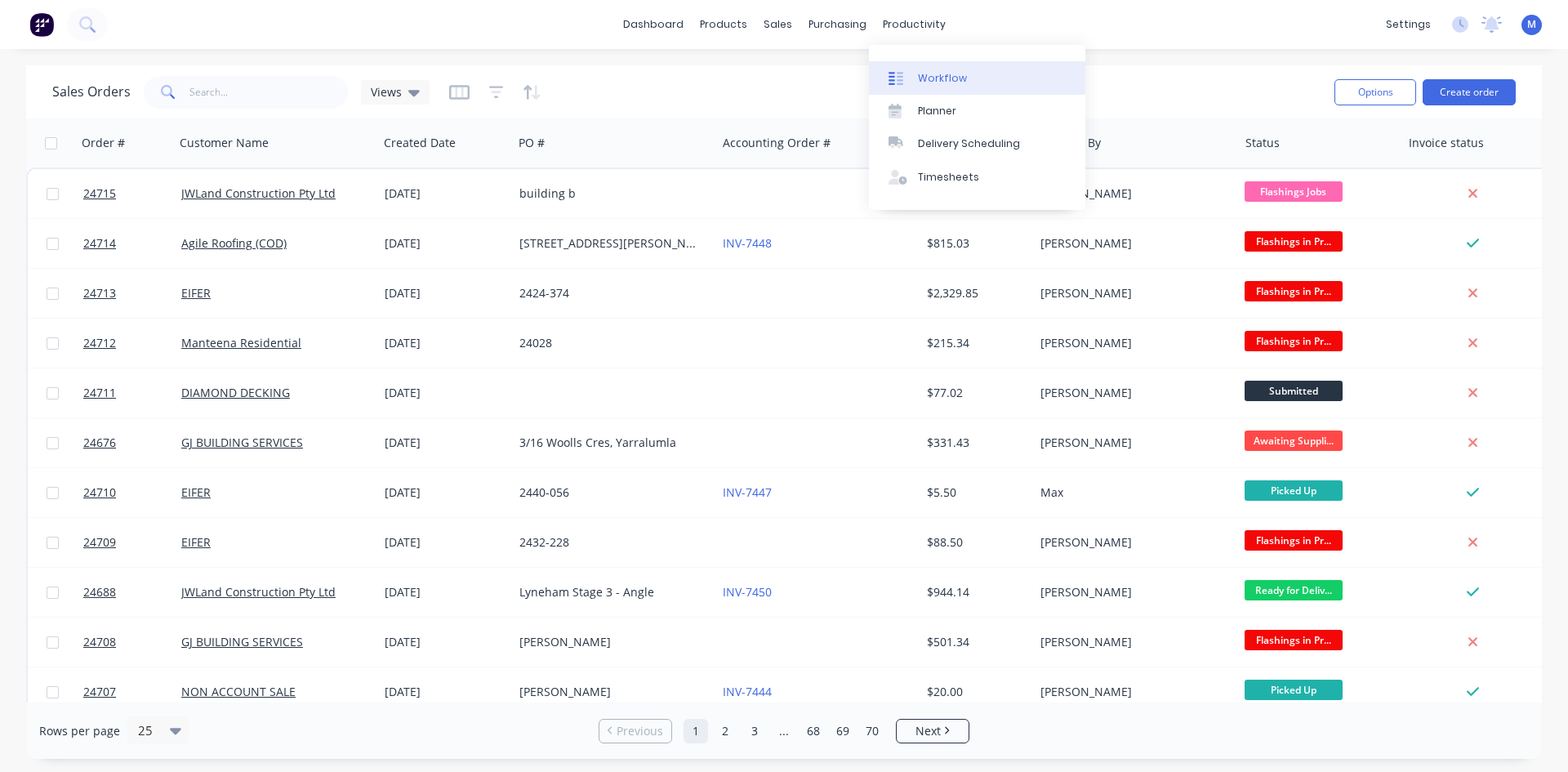
click at [958, 75] on div "Workflow" at bounding box center [942, 78] width 49 height 15
